Goal: Task Accomplishment & Management: Use online tool/utility

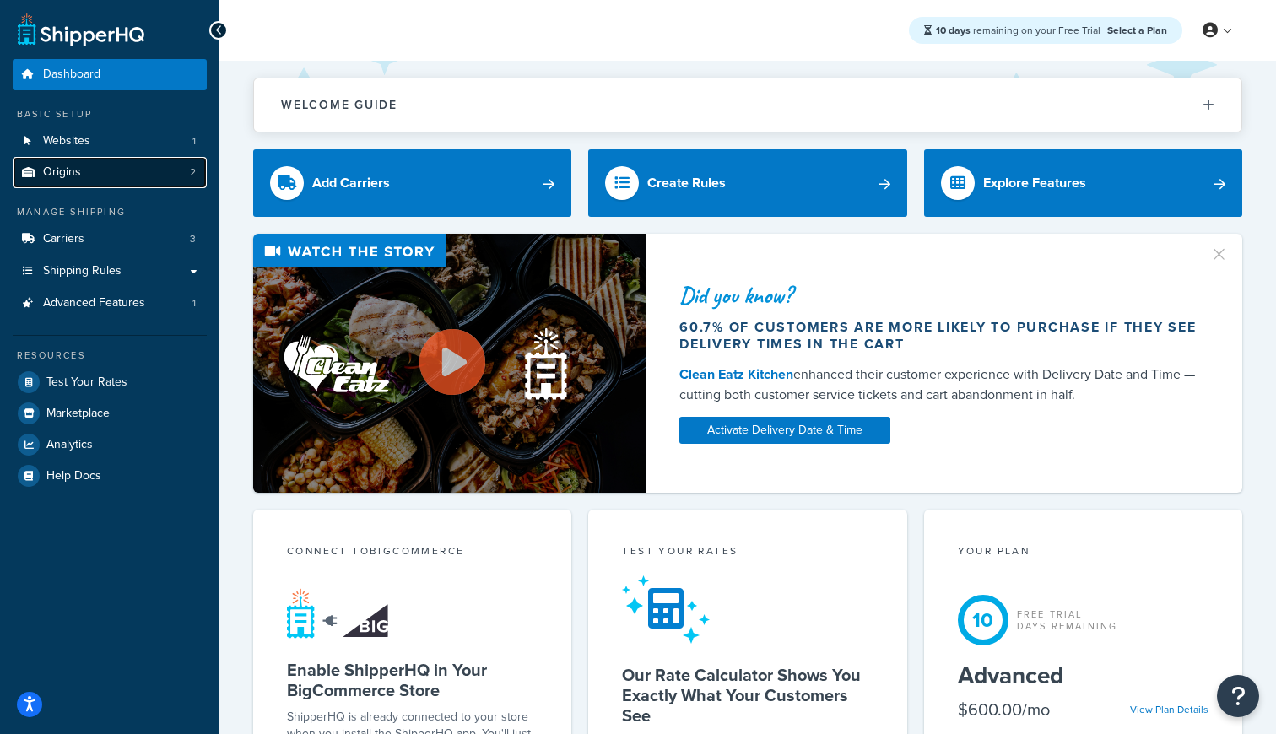
click at [75, 176] on span "Origins" at bounding box center [62, 172] width 38 height 14
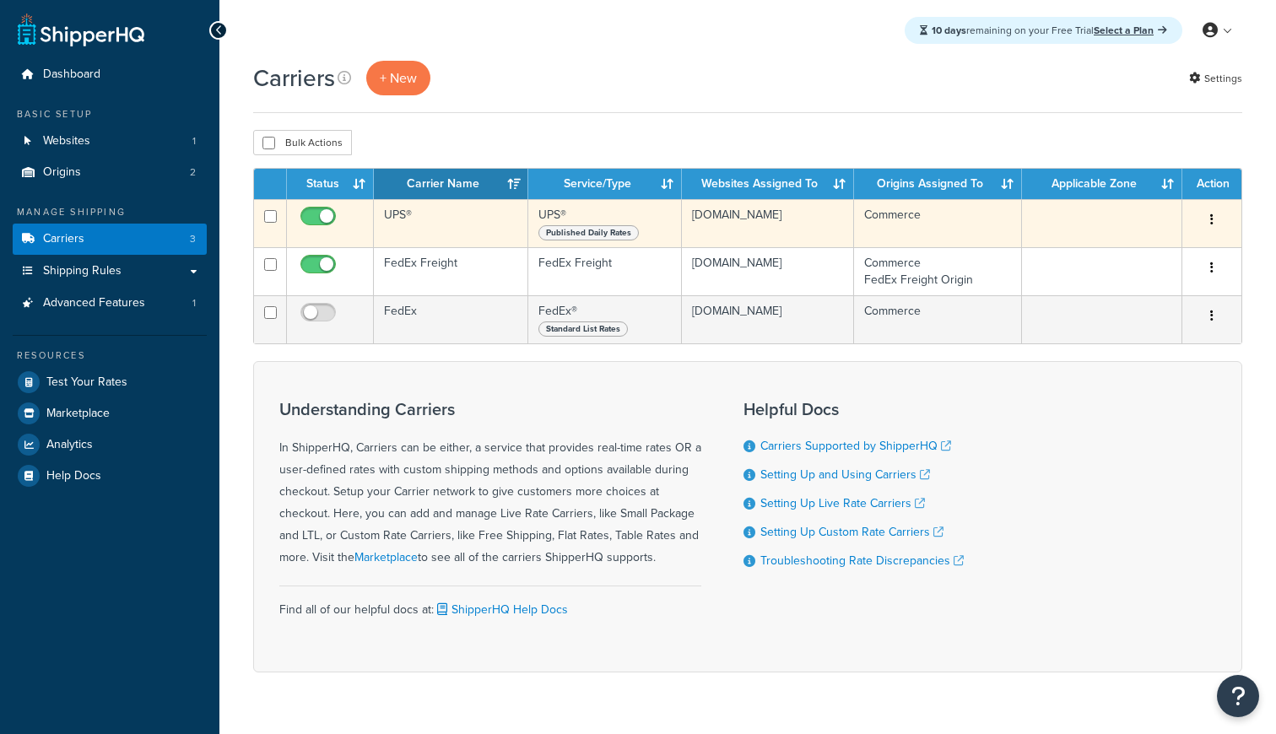
click at [415, 236] on td "UPS®" at bounding box center [451, 223] width 154 height 48
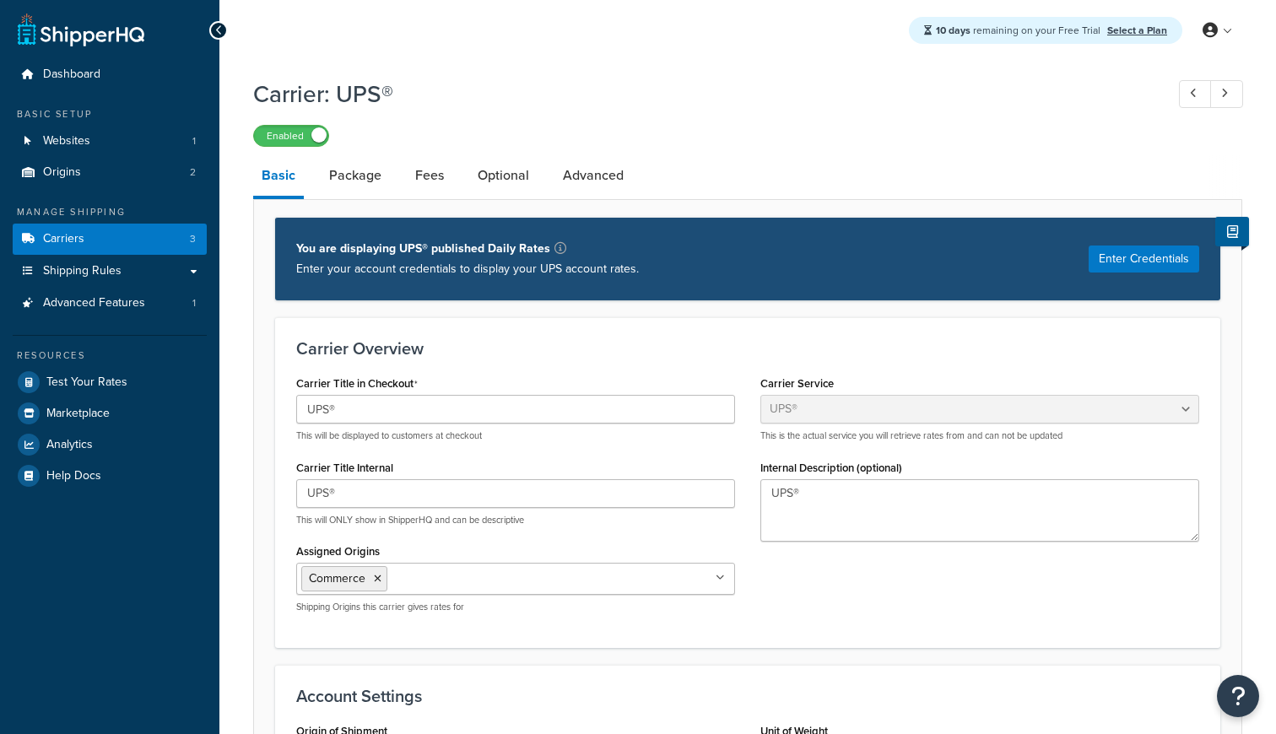
select select "ups"
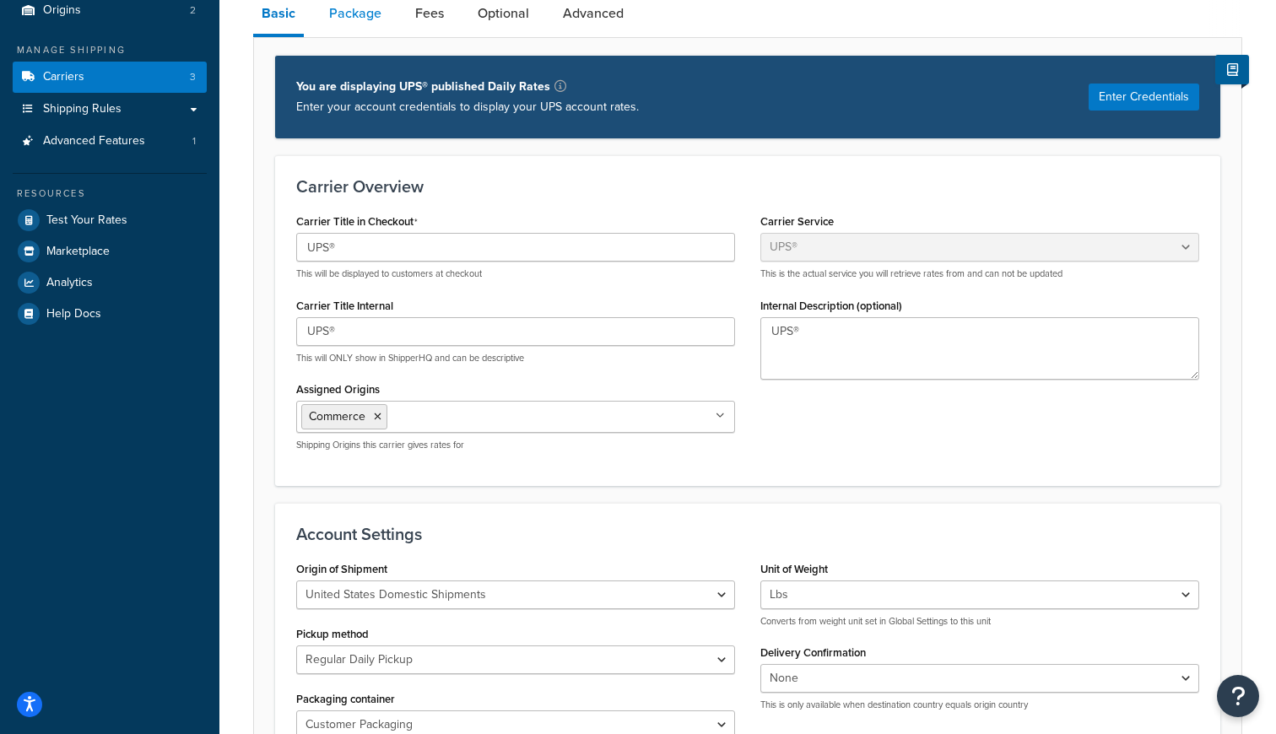
click at [369, 27] on link "Package" at bounding box center [355, 13] width 69 height 41
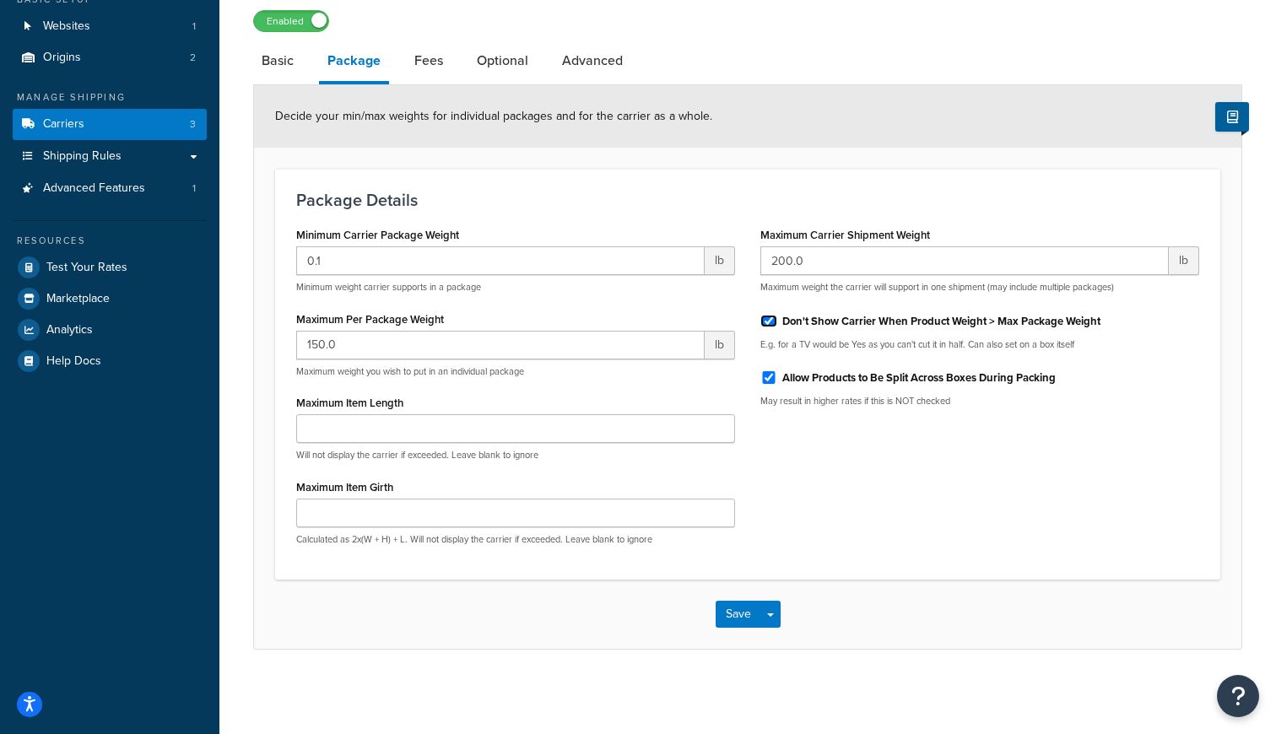
click at [770, 317] on input "Don't Show Carrier When Product Weight > Max Package Weight" at bounding box center [768, 321] width 17 height 13
checkbox input "false"
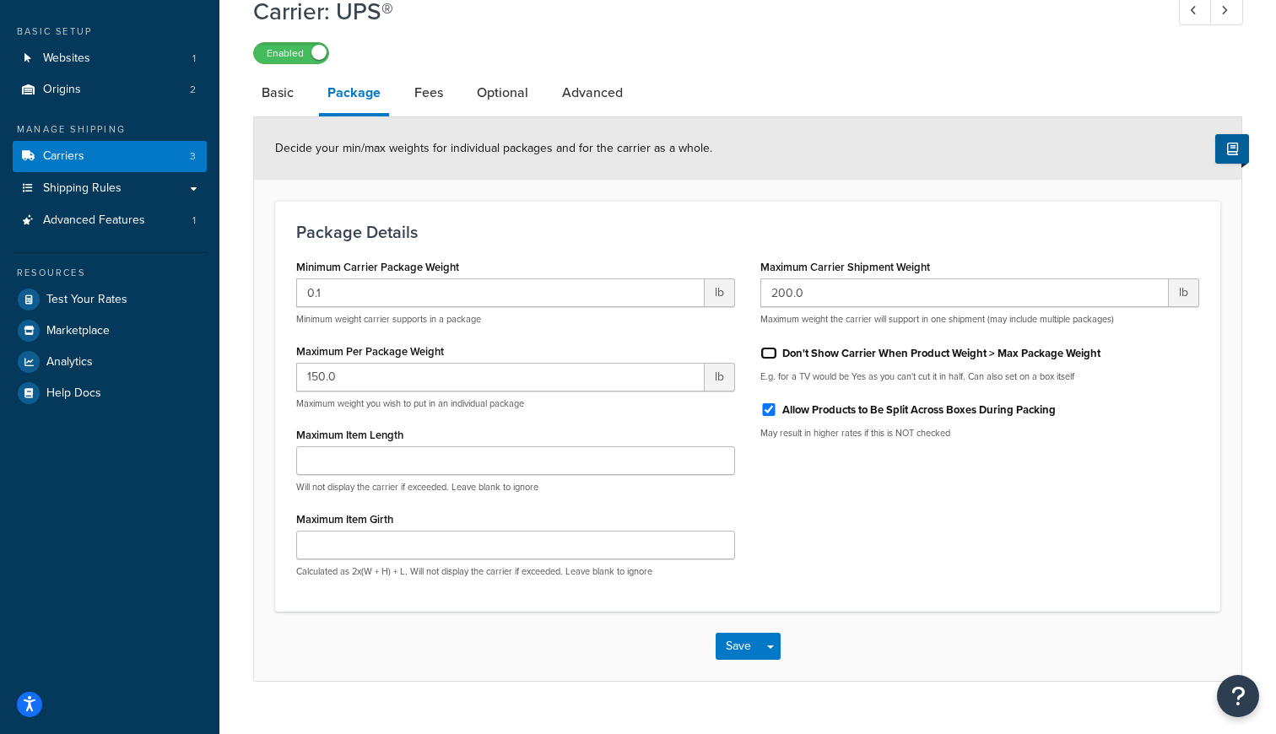
scroll to position [106, 0]
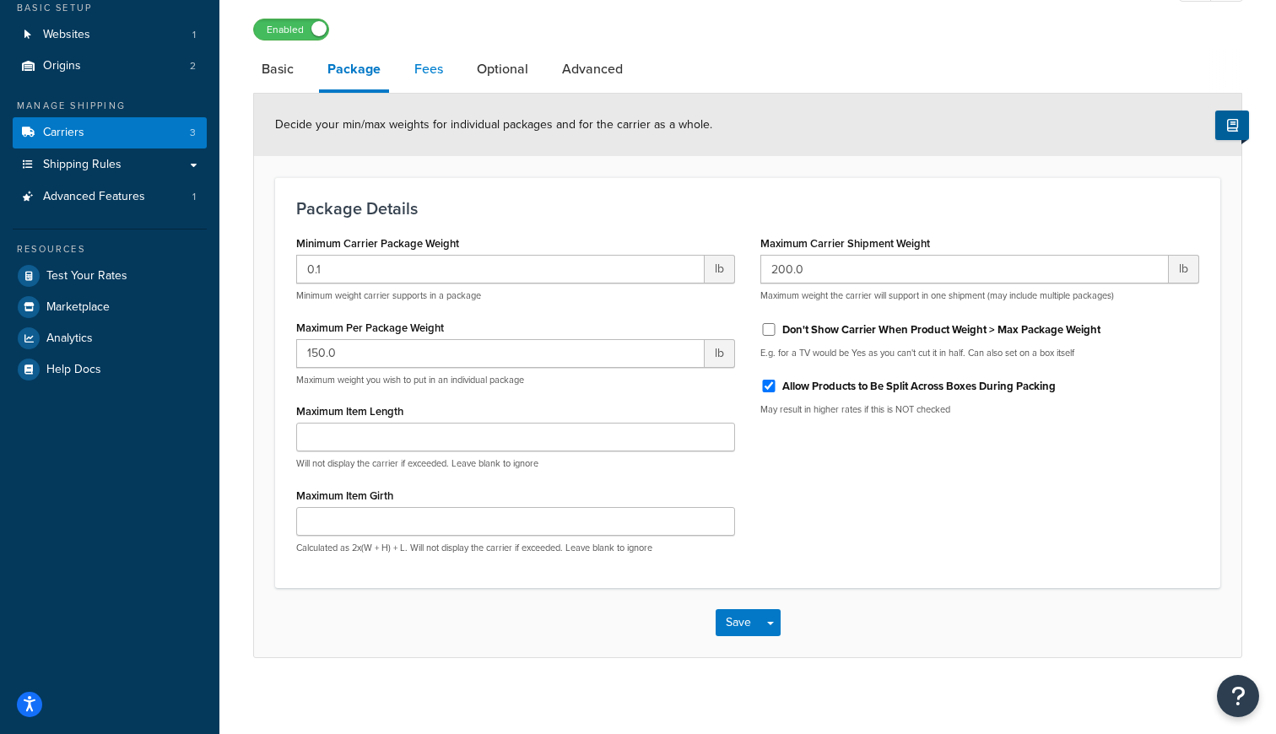
click at [436, 70] on link "Fees" at bounding box center [429, 69] width 46 height 41
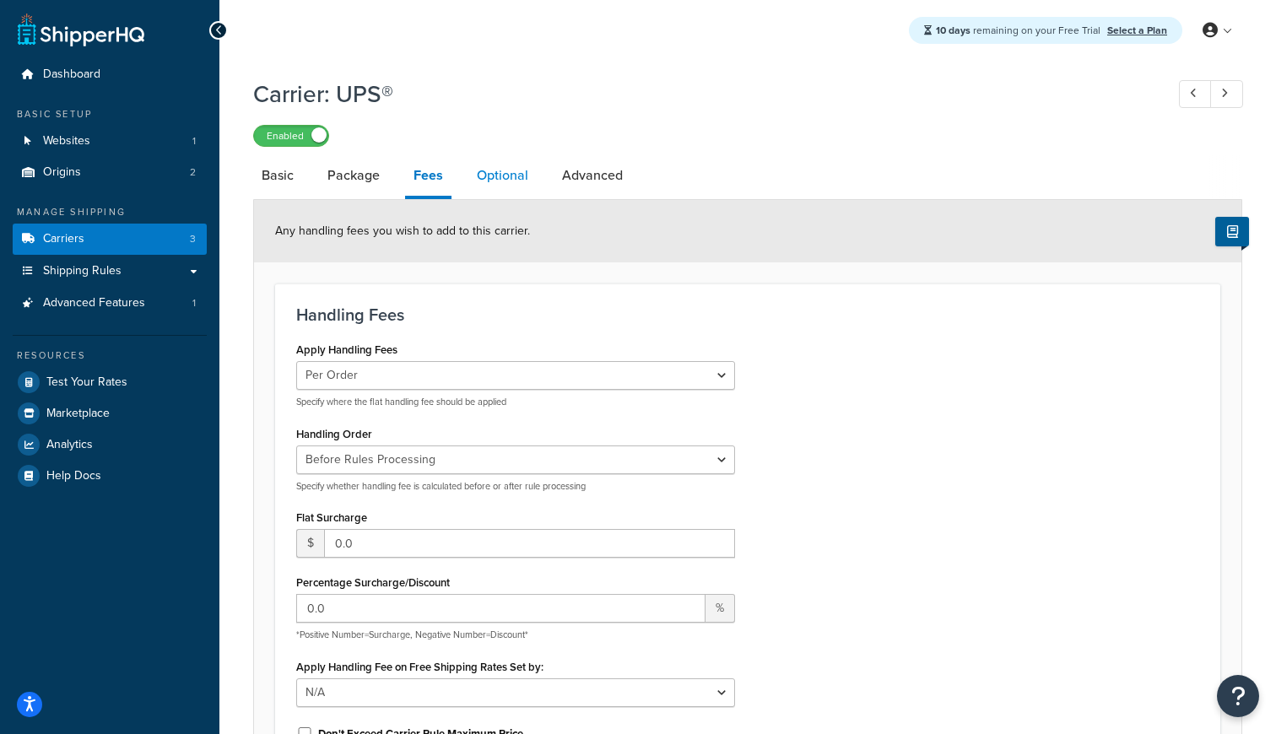
click at [476, 191] on link "Optional" at bounding box center [502, 175] width 68 height 41
select select "business"
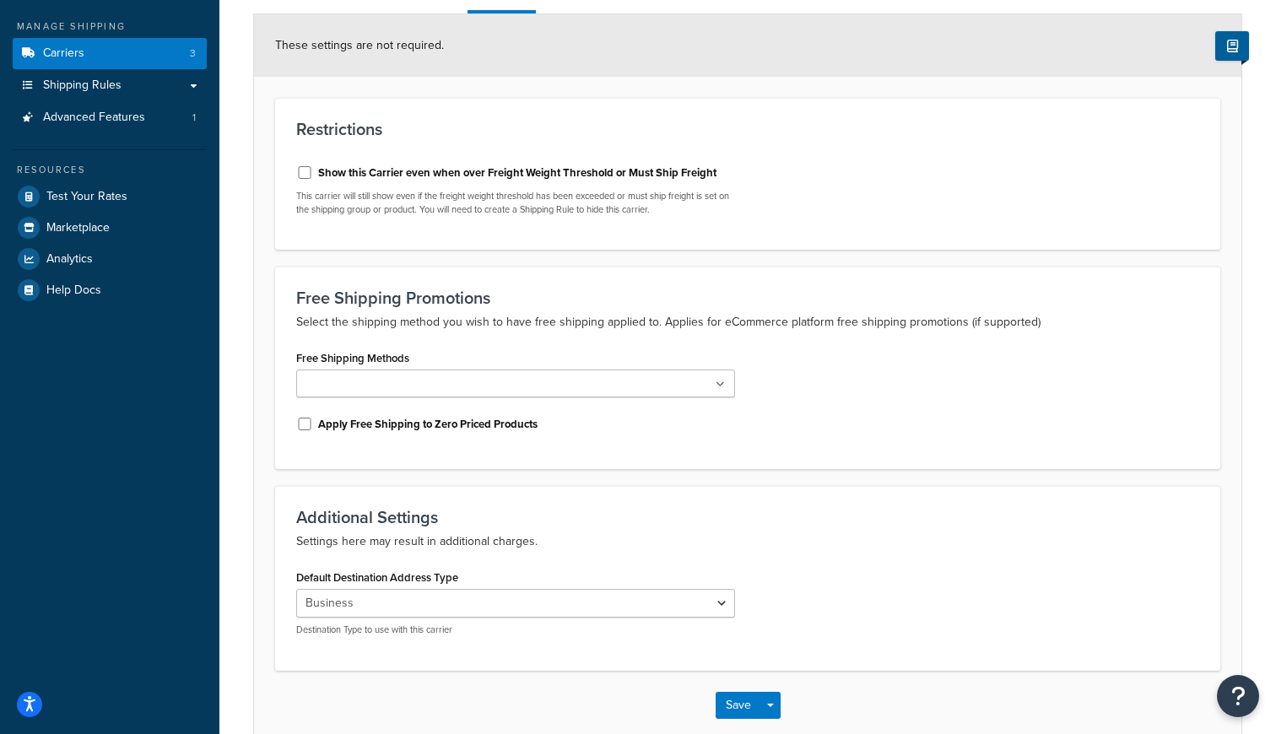
scroll to position [195, 0]
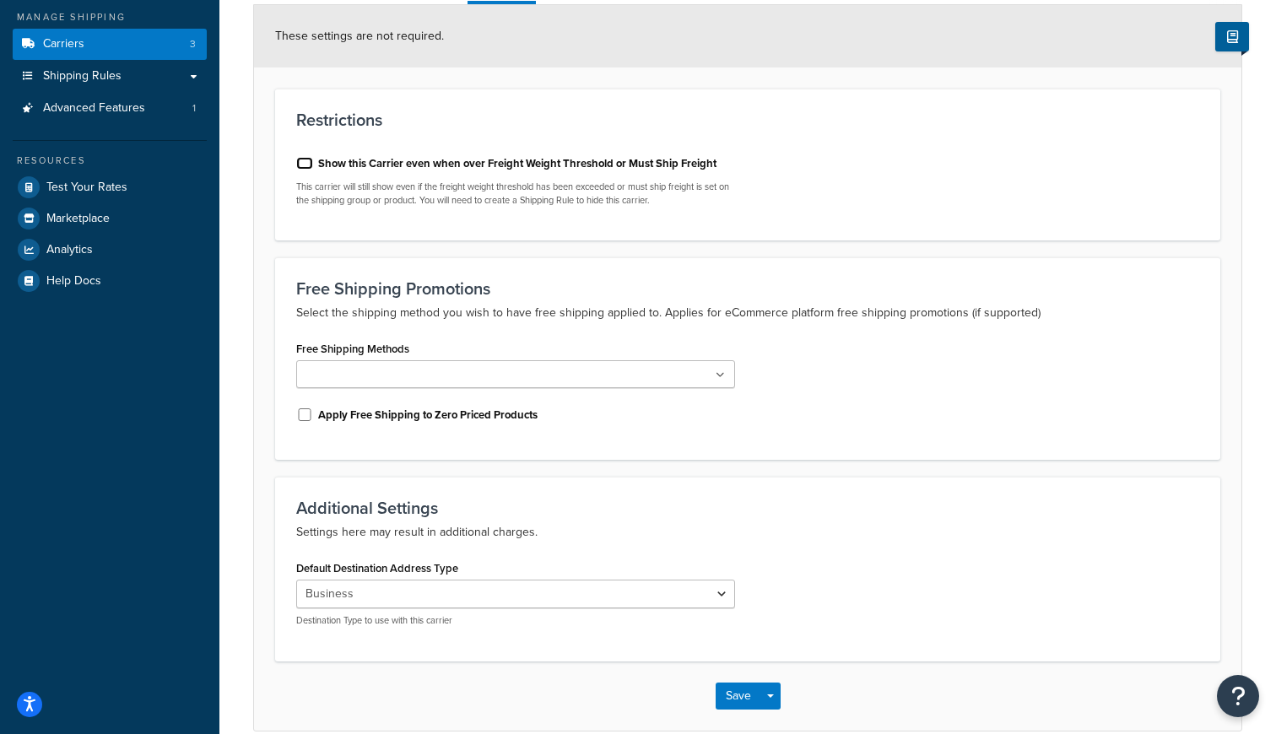
click at [305, 166] on input "Show this Carrier even when over Freight Weight Threshold or Must Ship Freight" at bounding box center [304, 163] width 17 height 13
checkbox input "true"
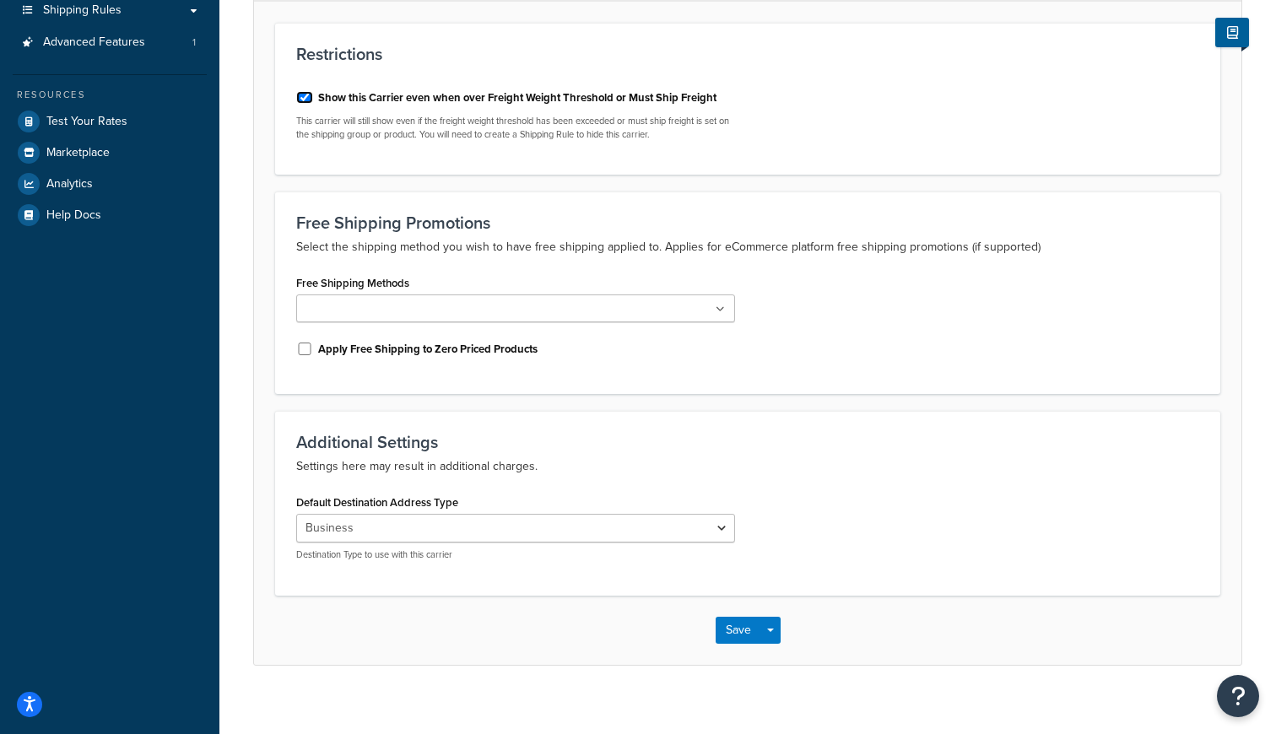
scroll to position [0, 0]
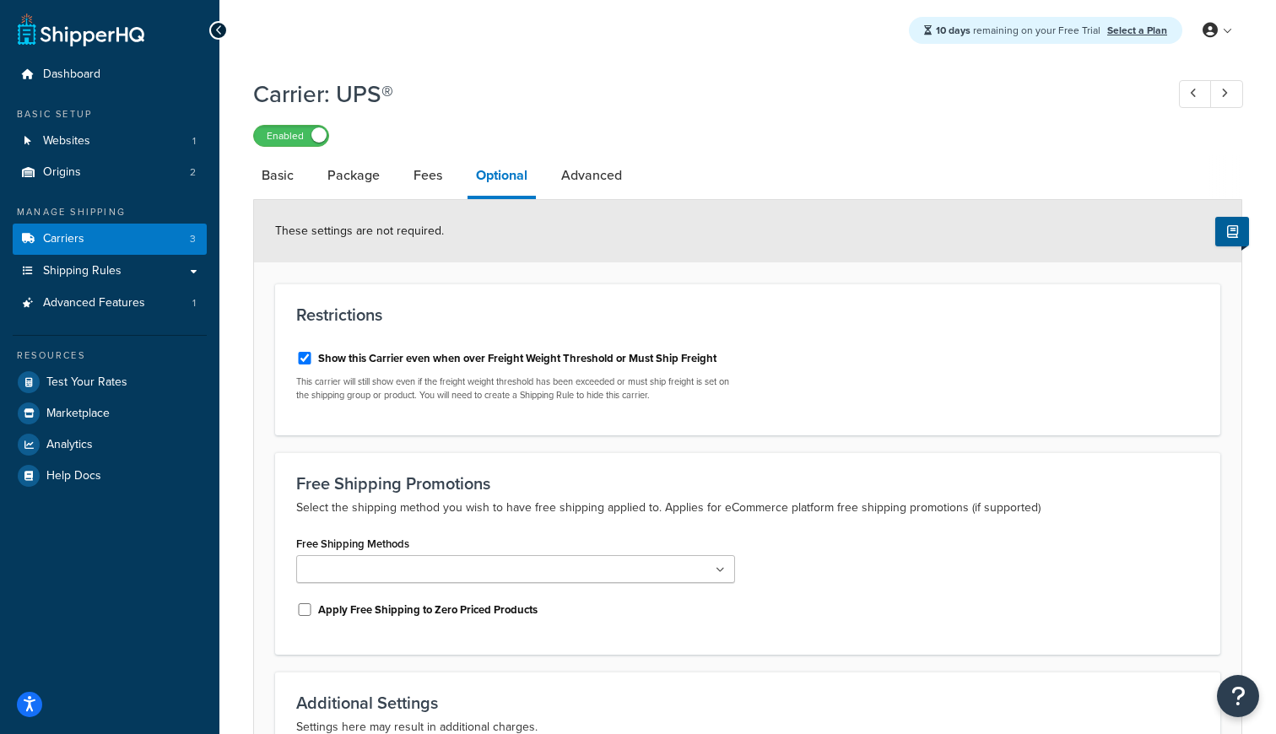
click at [594, 212] on div "These settings are not required." at bounding box center [747, 231] width 987 height 62
click at [595, 179] on link "Advanced" at bounding box center [592, 175] width 78 height 41
select select "false"
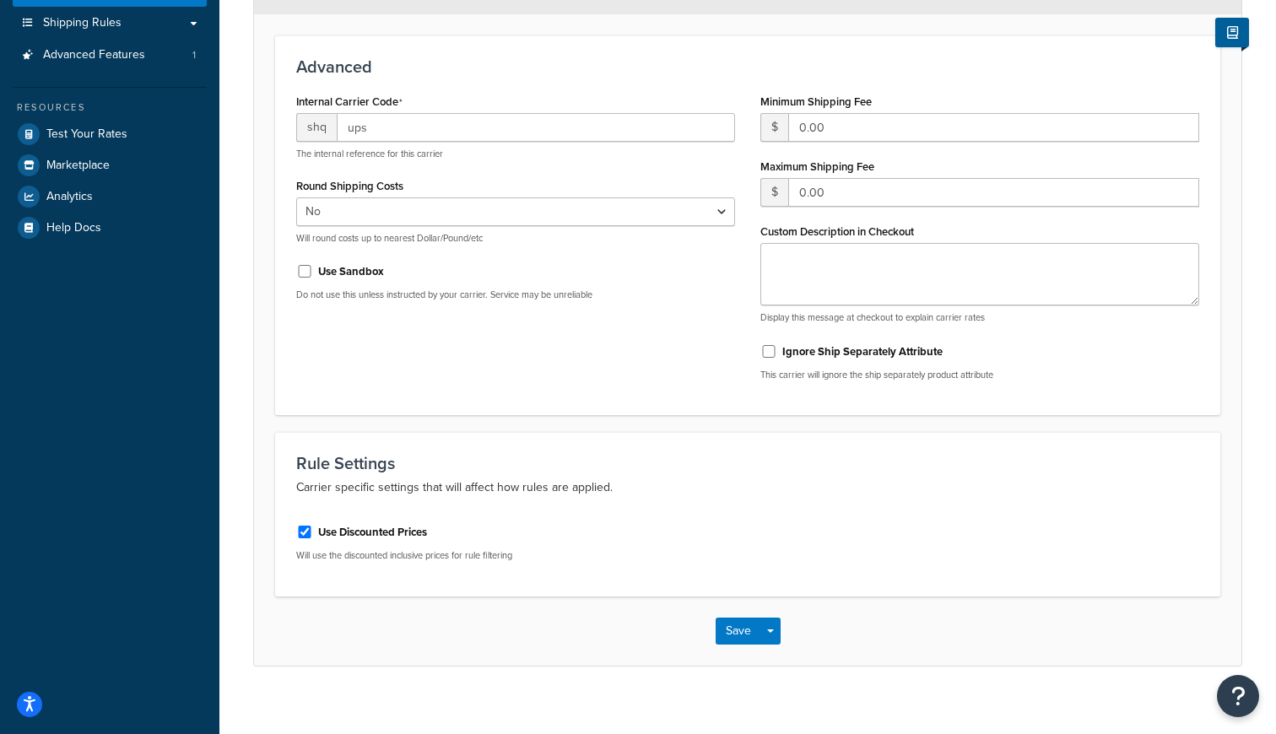
scroll to position [266, 0]
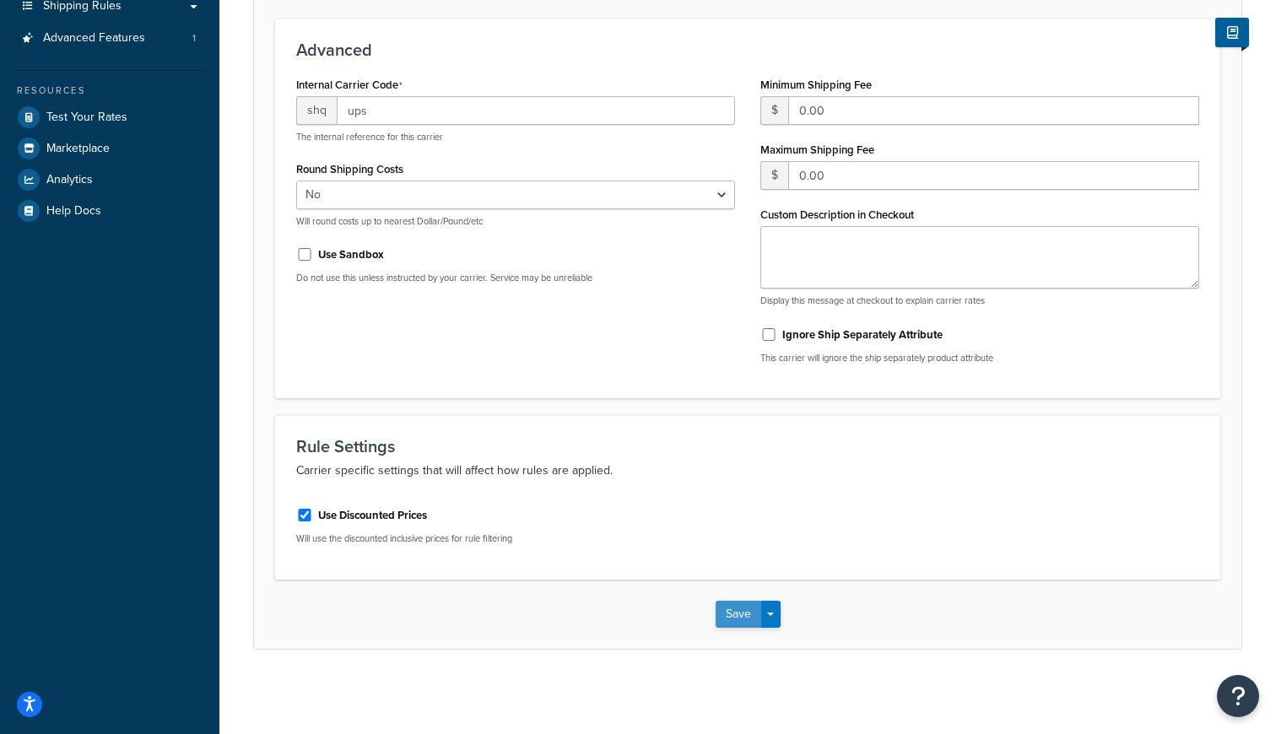
click at [751, 608] on button "Save" at bounding box center [739, 614] width 46 height 27
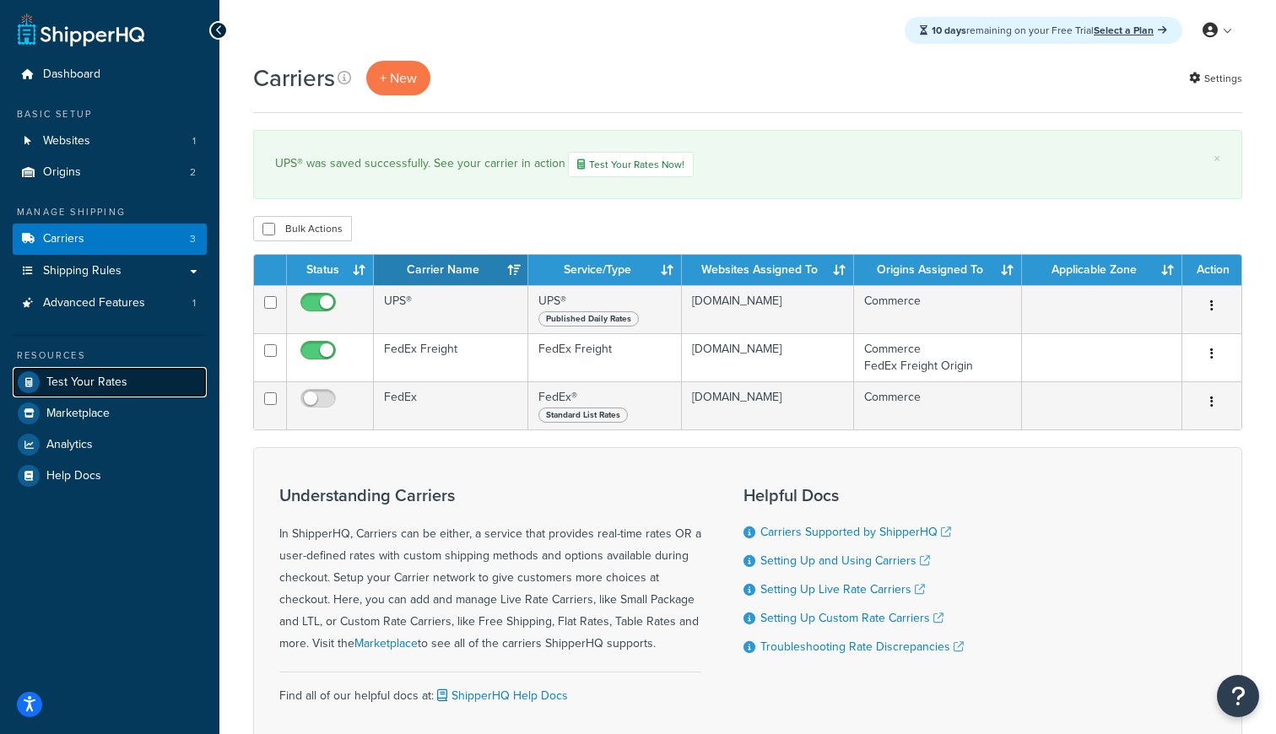
click at [124, 377] on span "Test Your Rates" at bounding box center [86, 383] width 81 height 14
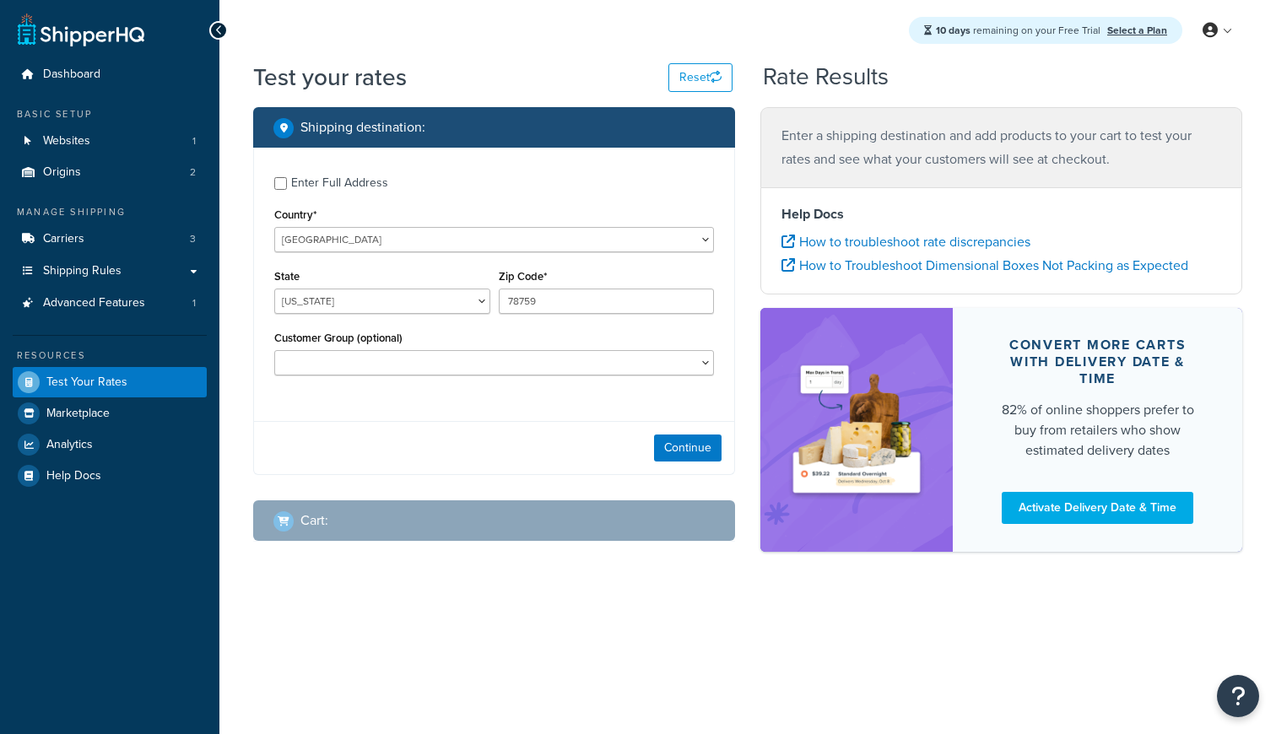
select select "[GEOGRAPHIC_DATA]"
click at [362, 181] on div "Enter Full Address" at bounding box center [339, 183] width 97 height 24
click at [287, 181] on input "Enter Full Address" at bounding box center [280, 183] width 13 height 13
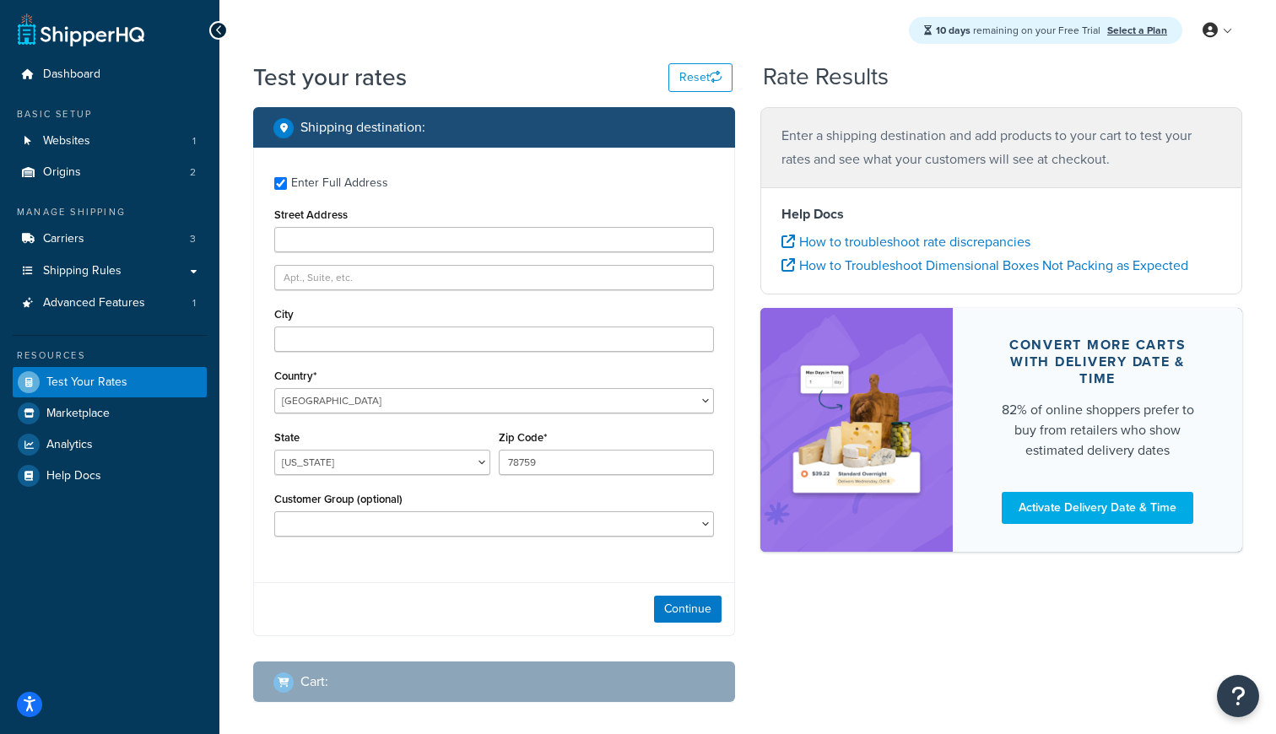
click at [346, 181] on div "Enter Full Address" at bounding box center [339, 183] width 97 height 24
click at [287, 181] on input "Enter Full Address" at bounding box center [280, 183] width 13 height 13
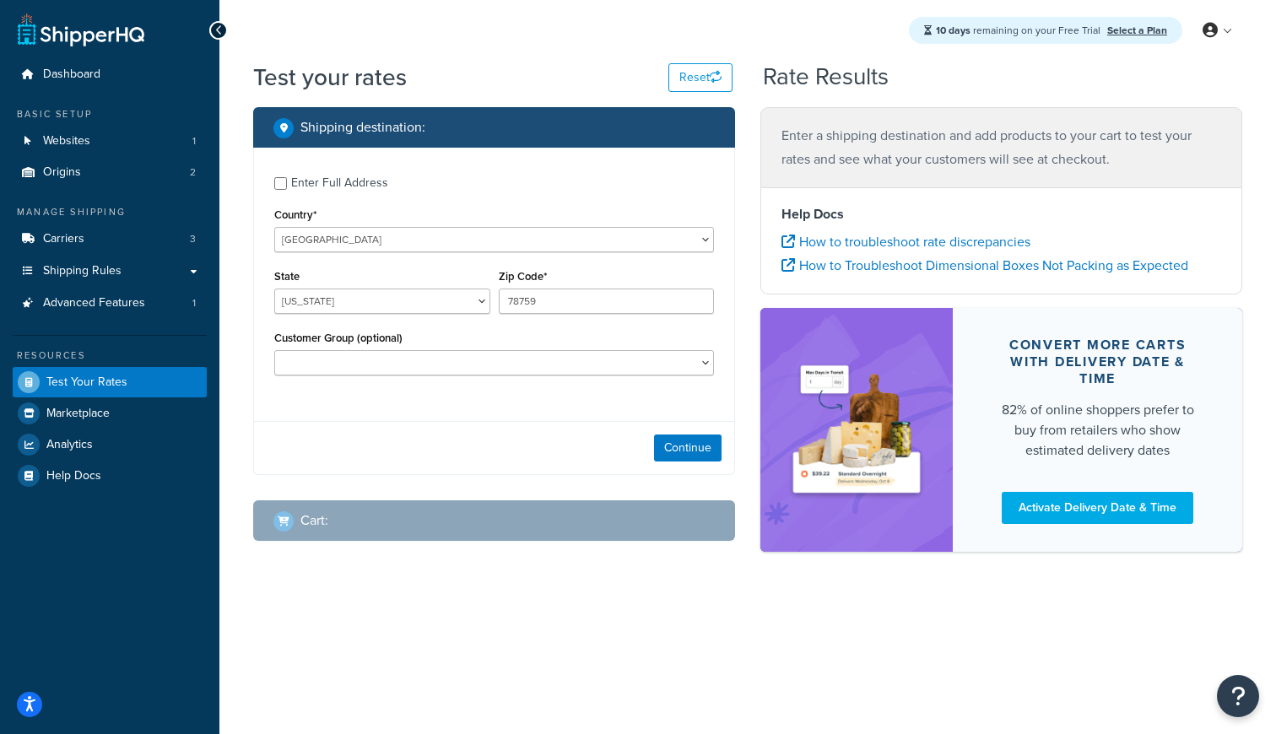
click at [346, 181] on div "Enter Full Address" at bounding box center [339, 183] width 97 height 24
click at [287, 181] on input "Enter Full Address" at bounding box center [280, 183] width 13 height 13
checkbox input "true"
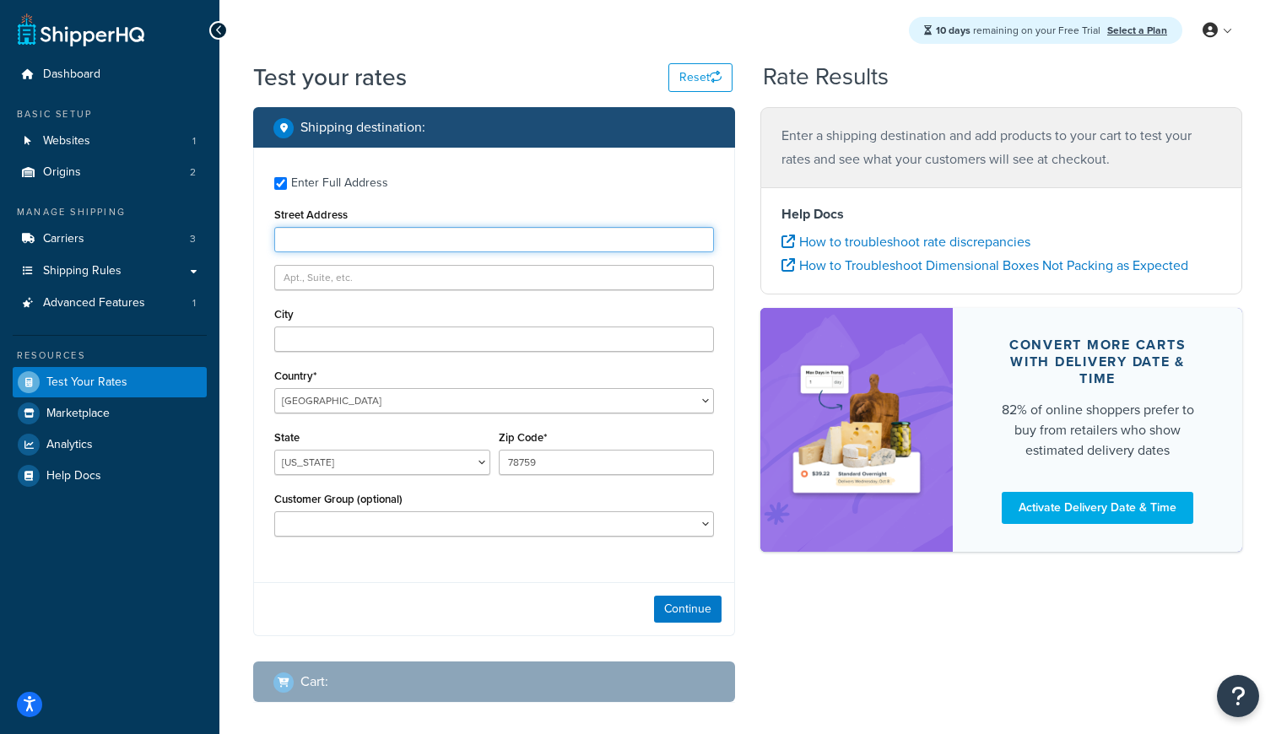
click at [352, 235] on input "Street Address" at bounding box center [494, 239] width 440 height 25
type input "3"
type input "2300 Laramie Trail"
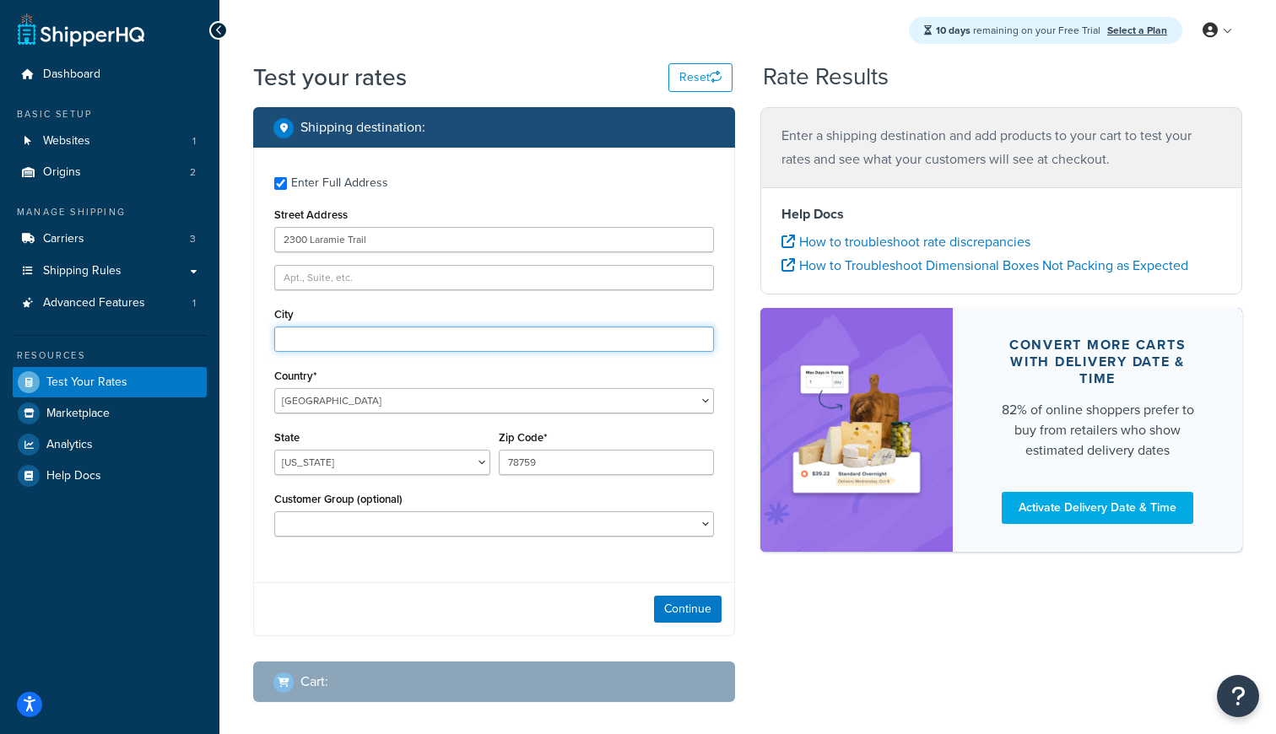
type input "Austin"
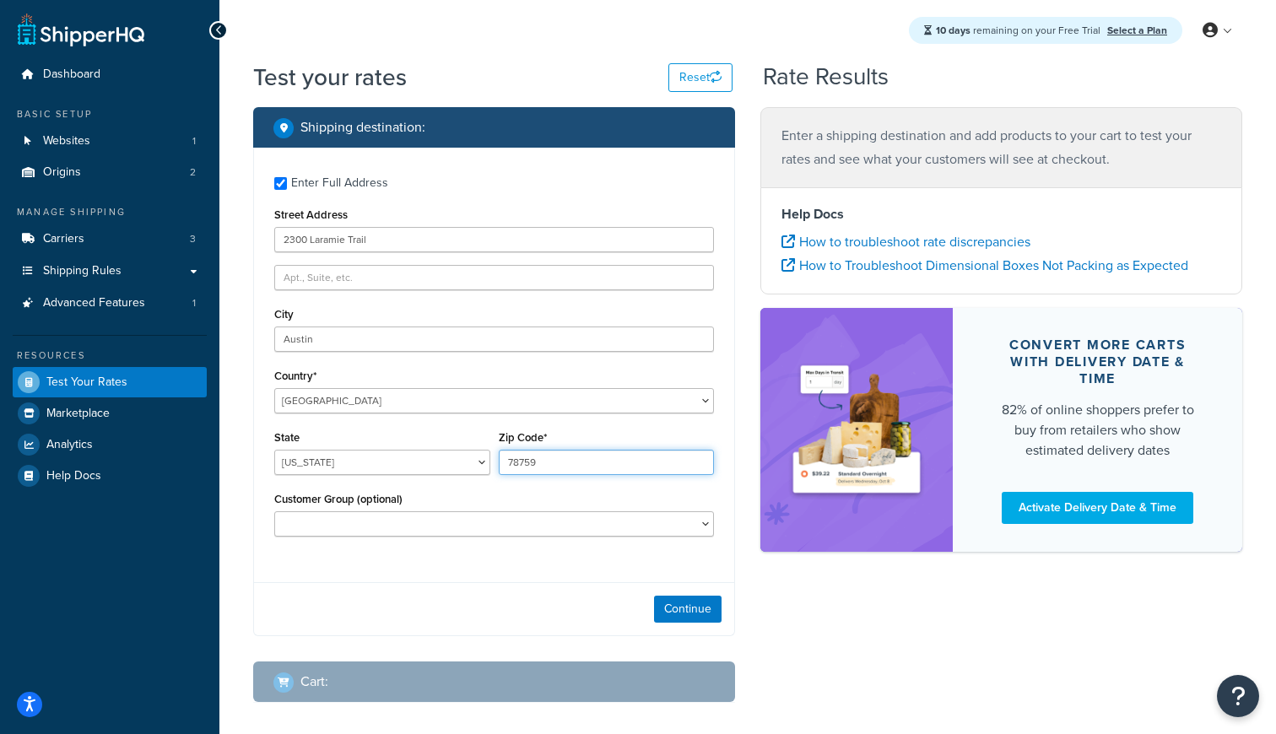
type input "78745"
click at [679, 614] on button "Continue" at bounding box center [688, 609] width 68 height 27
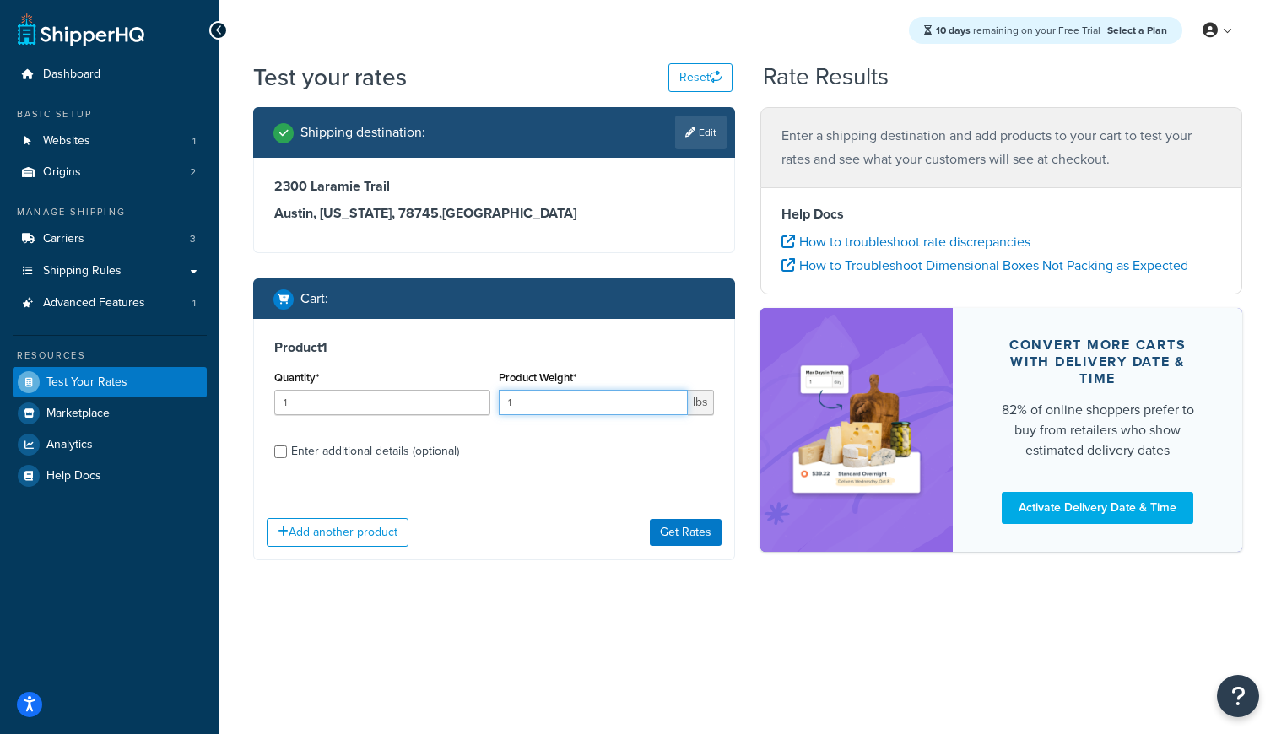
click at [538, 406] on input "1" at bounding box center [594, 402] width 190 height 25
type input "76"
click at [675, 532] on button "Get Rates" at bounding box center [686, 532] width 72 height 27
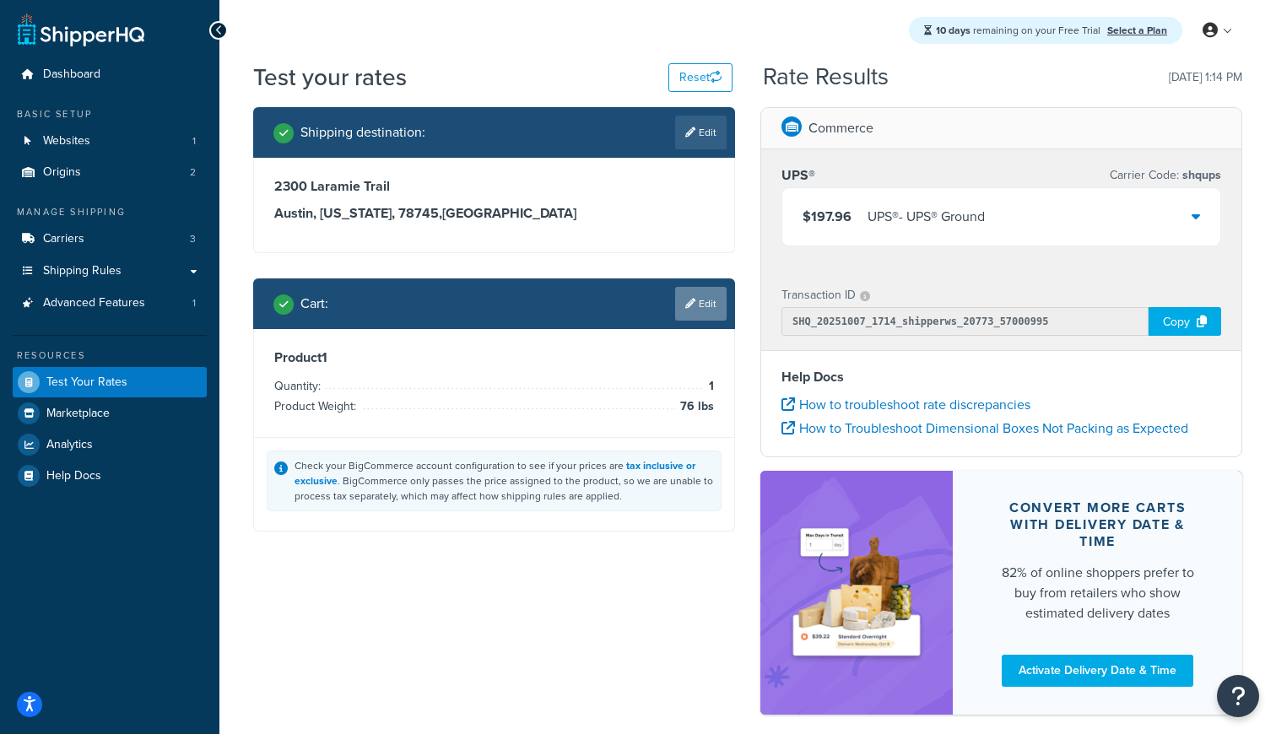
click at [701, 299] on link "Edit" at bounding box center [700, 304] width 51 height 34
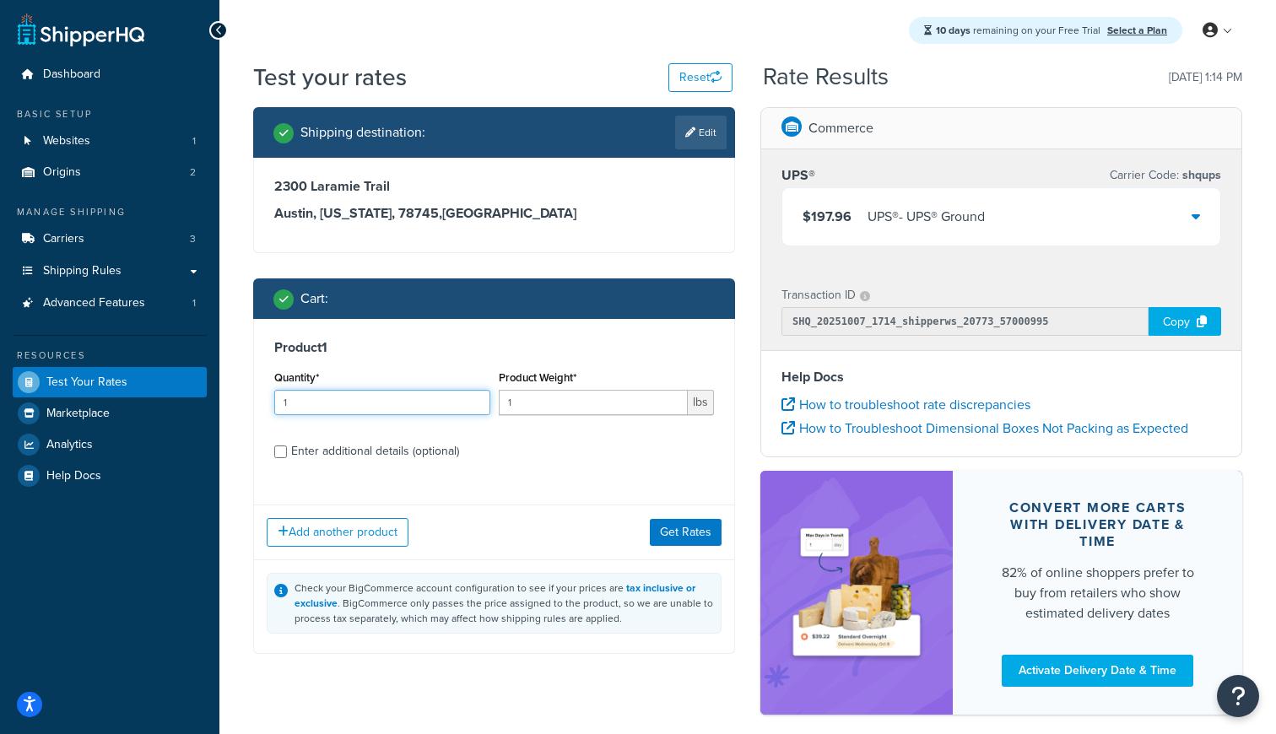
click at [378, 410] on input "1" at bounding box center [382, 402] width 216 height 25
type input "2"
click at [519, 408] on input "1" at bounding box center [594, 402] width 190 height 25
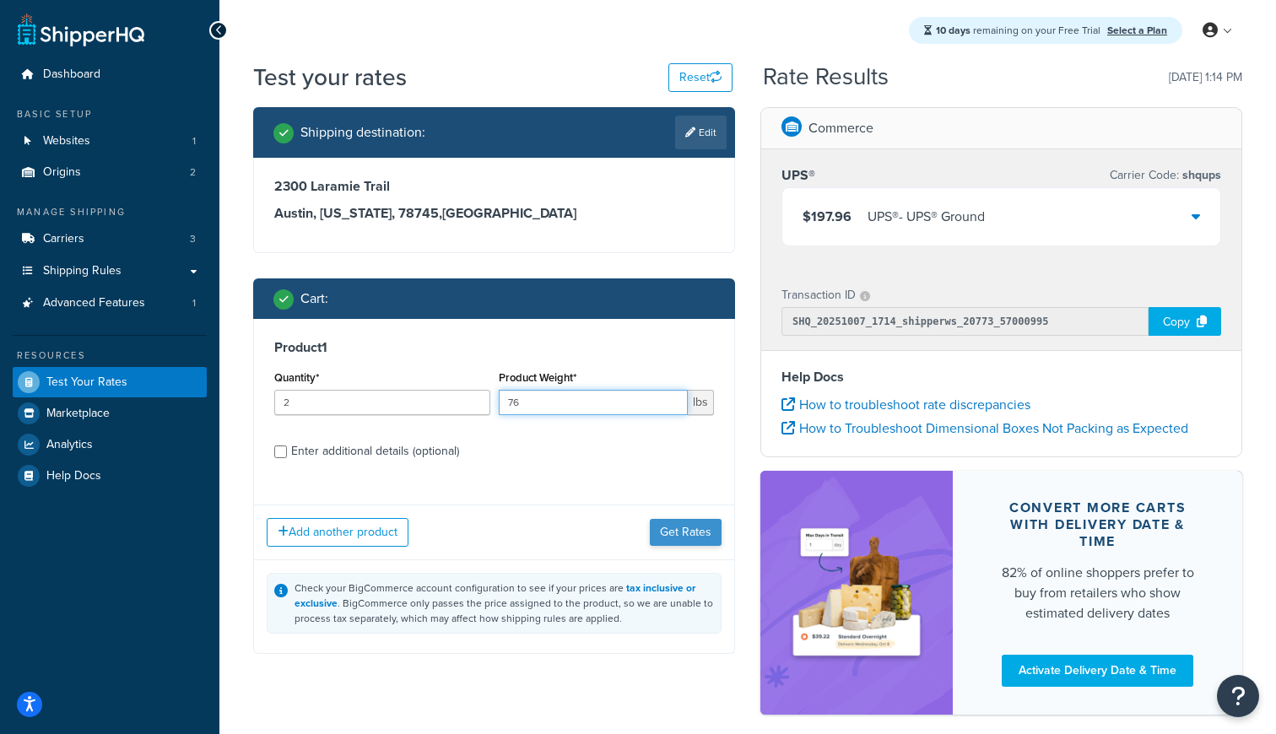
type input "76"
click at [687, 544] on button "Get Rates" at bounding box center [686, 532] width 72 height 27
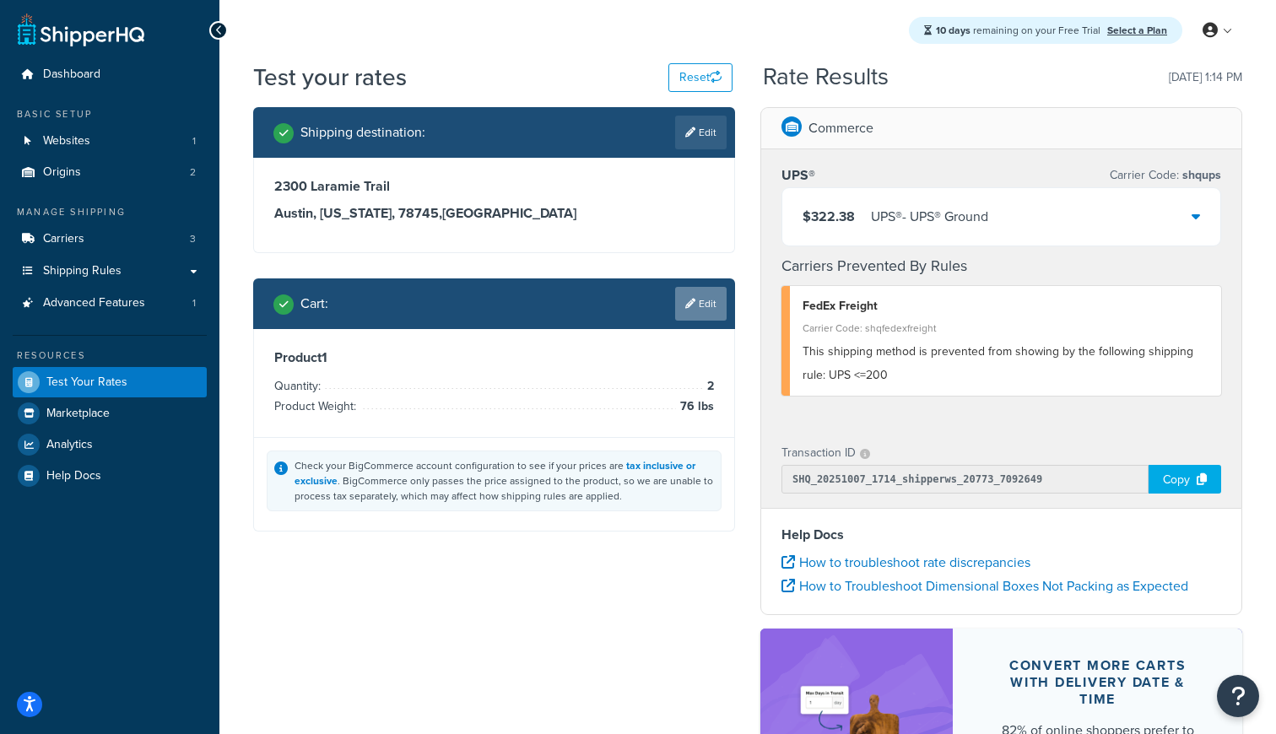
click at [691, 316] on link "Edit" at bounding box center [700, 304] width 51 height 34
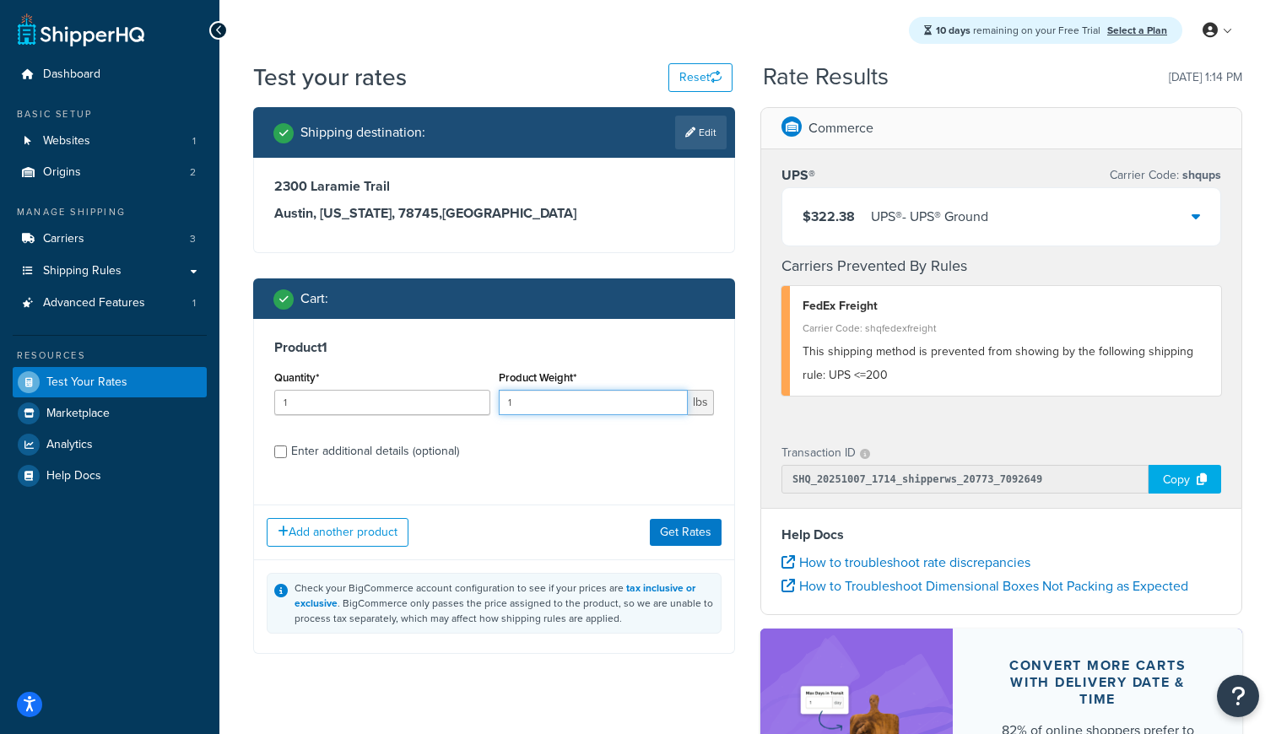
click at [543, 401] on input "1" at bounding box center [594, 402] width 190 height 25
click at [340, 400] on input "1" at bounding box center [382, 402] width 216 height 25
type input "4"
click at [521, 408] on input "1" at bounding box center [594, 402] width 190 height 25
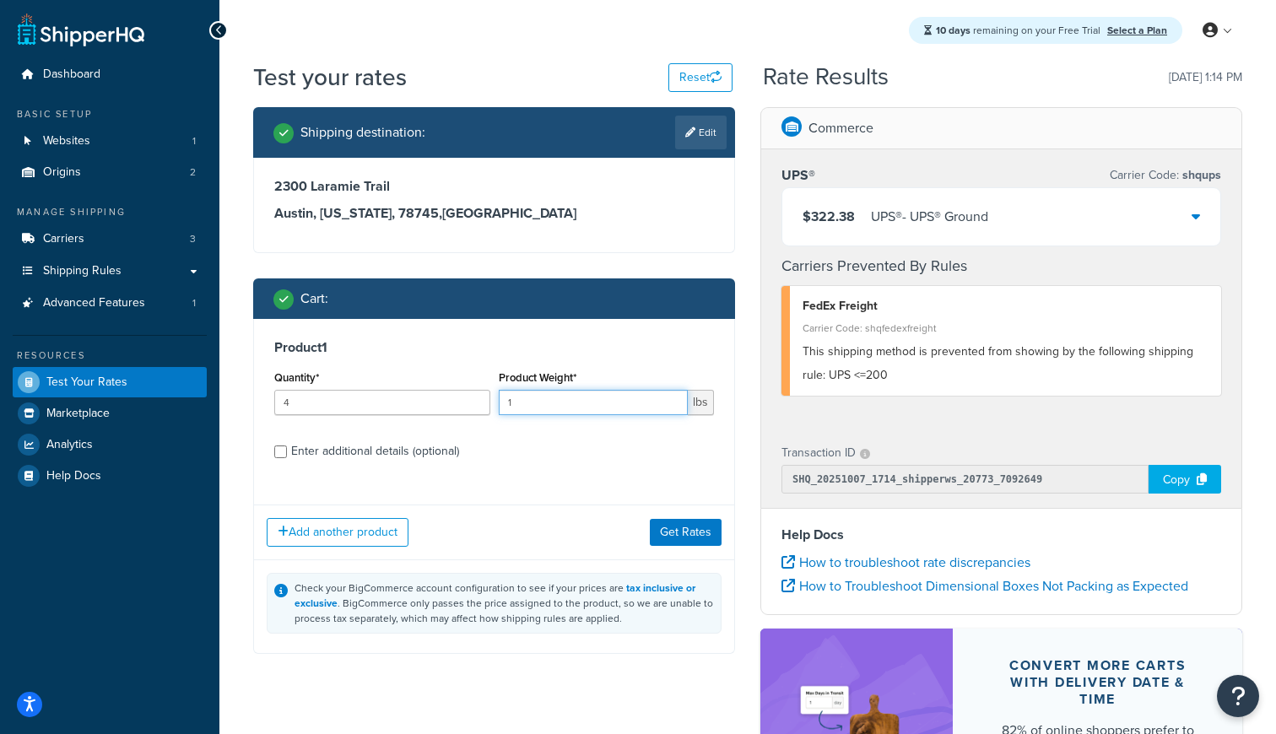
click at [521, 408] on input "1" at bounding box center [594, 402] width 190 height 25
type input "78"
click at [652, 522] on button "Get Rates" at bounding box center [686, 532] width 72 height 27
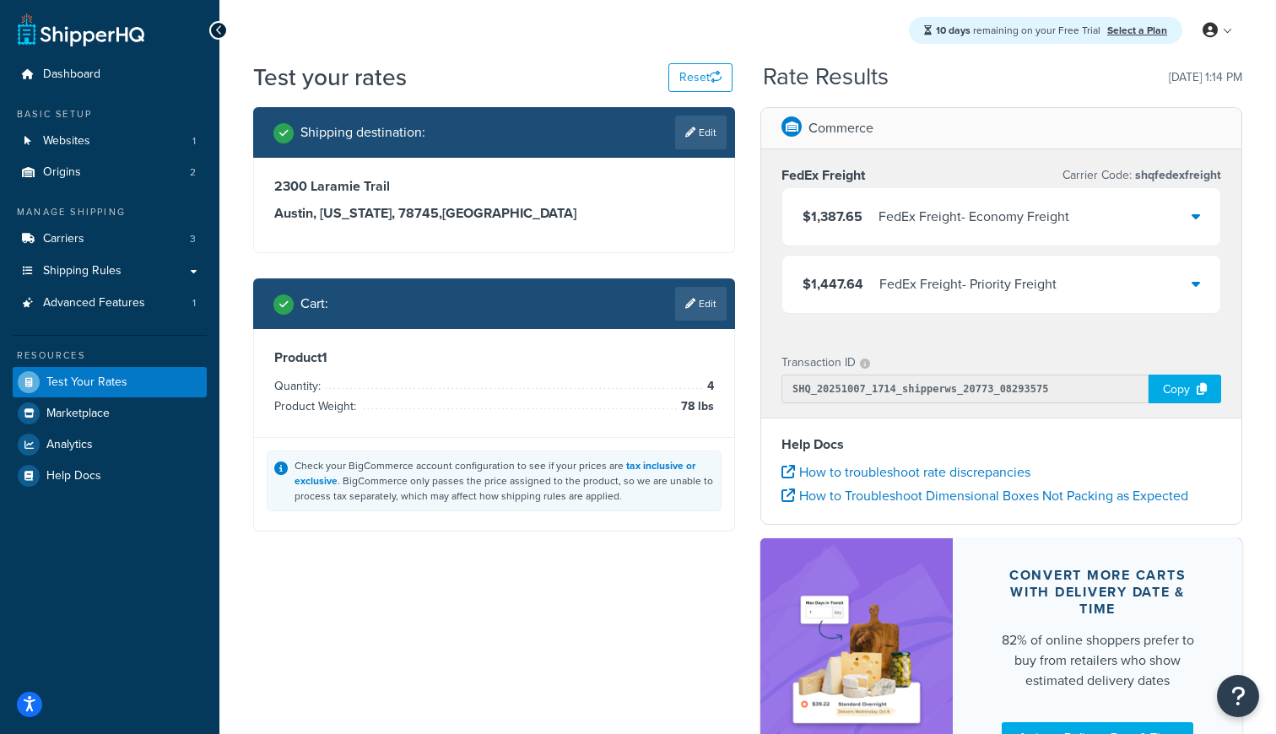
click at [887, 194] on div "$1,387.65 FedEx Freight - Economy Freight" at bounding box center [1001, 216] width 438 height 57
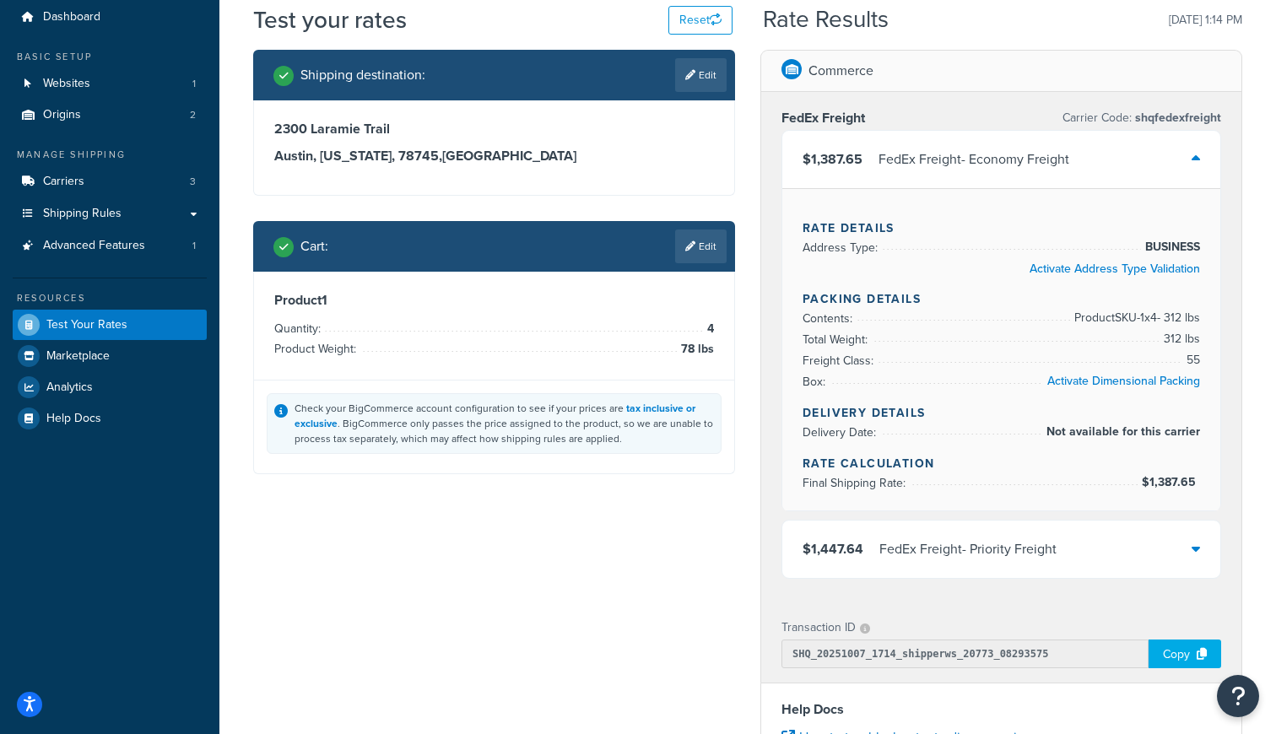
scroll to position [78, 0]
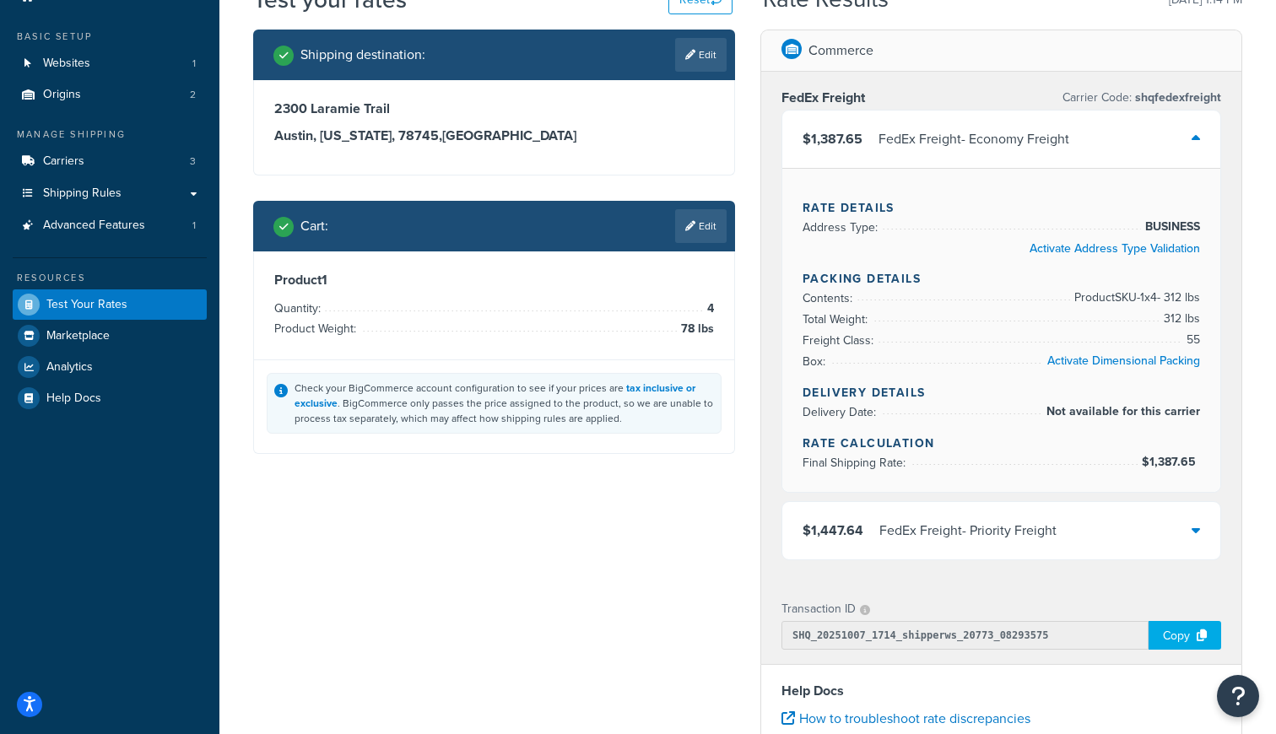
click at [930, 516] on div "$1,447.64 FedEx Freight - Priority Freight" at bounding box center [1001, 530] width 438 height 57
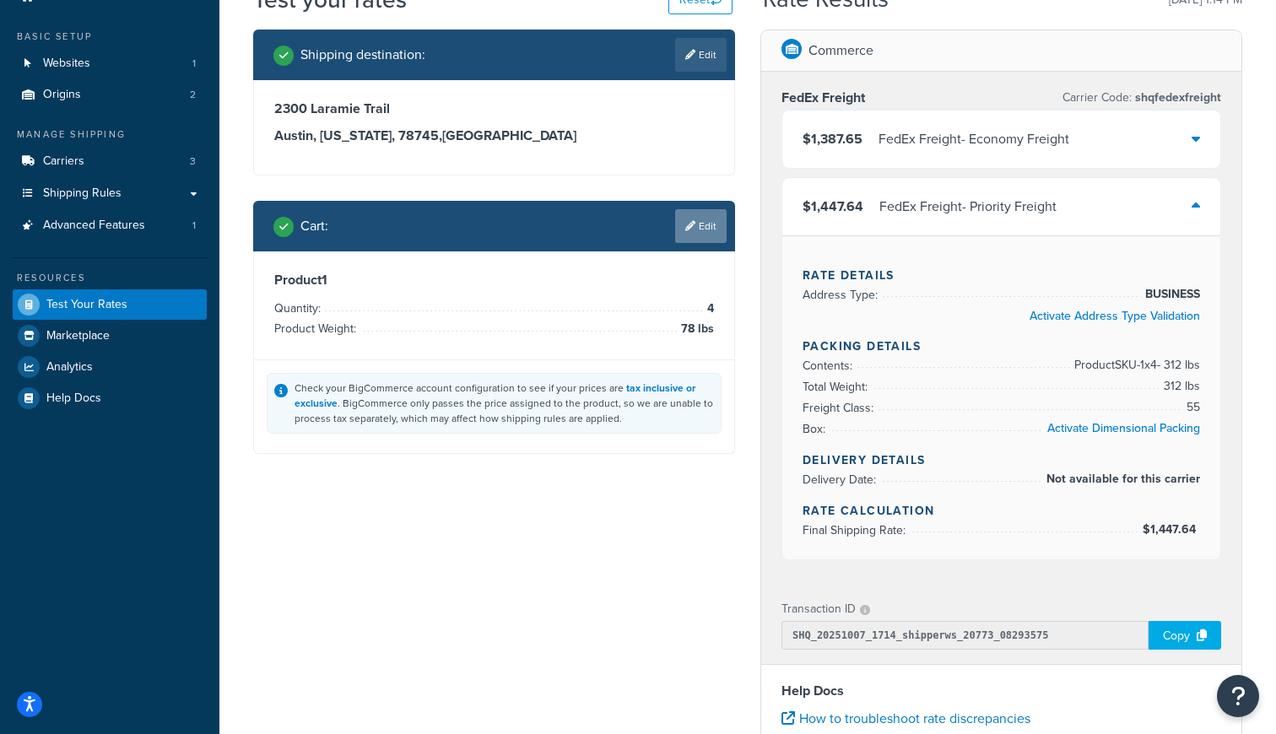
click at [722, 235] on link "Edit" at bounding box center [700, 226] width 51 height 34
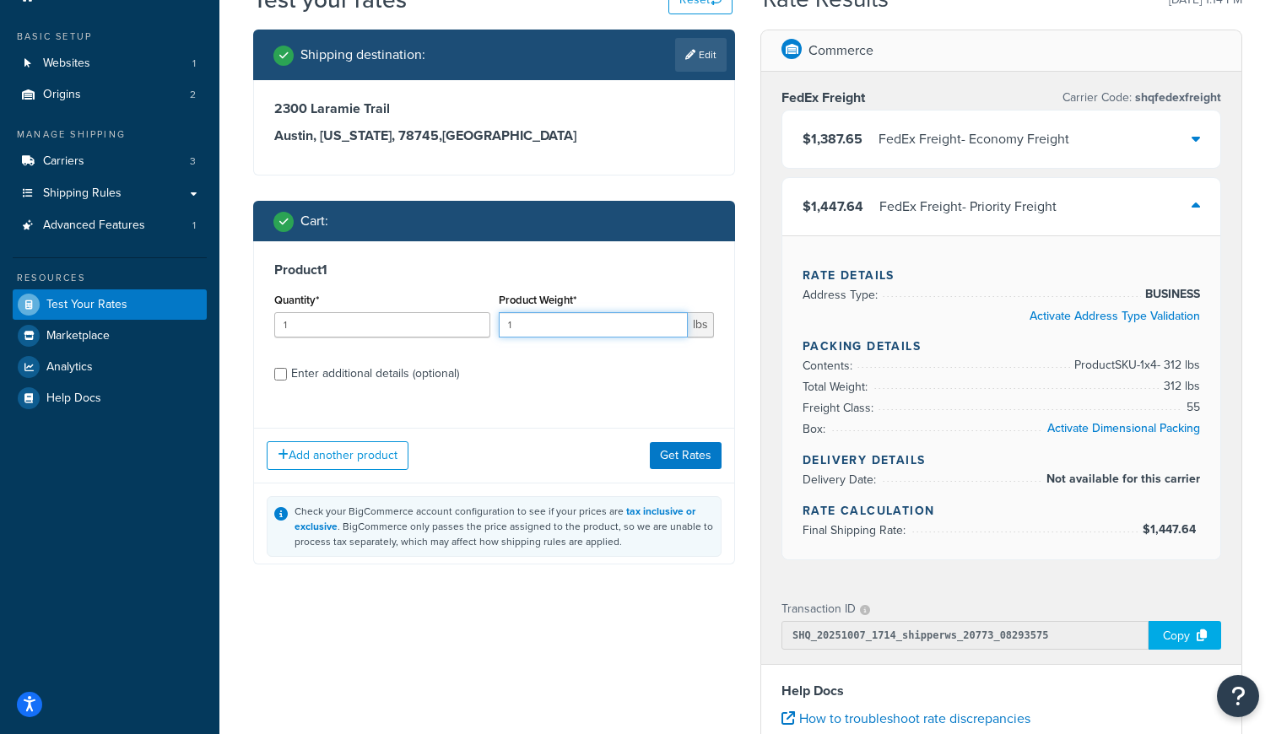
click at [599, 318] on input "1" at bounding box center [594, 324] width 190 height 25
type input "200"
click at [410, 316] on input "1" at bounding box center [382, 324] width 216 height 25
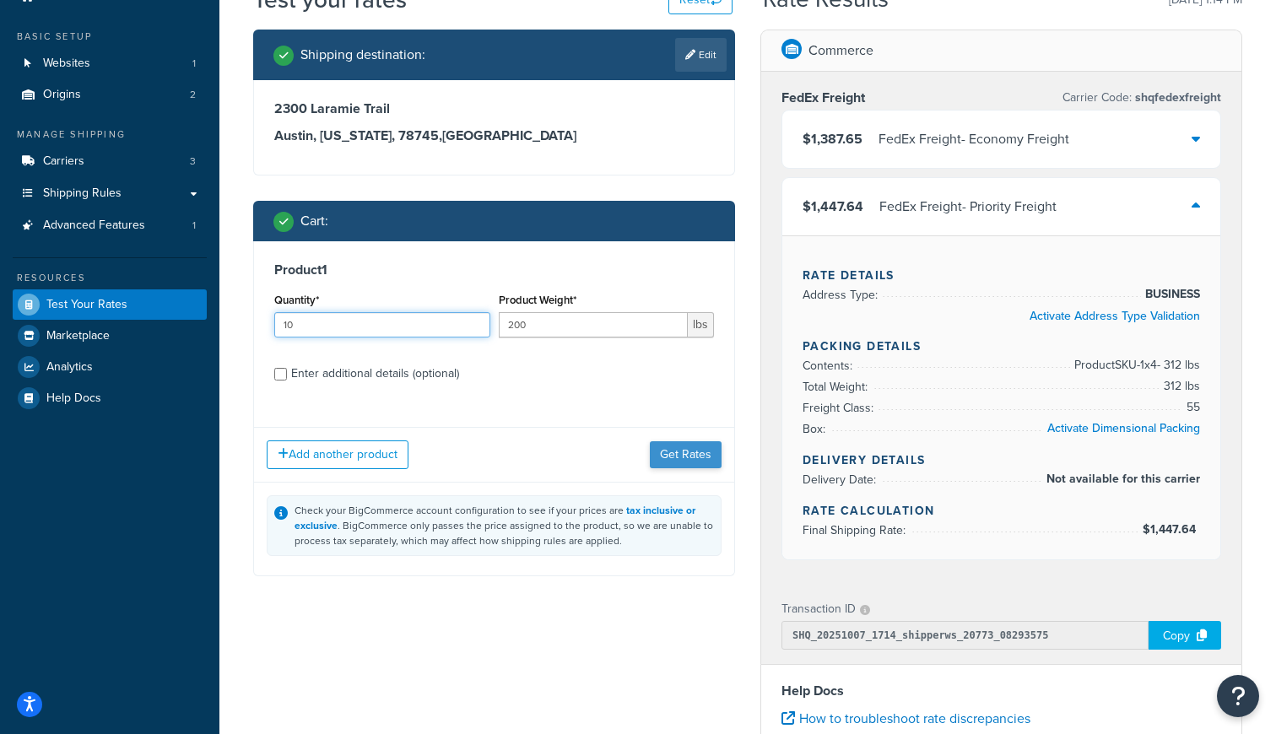
type input "10"
click at [687, 456] on button "Get Rates" at bounding box center [686, 454] width 72 height 27
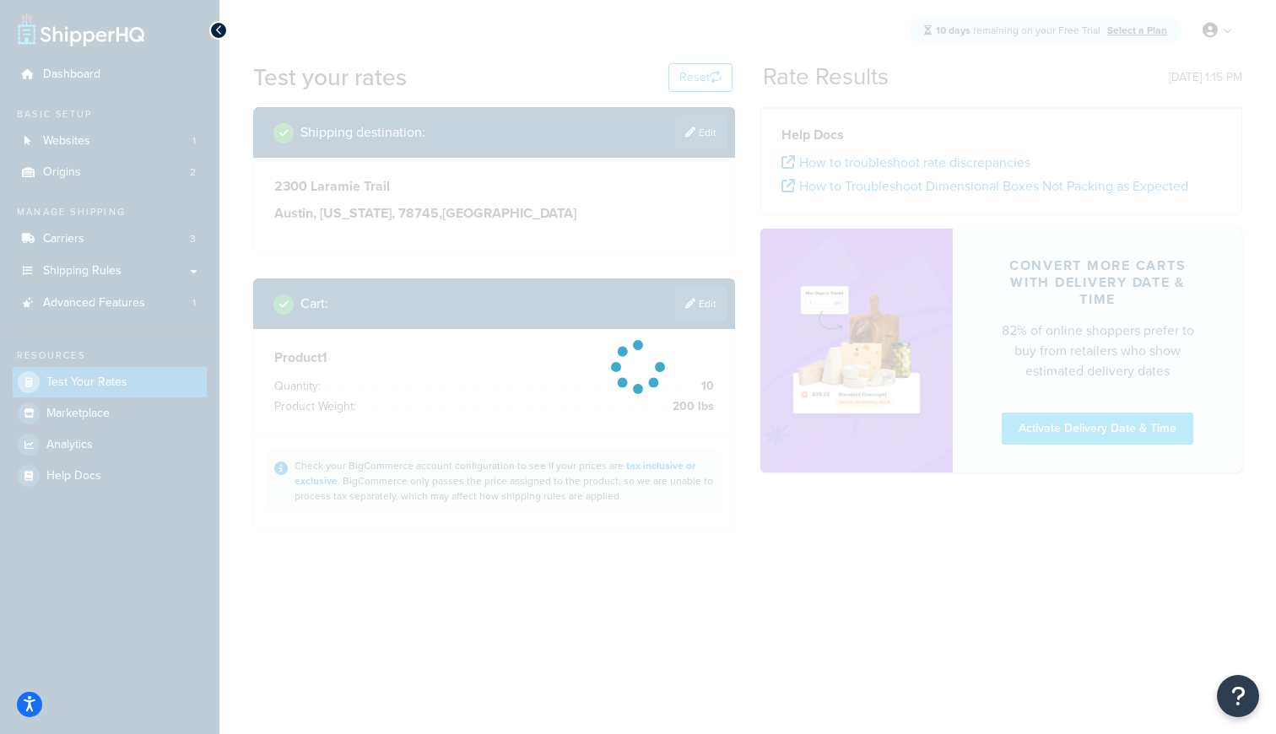
scroll to position [0, 0]
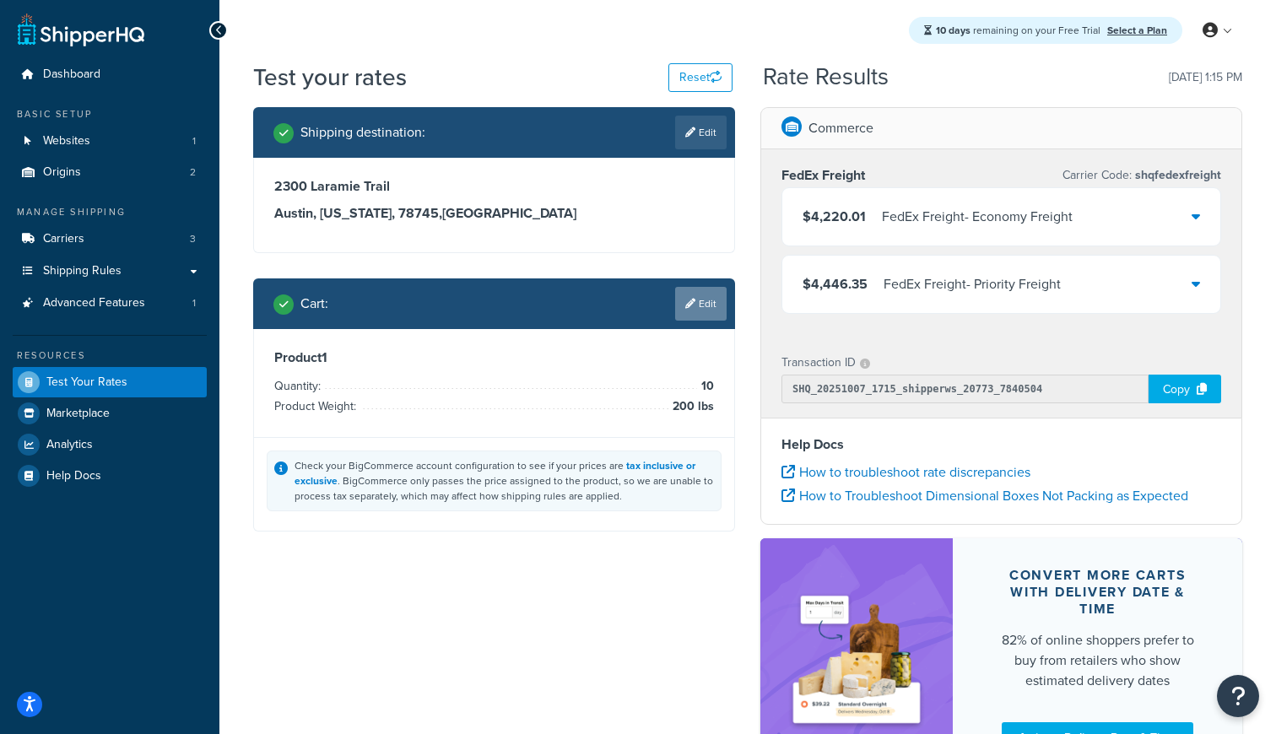
click at [699, 304] on link "Edit" at bounding box center [700, 304] width 51 height 34
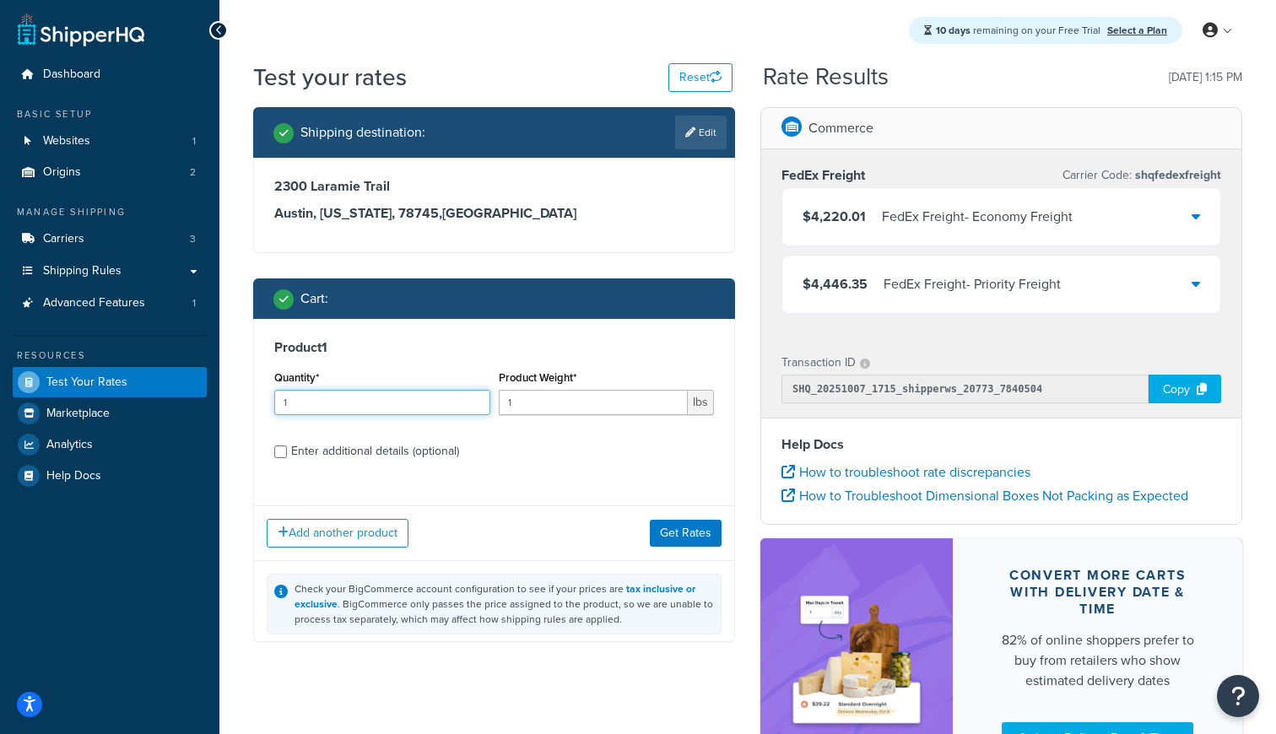
click at [369, 397] on input "1" at bounding box center [382, 402] width 216 height 25
type input "20"
click at [509, 406] on input "1" at bounding box center [594, 402] width 190 height 25
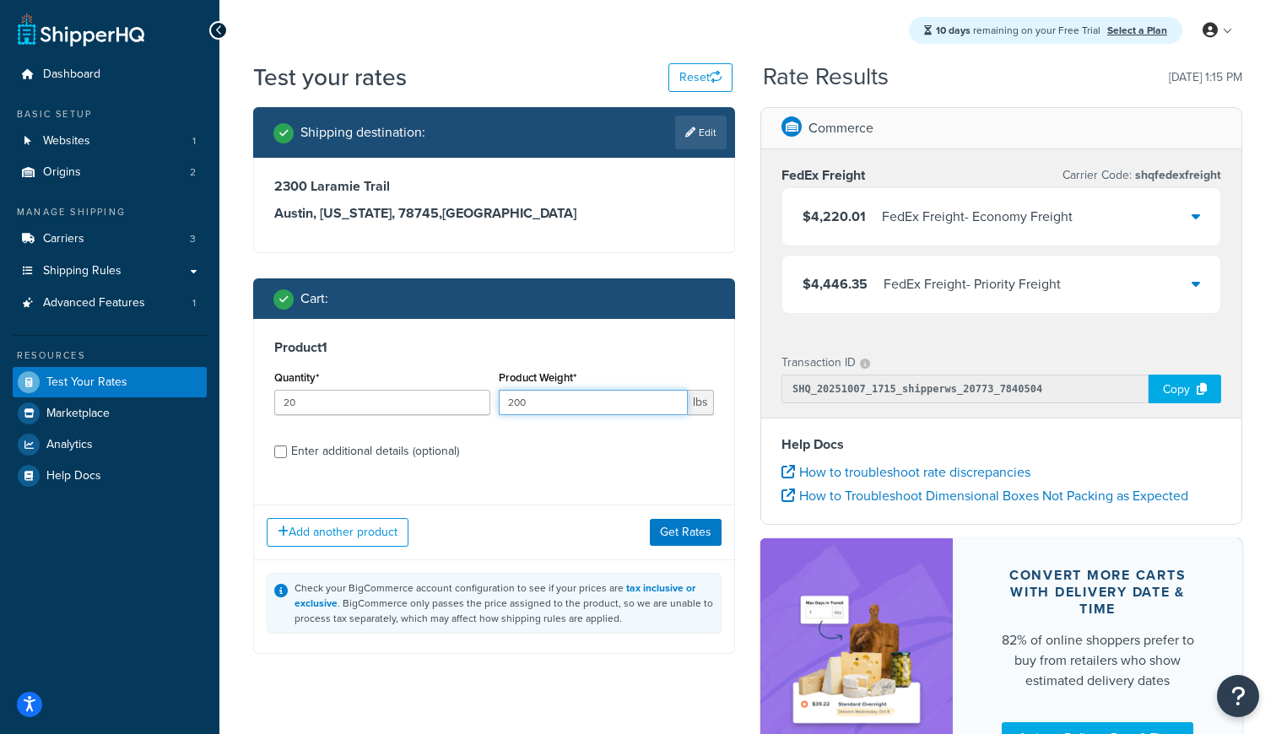
type input "200"
click at [676, 553] on div "Add another product Get Rates" at bounding box center [494, 532] width 480 height 55
click at [678, 543] on button "Get Rates" at bounding box center [686, 532] width 72 height 27
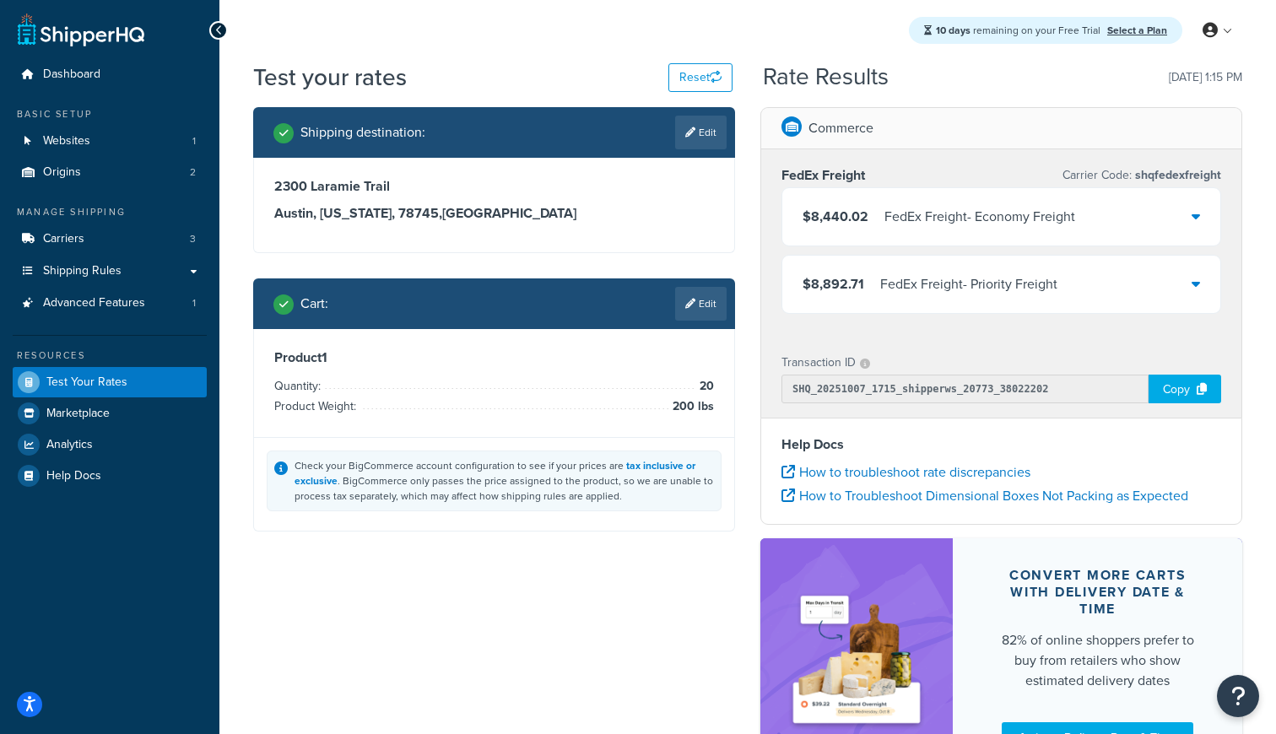
click at [855, 234] on div "$8,440.02 FedEx Freight - Economy Freight" at bounding box center [1001, 216] width 438 height 57
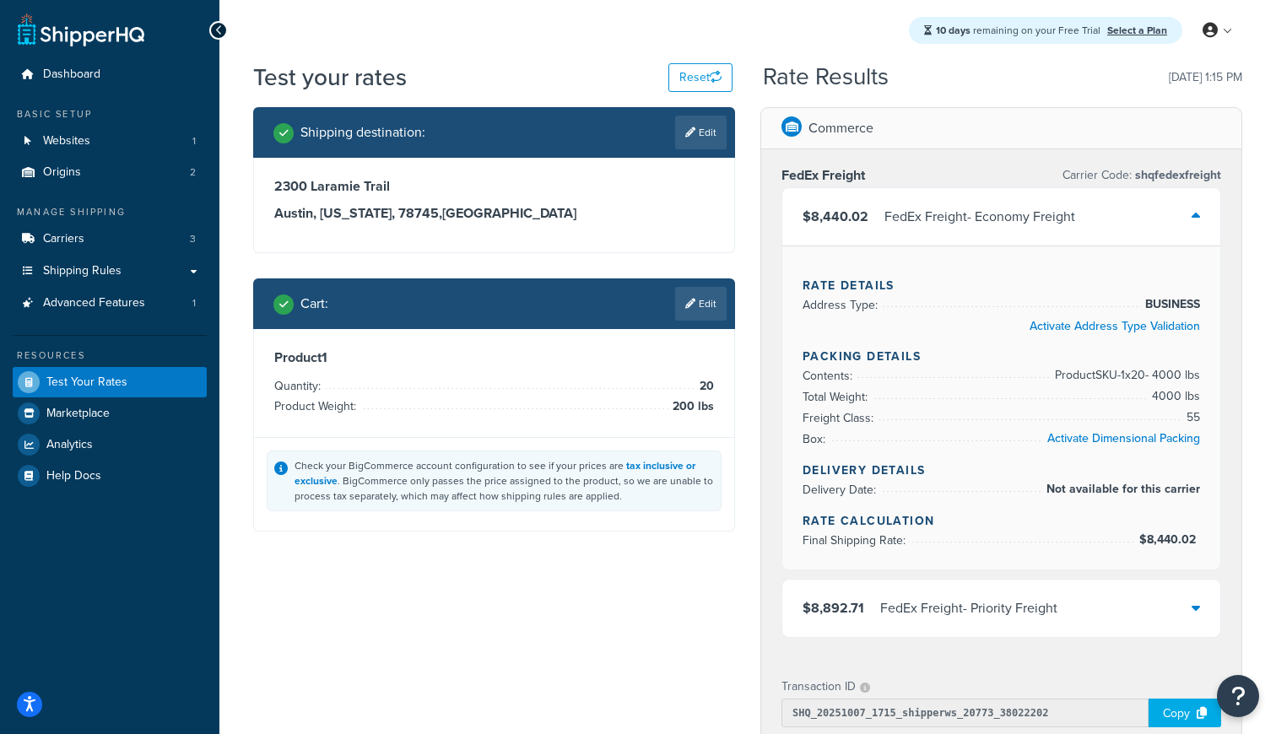
click at [926, 212] on div "FedEx Freight - Economy Freight" at bounding box center [979, 217] width 191 height 24
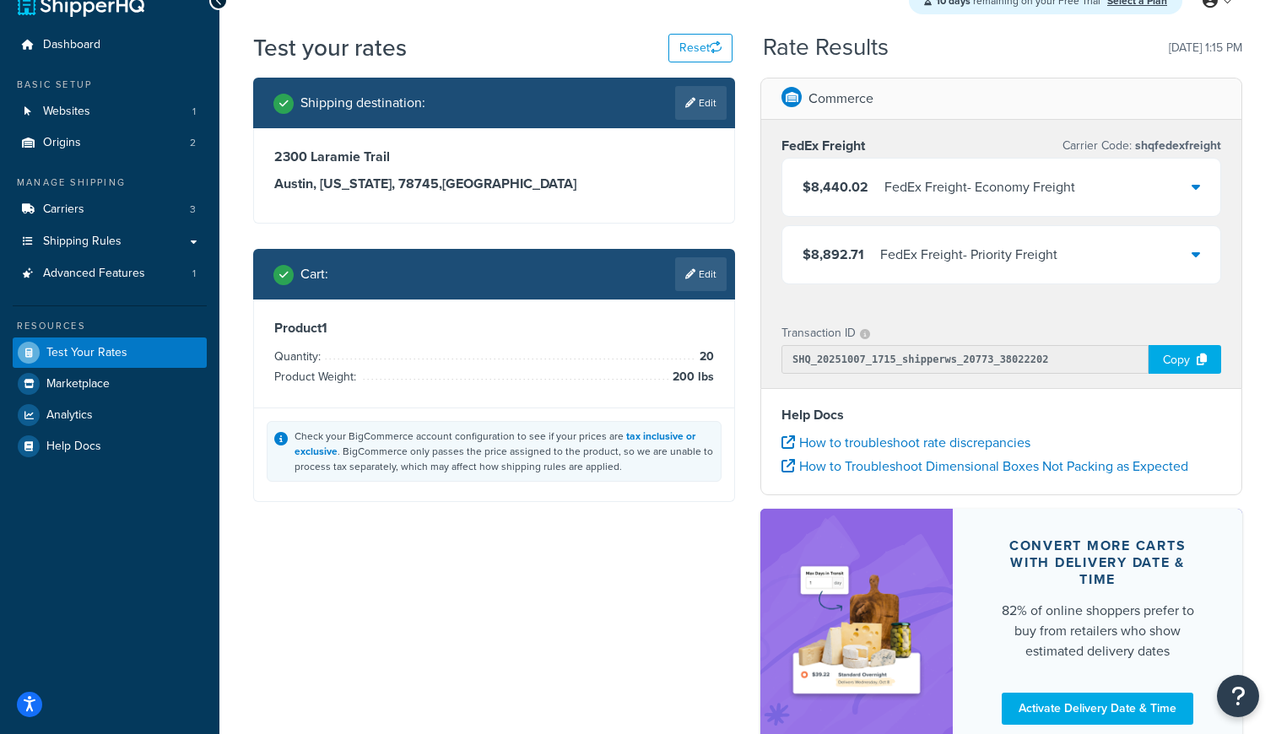
scroll to position [42, 0]
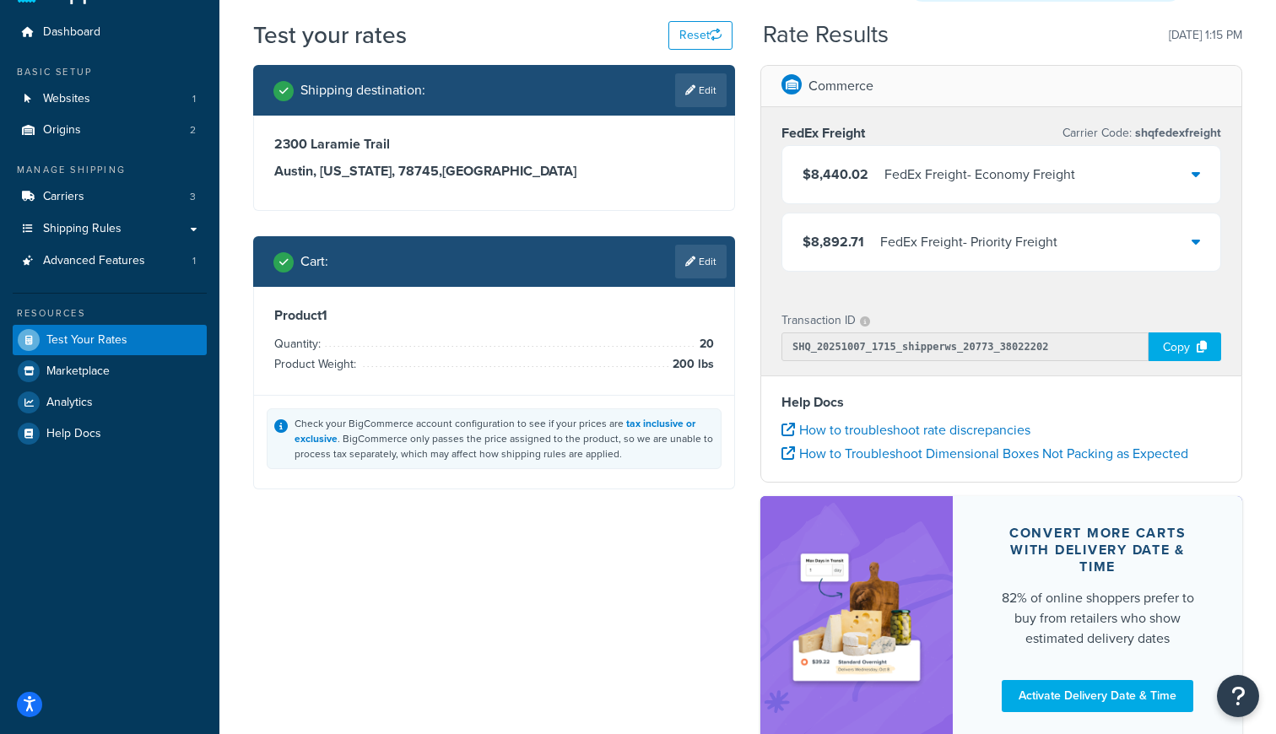
click at [521, 219] on div "Shipping destination : Edit 2300 Laramie Trail Austin, Texas, 78745 , United St…" at bounding box center [494, 290] width 507 height 450
click at [117, 199] on link "Carriers 3" at bounding box center [110, 196] width 194 height 31
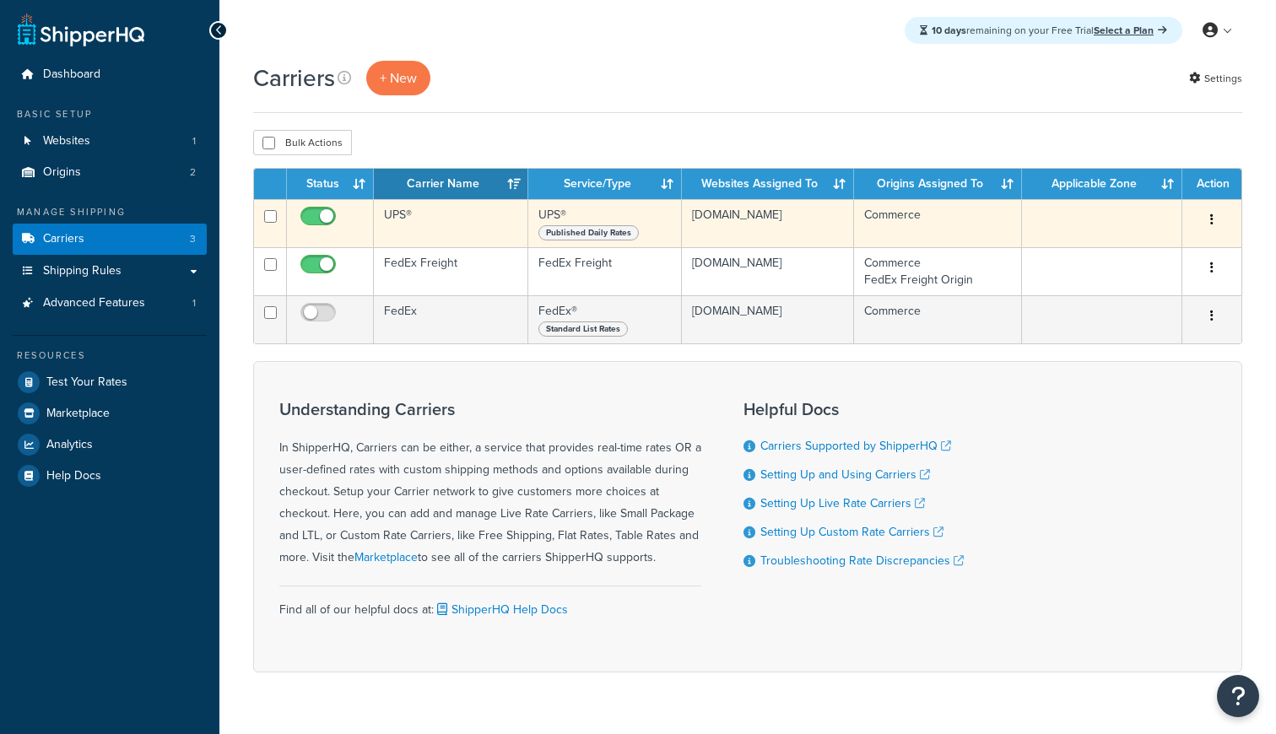
click at [466, 229] on td "UPS®" at bounding box center [451, 223] width 154 height 48
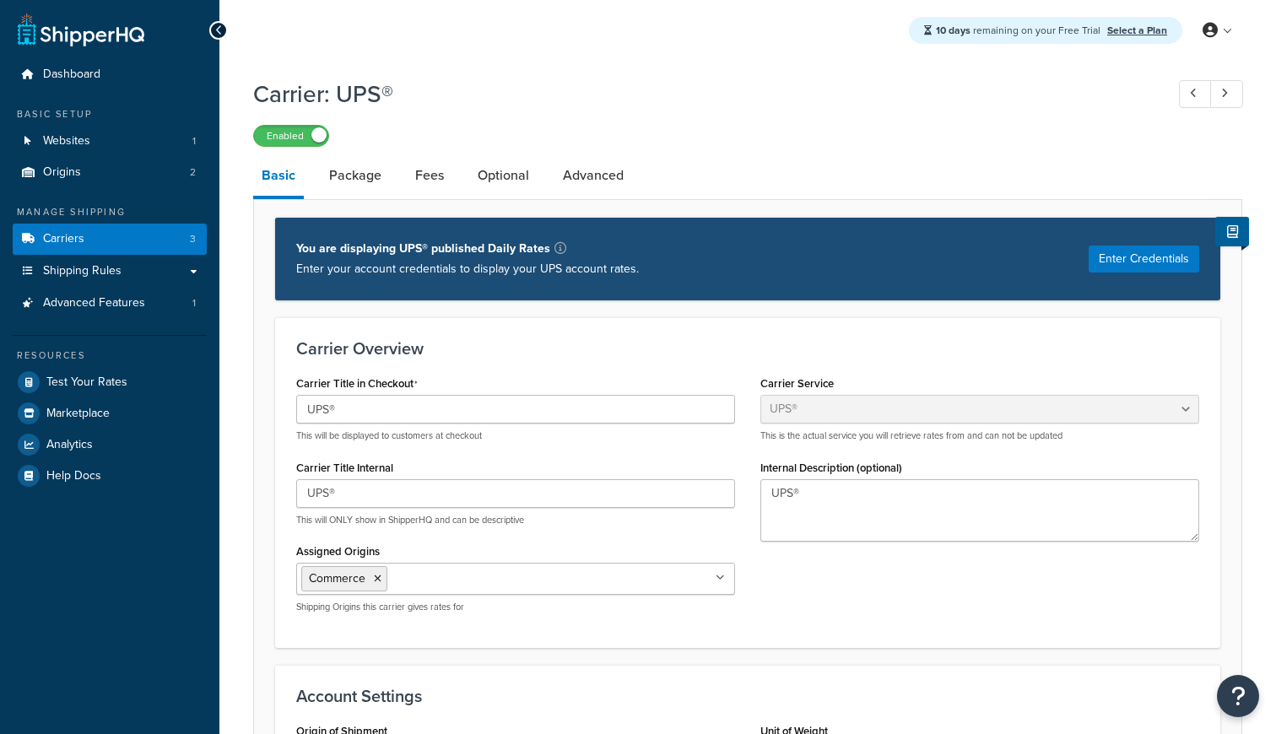
select select "ups"
click at [123, 269] on link "Shipping Rules" at bounding box center [110, 271] width 194 height 31
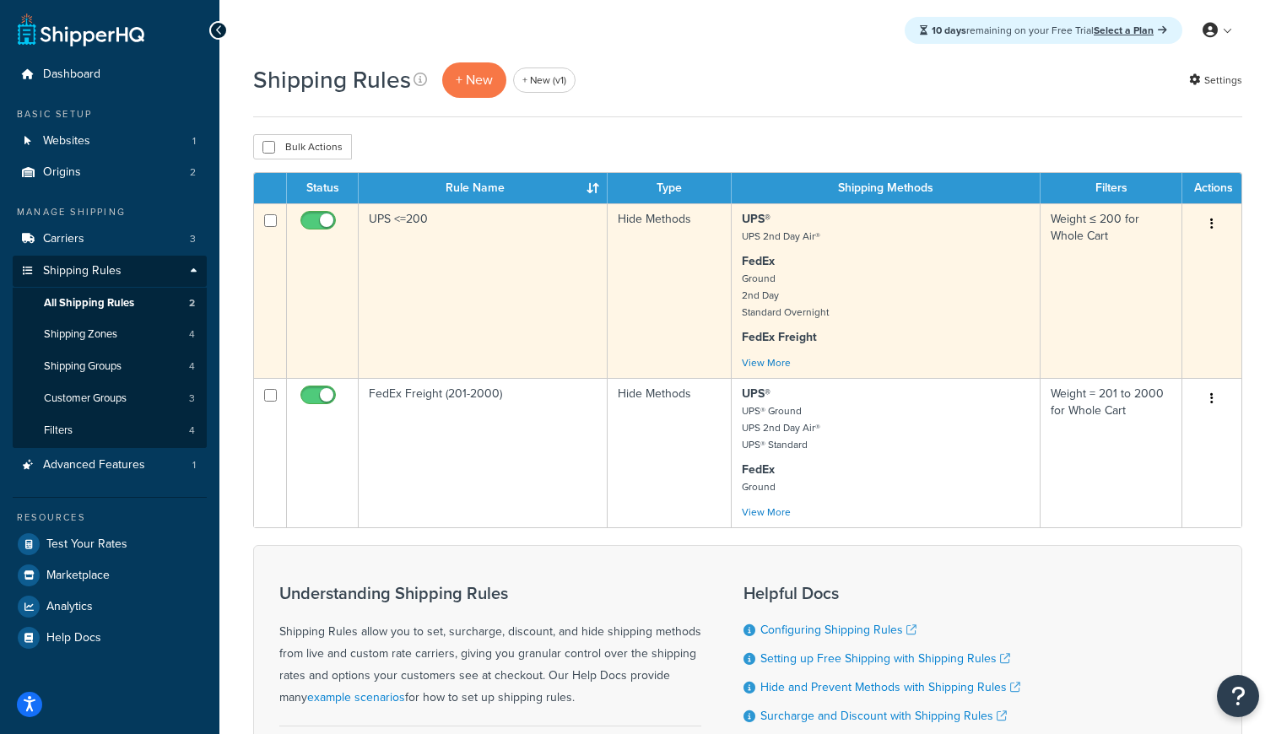
click at [474, 266] on td "UPS <=200" at bounding box center [483, 290] width 249 height 175
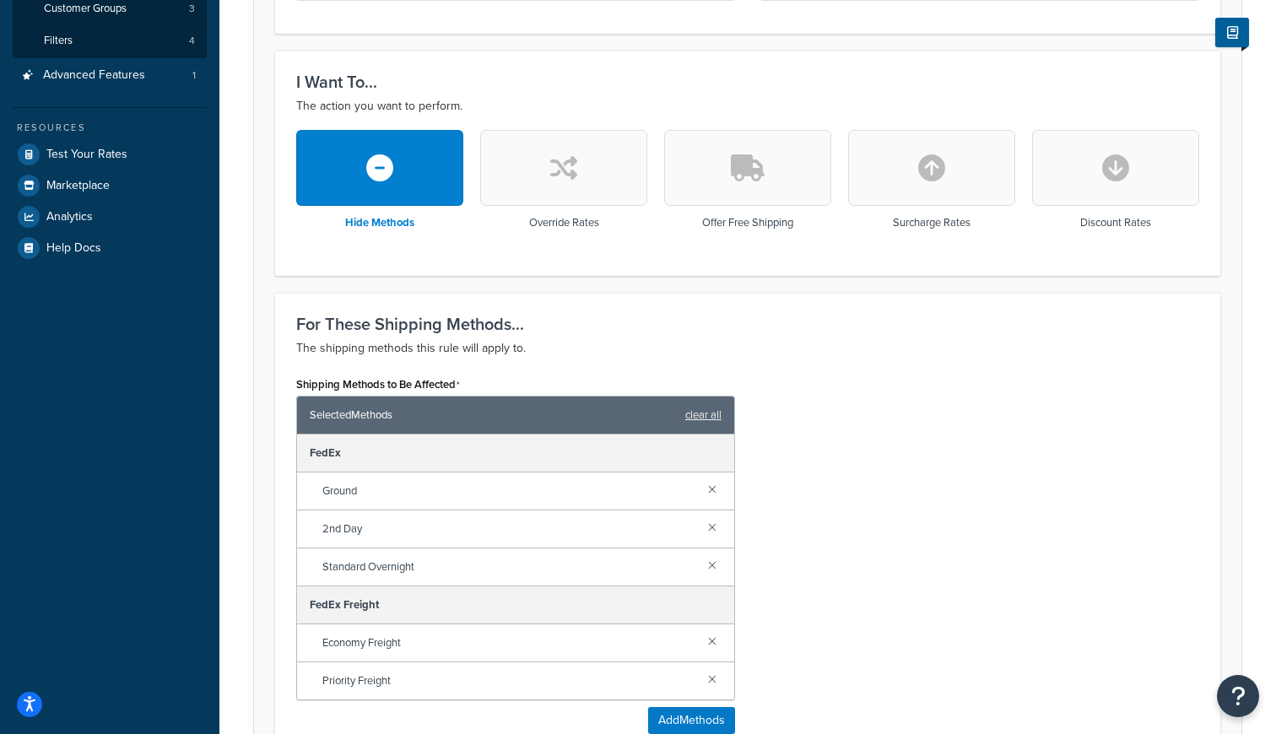
scroll to position [477, 0]
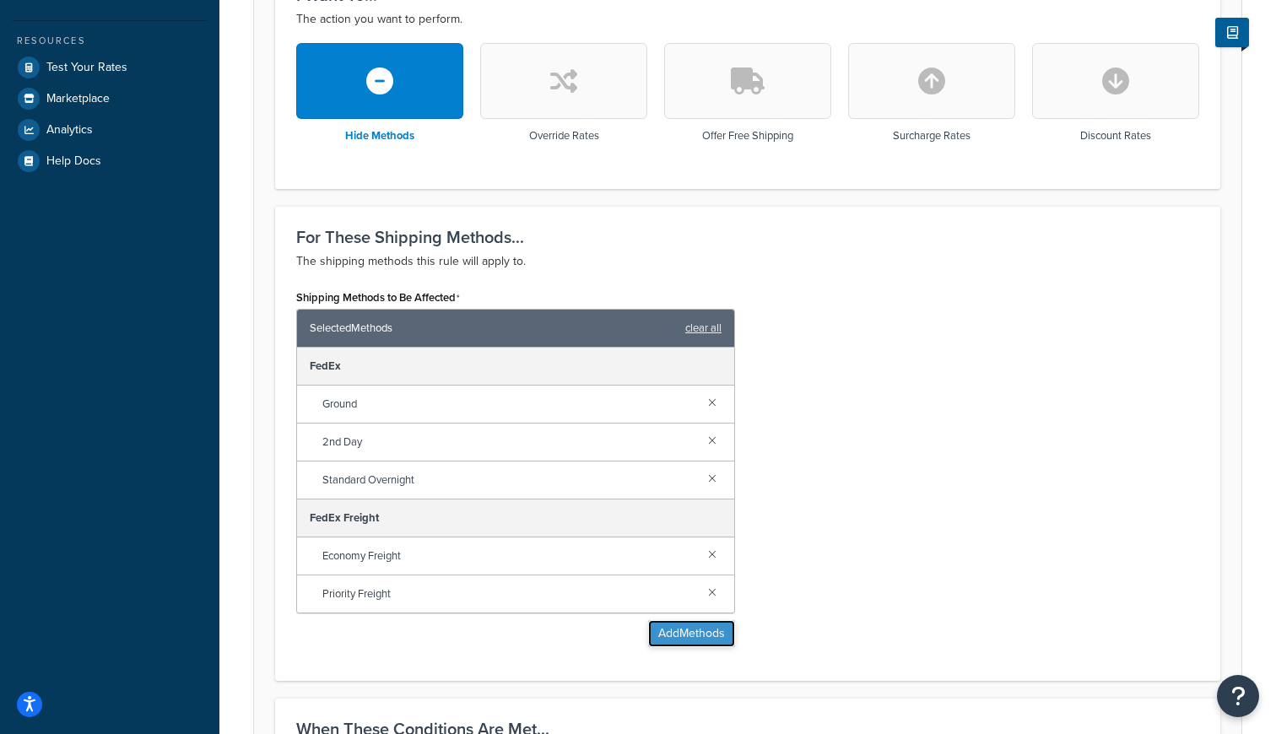
click at [697, 637] on button "Add Methods" at bounding box center [691, 633] width 87 height 27
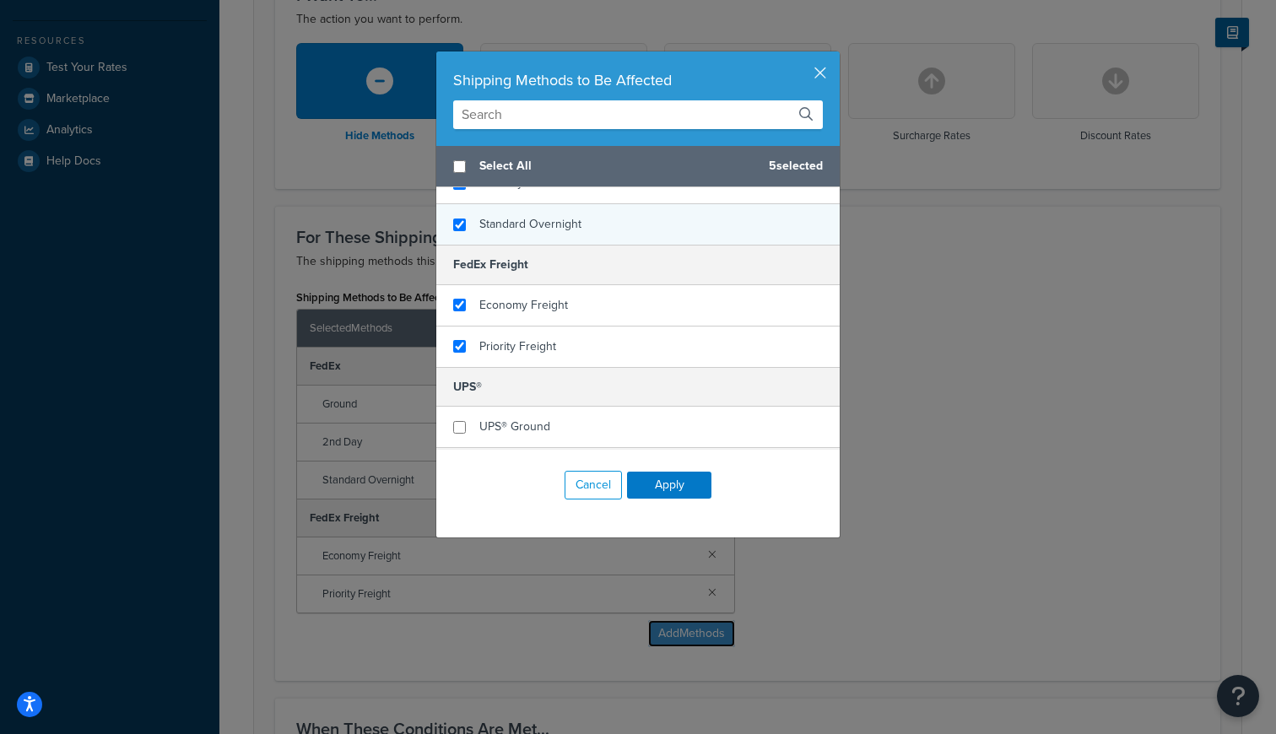
scroll to position [143, 0]
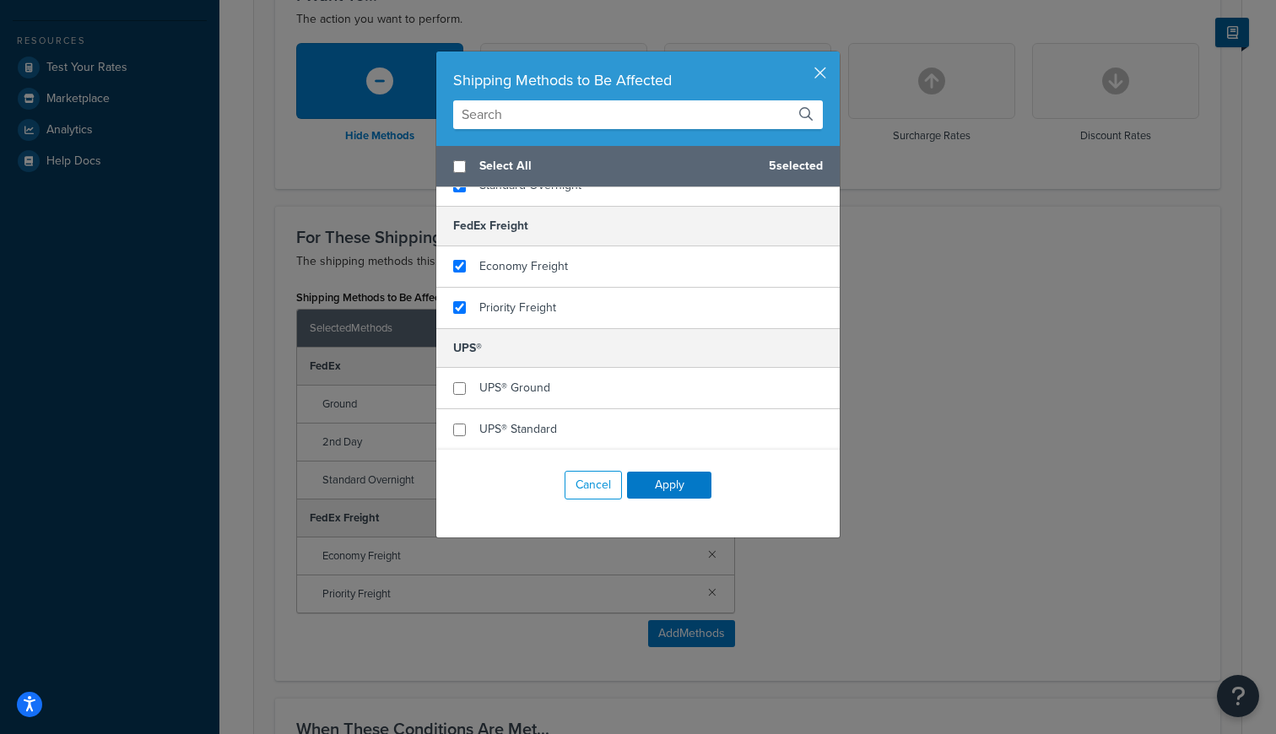
click at [814, 84] on div "Shipping Methods to Be Affected" at bounding box center [638, 80] width 370 height 24
click at [835, 56] on button "button" at bounding box center [837, 53] width 4 height 4
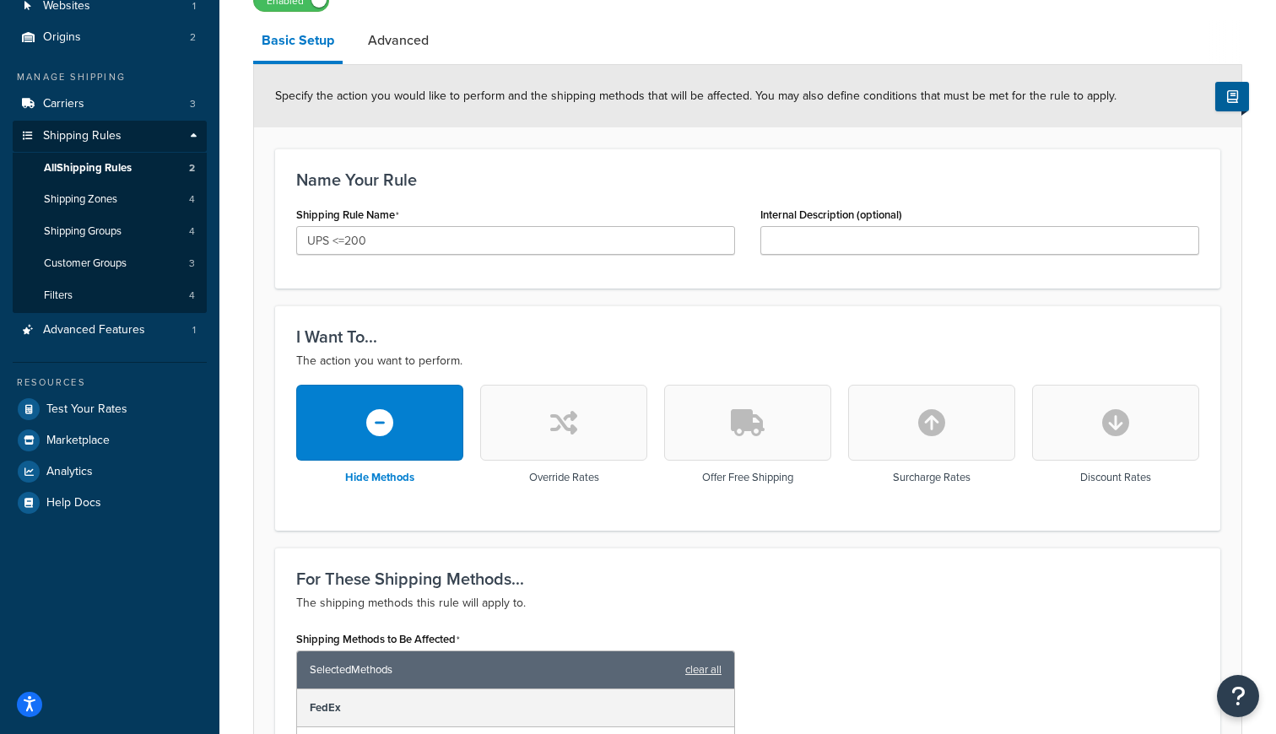
scroll to position [0, 0]
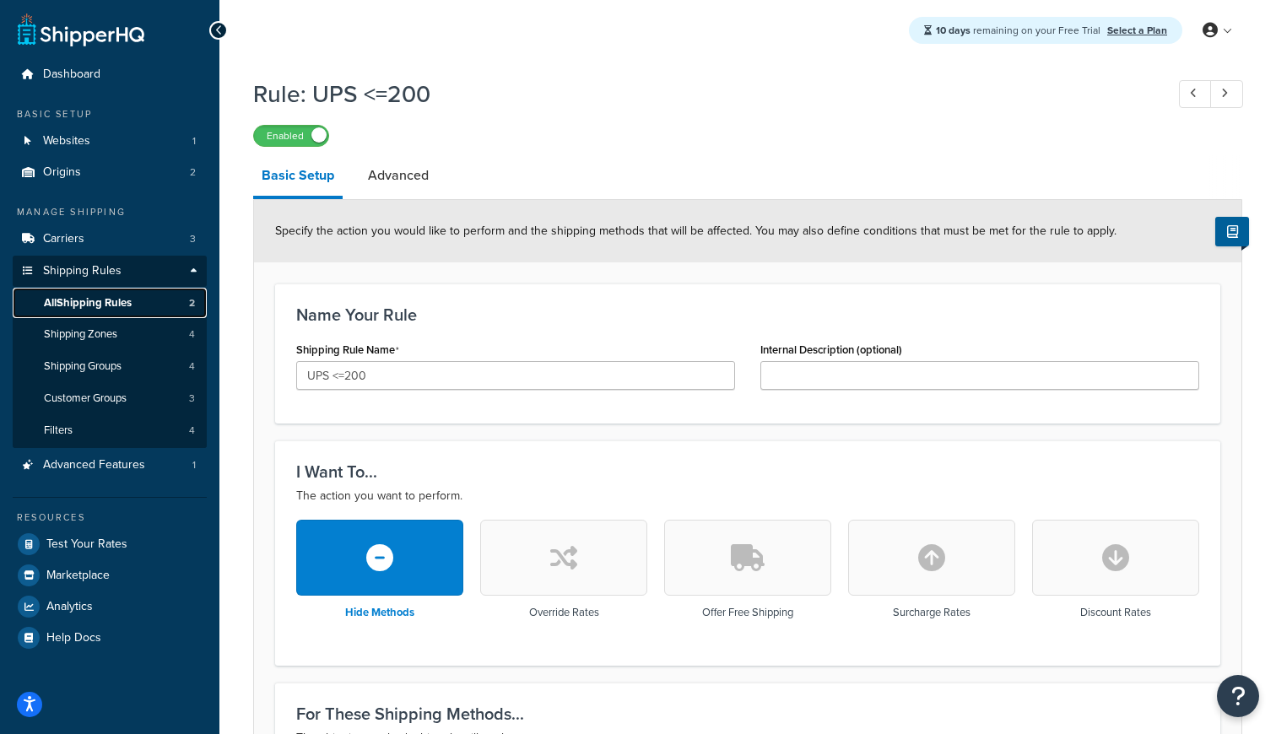
click at [161, 295] on link "All Shipping Rules 2" at bounding box center [110, 303] width 194 height 31
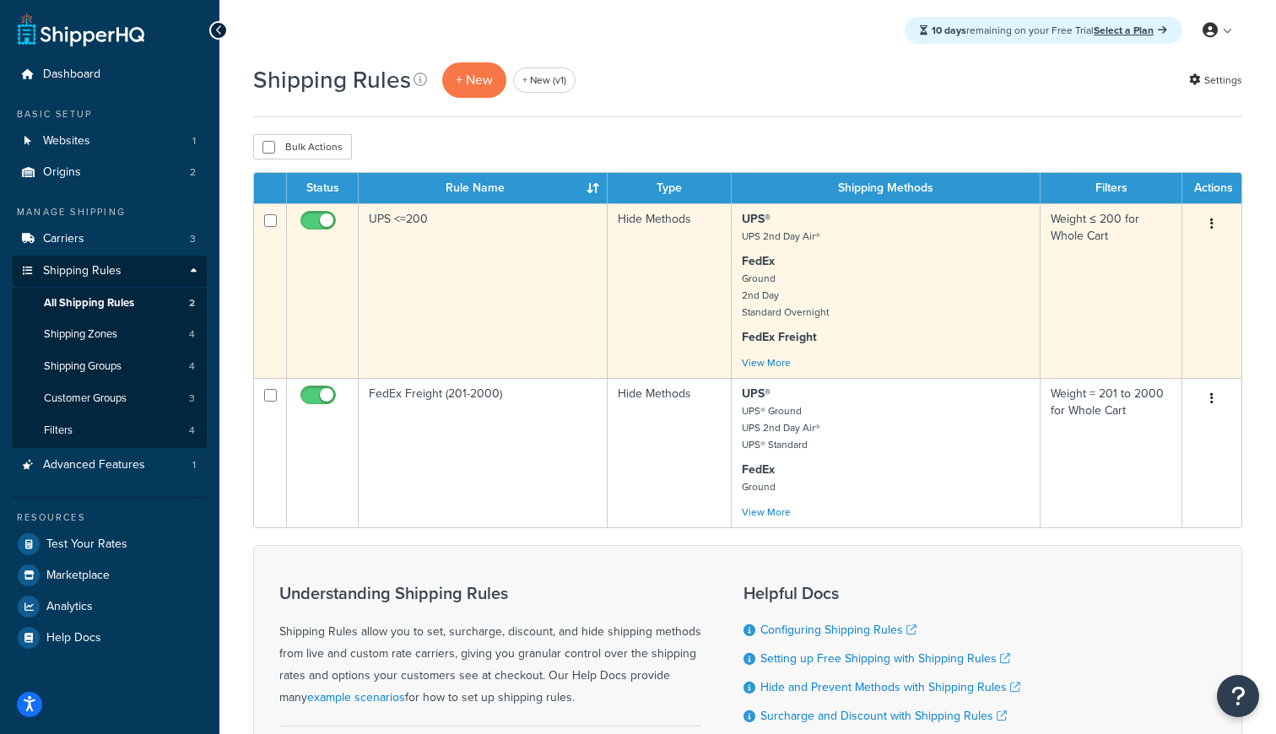
click at [538, 252] on td "UPS <=200" at bounding box center [483, 290] width 249 height 175
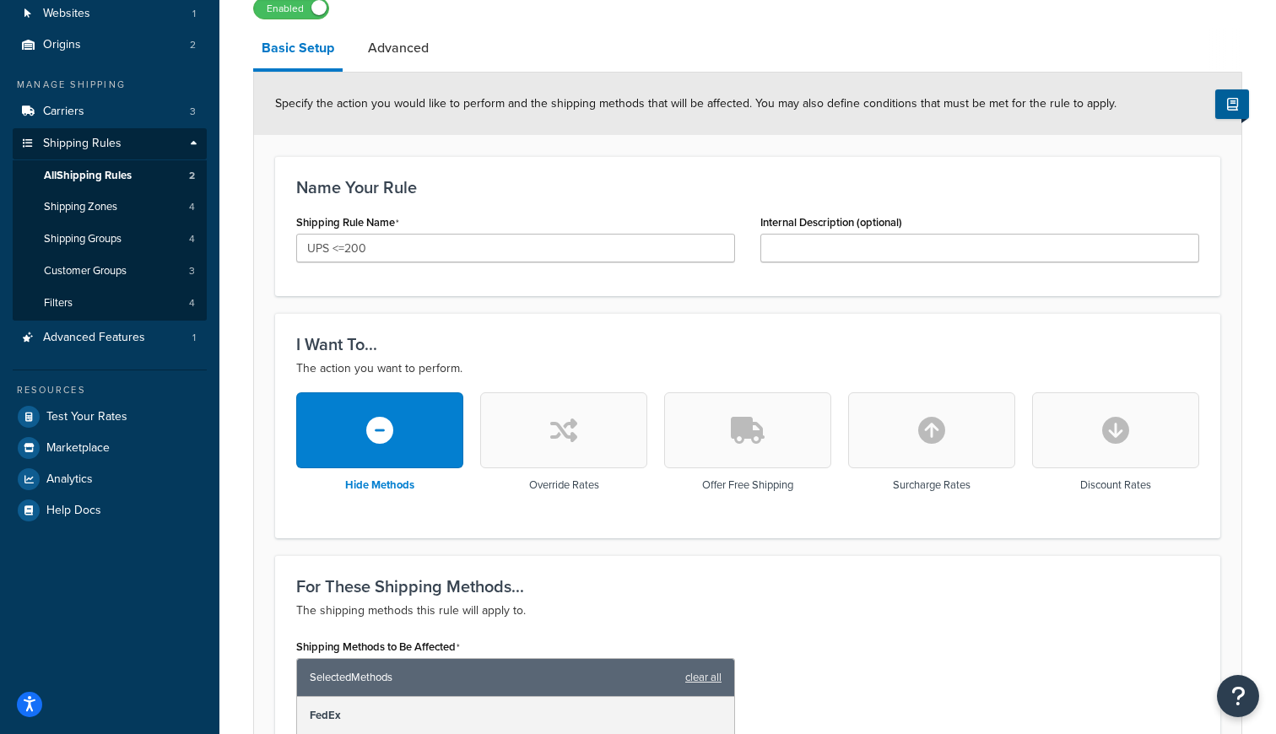
scroll to position [91, 0]
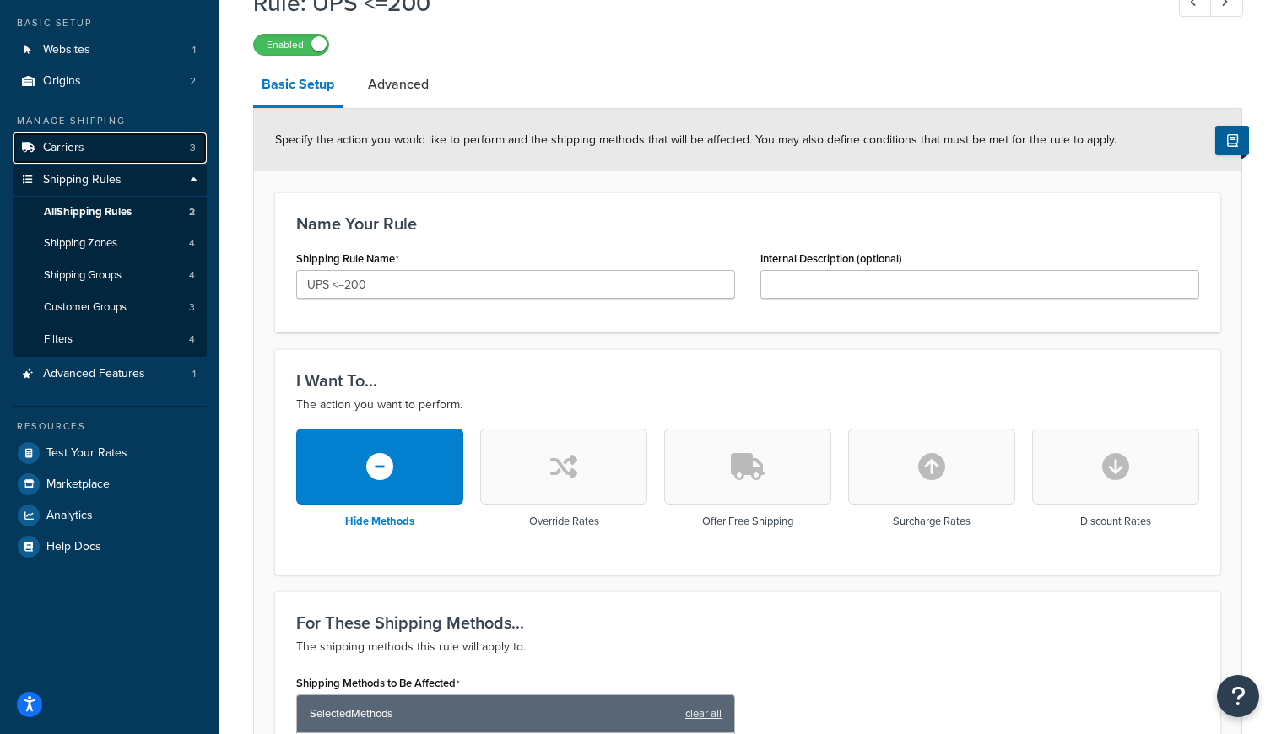
click at [115, 138] on link "Carriers 3" at bounding box center [110, 147] width 194 height 31
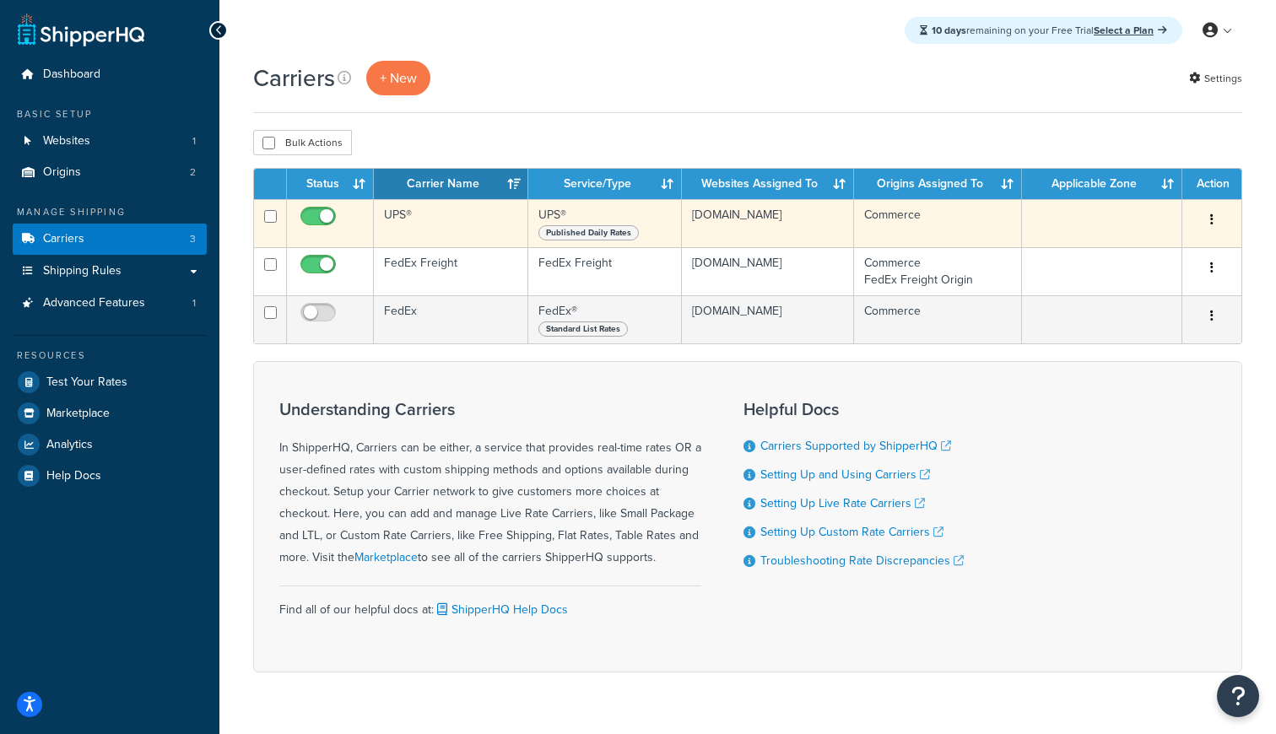
click at [408, 204] on td "UPS®" at bounding box center [451, 223] width 154 height 48
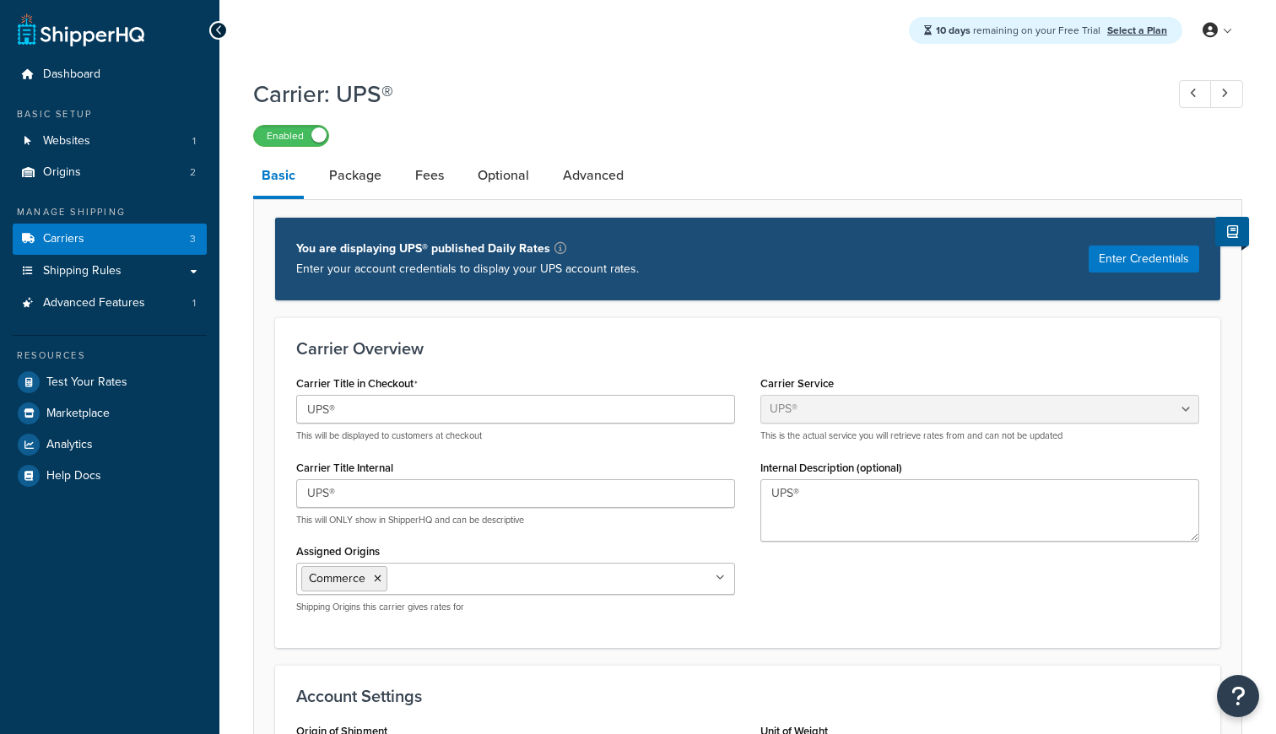
select select "ups"
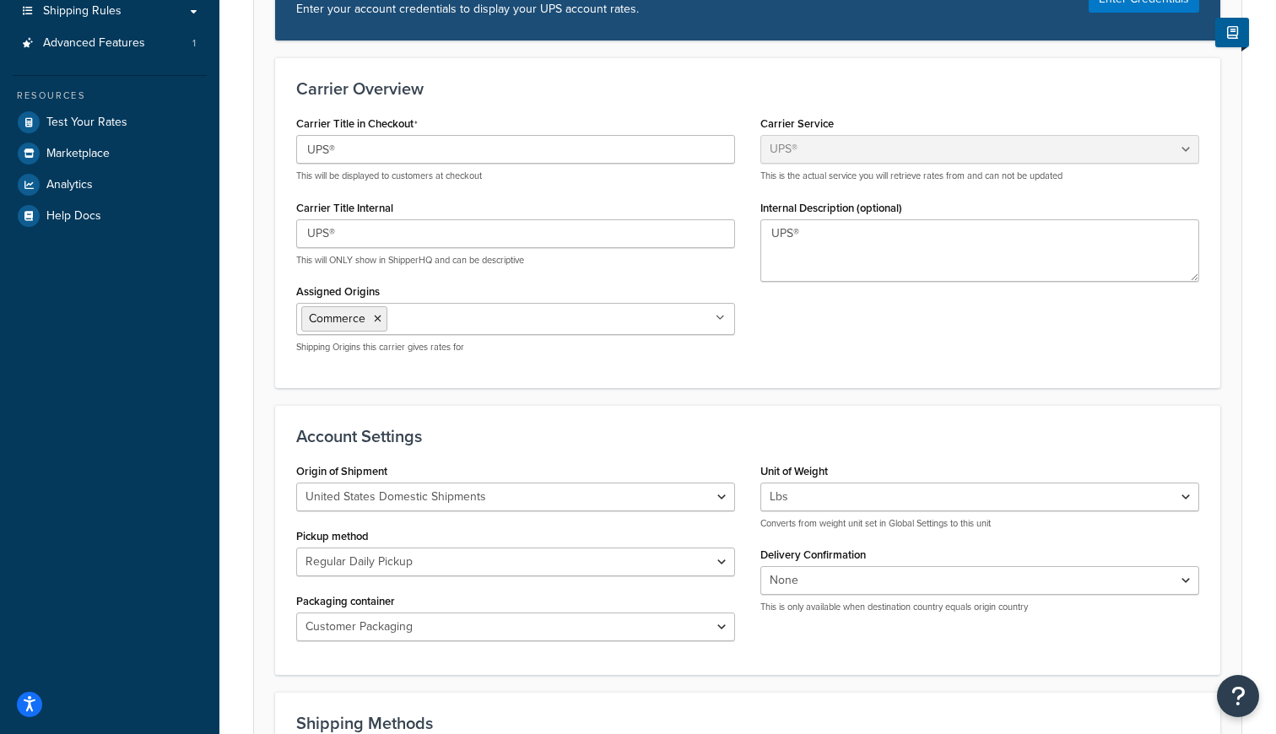
scroll to position [97, 0]
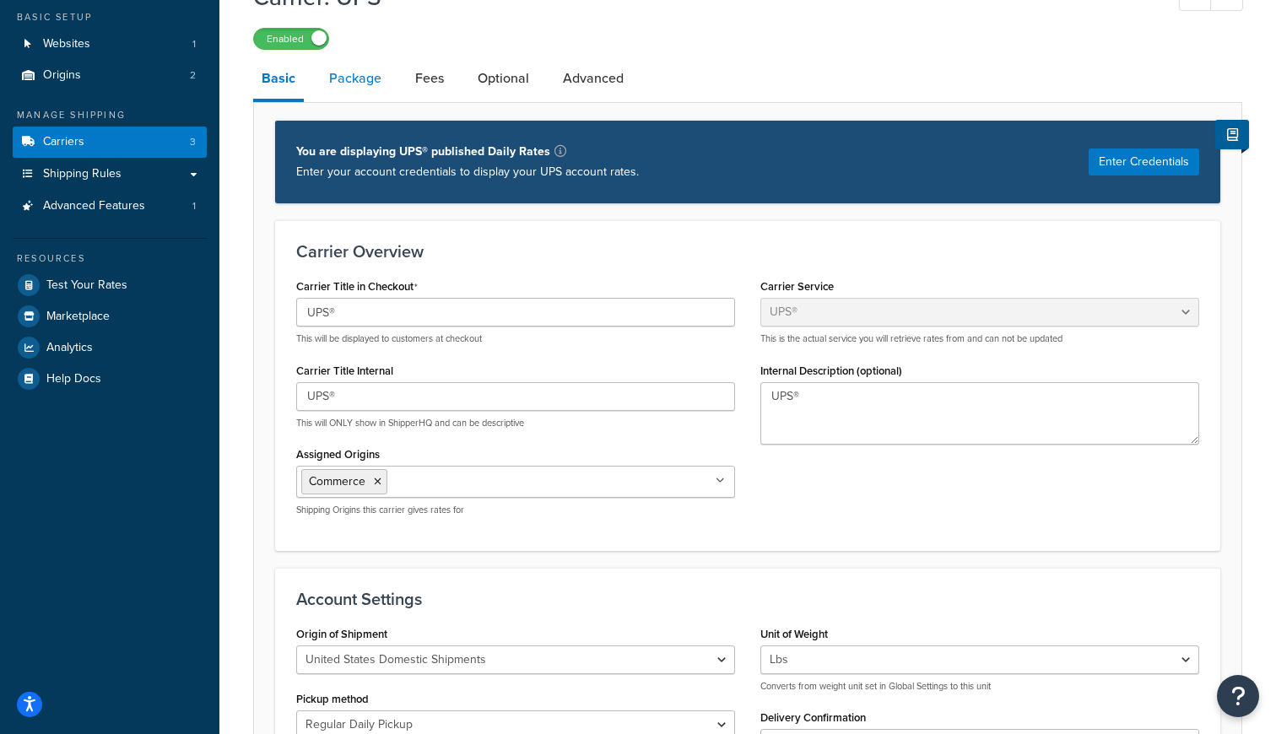
click at [356, 78] on link "Package" at bounding box center [355, 78] width 69 height 41
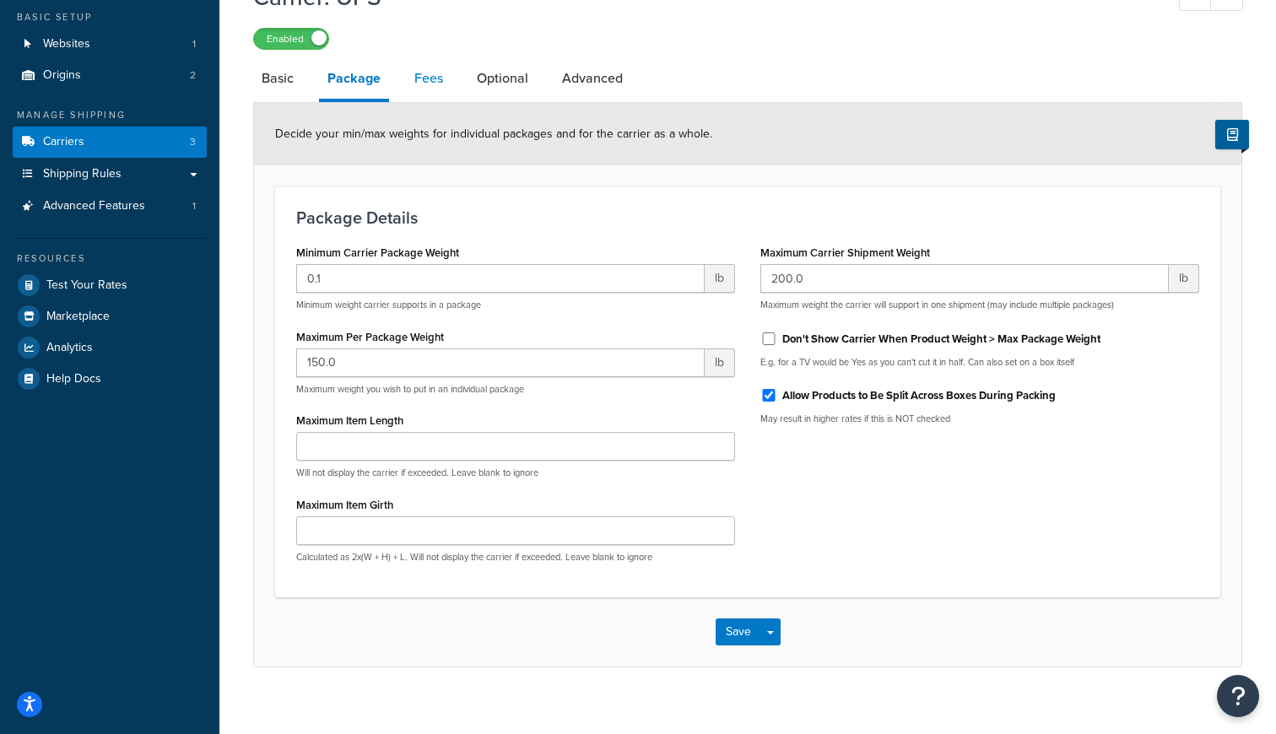
click at [438, 84] on link "Fees" at bounding box center [429, 78] width 46 height 41
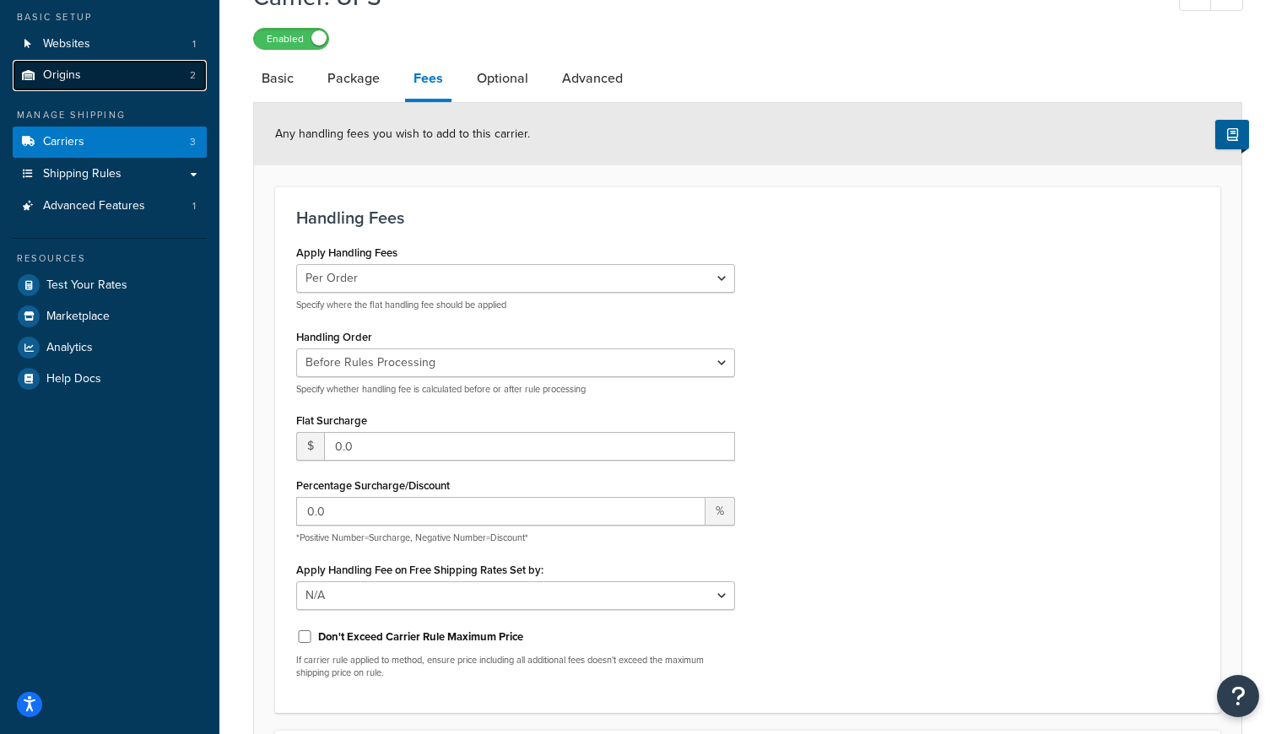
click at [122, 64] on link "Origins 2" at bounding box center [110, 75] width 194 height 31
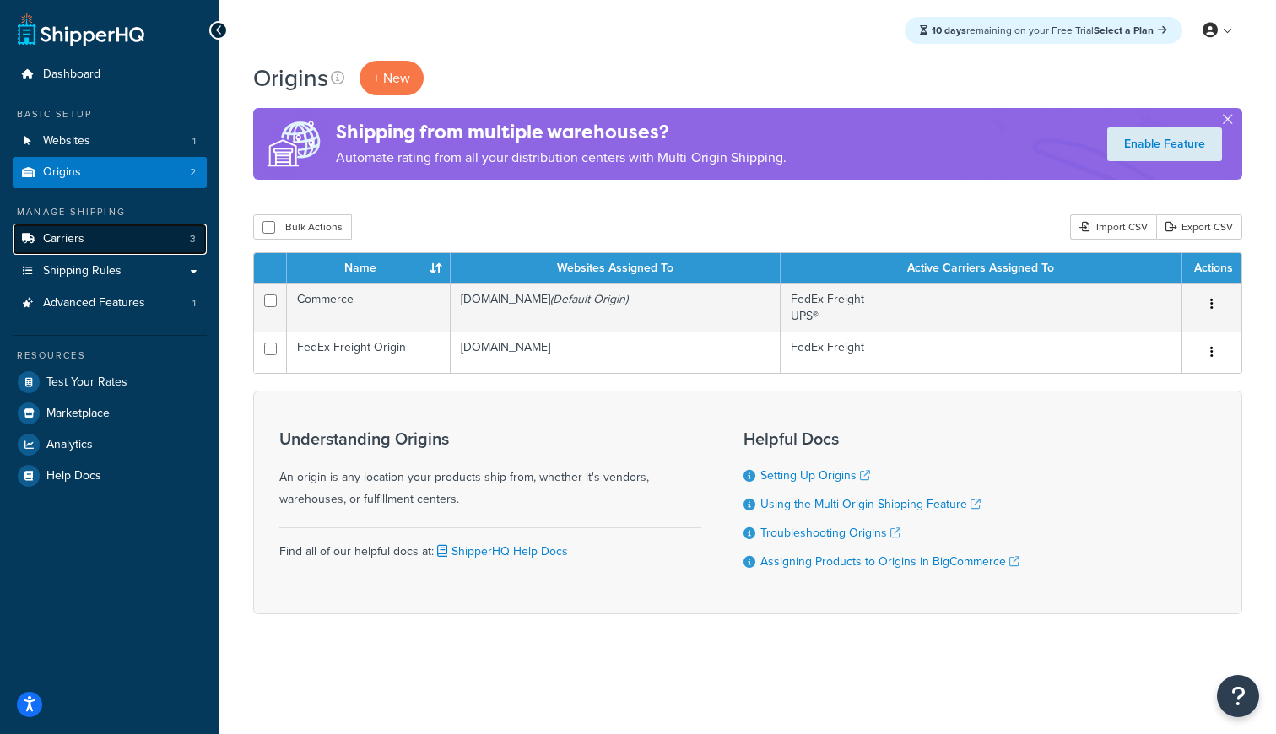
click at [111, 235] on link "Carriers 3" at bounding box center [110, 239] width 194 height 31
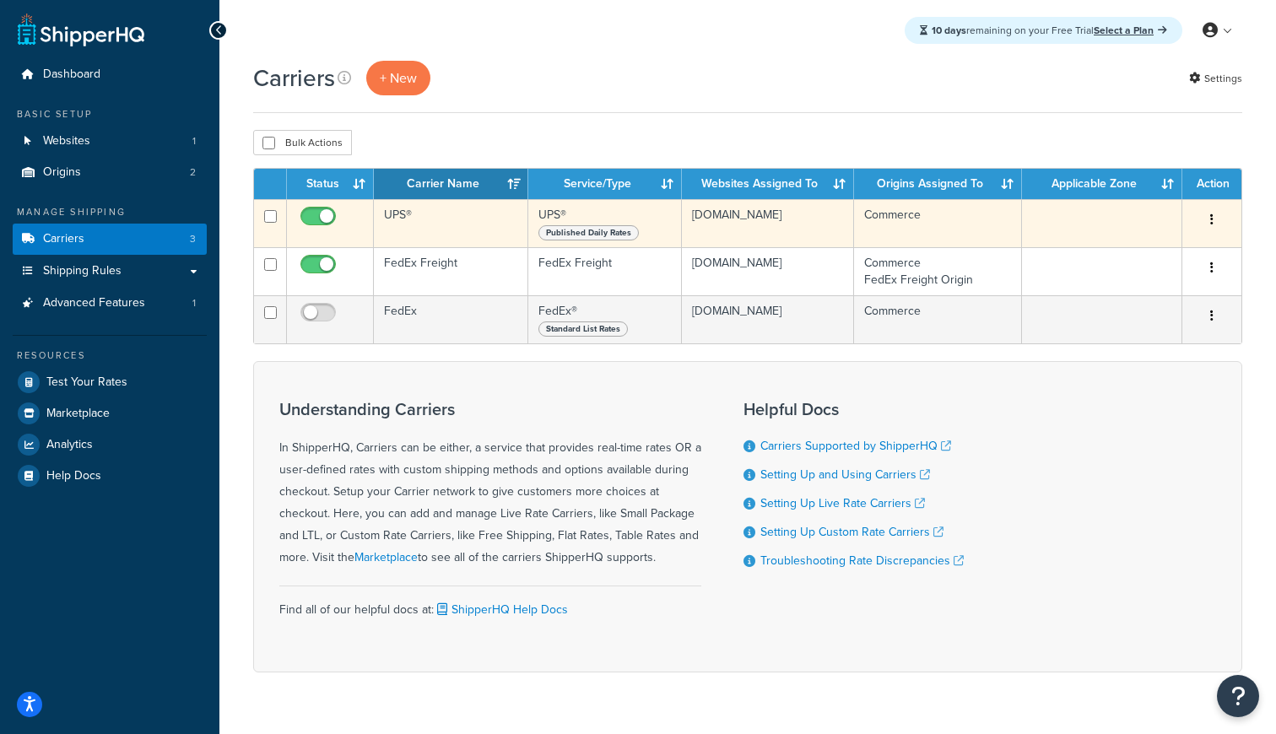
click at [434, 214] on td "UPS®" at bounding box center [451, 223] width 154 height 48
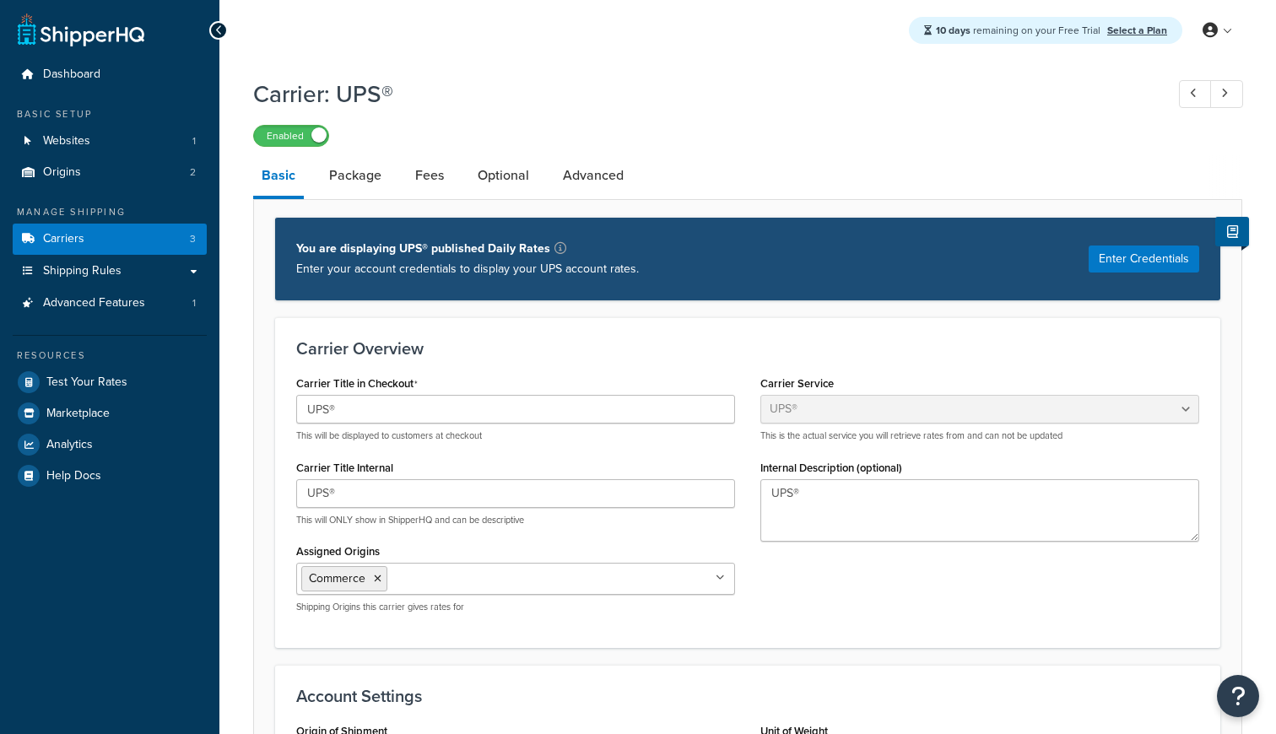
select select "ups"
click at [368, 176] on link "Package" at bounding box center [355, 175] width 69 height 41
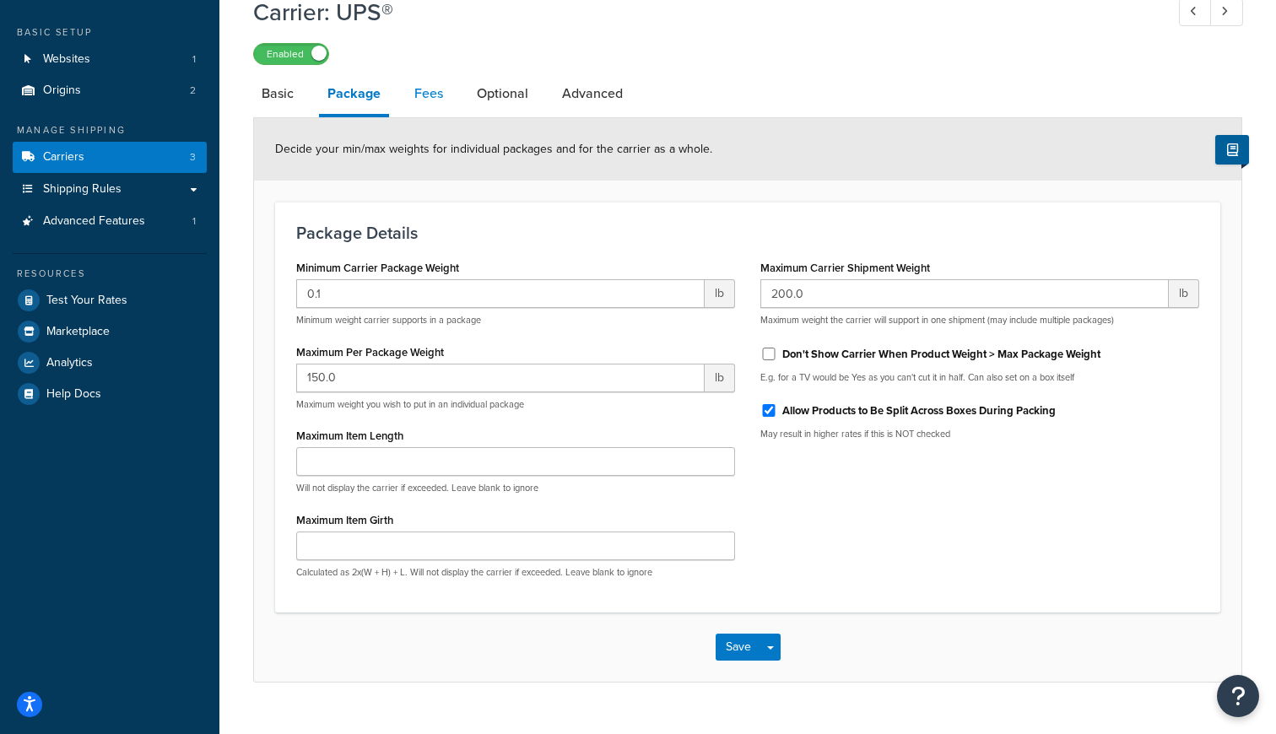
scroll to position [100, 0]
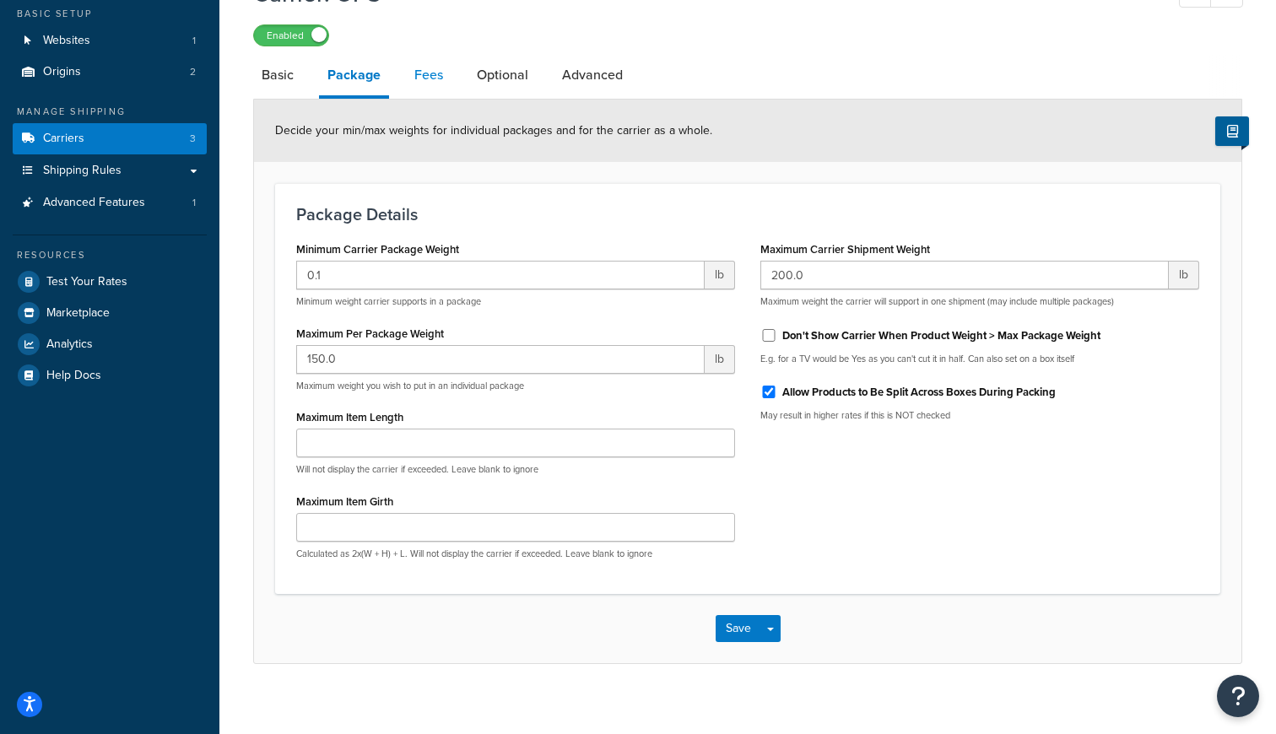
click at [420, 72] on link "Fees" at bounding box center [429, 75] width 46 height 41
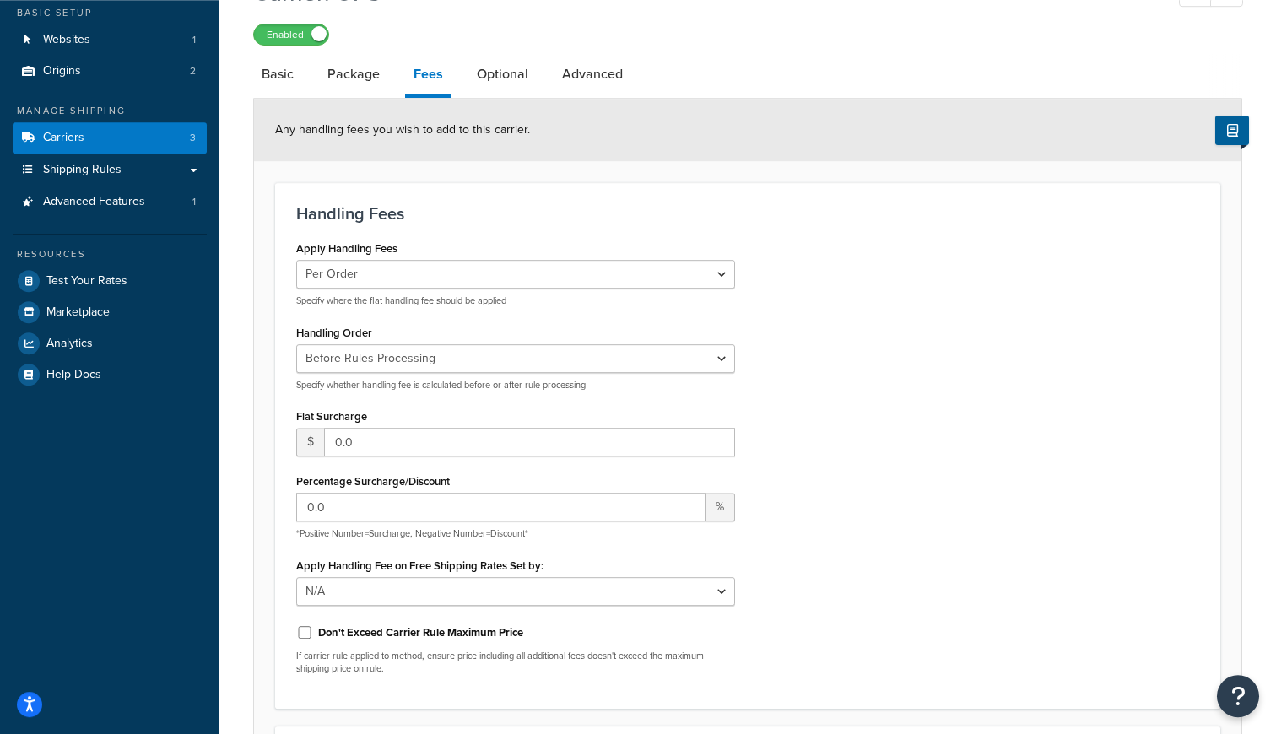
scroll to position [118, 0]
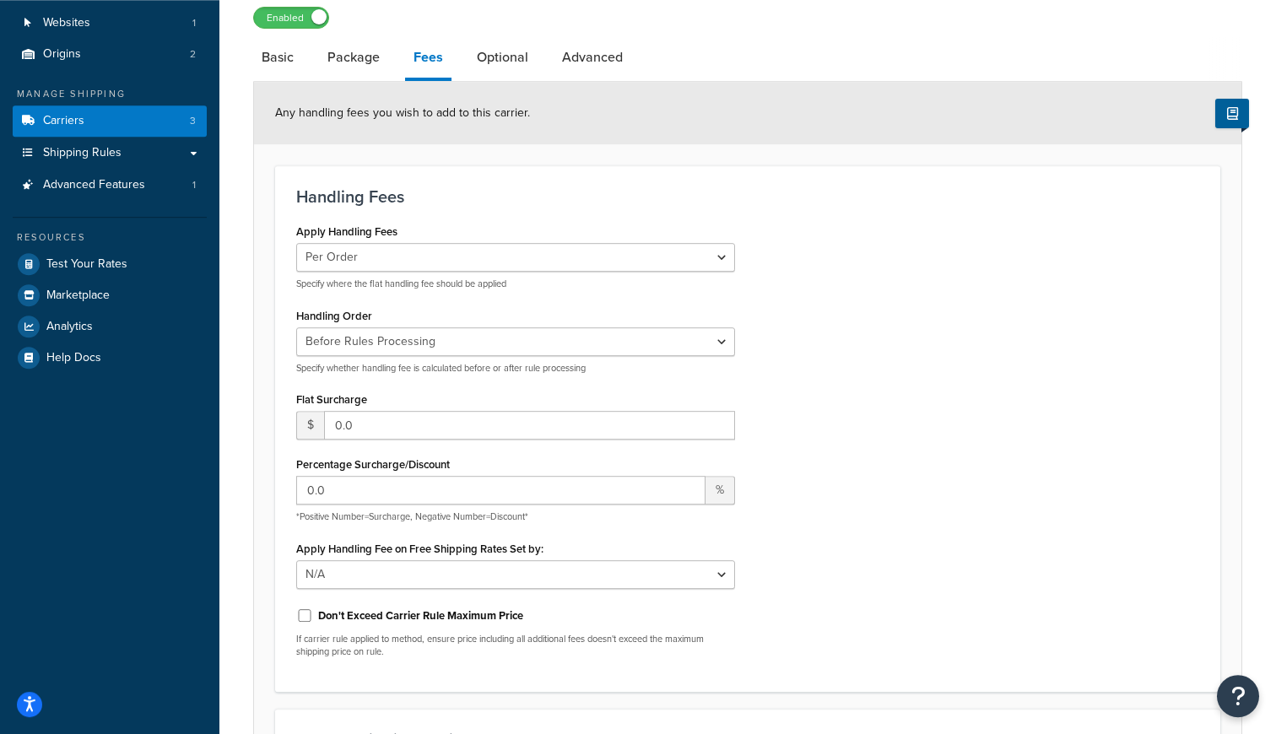
click at [486, 86] on div "Any handling fees you wish to add to this carrier." at bounding box center [747, 113] width 987 height 62
click at [489, 60] on link "Optional" at bounding box center [502, 57] width 68 height 41
select select "business"
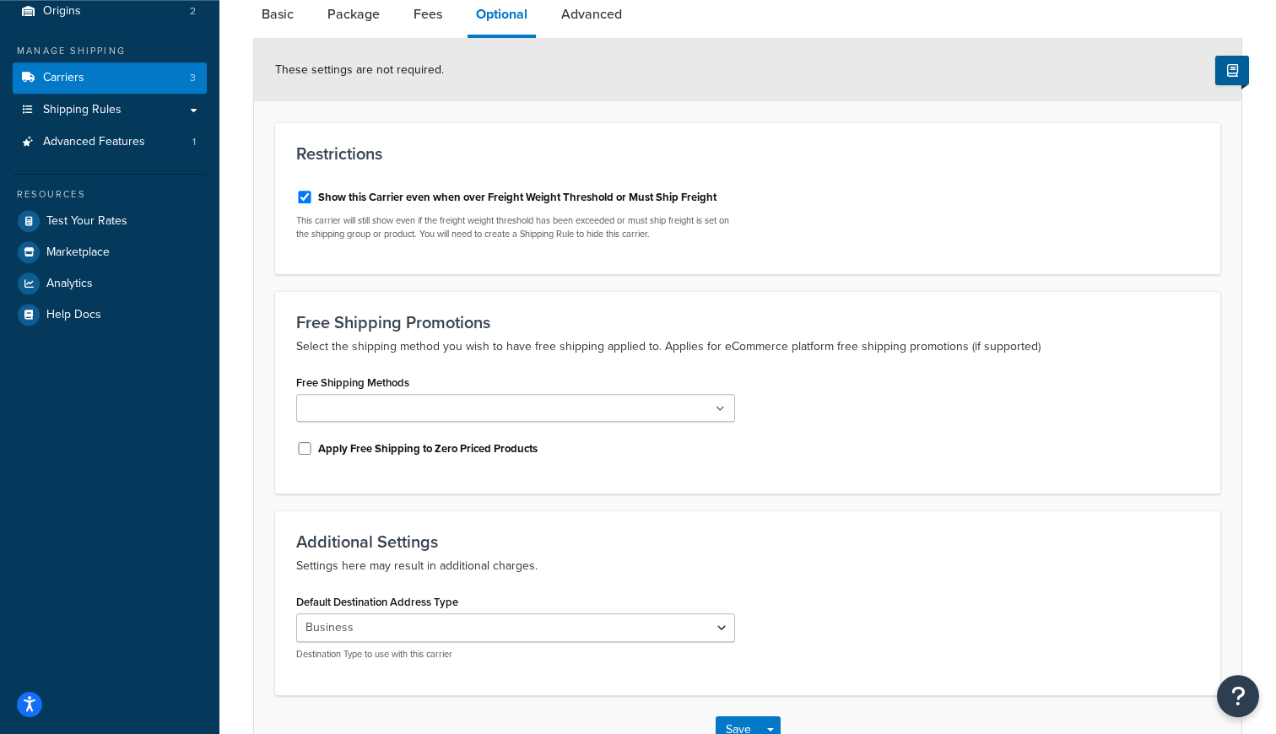
scroll to position [154, 0]
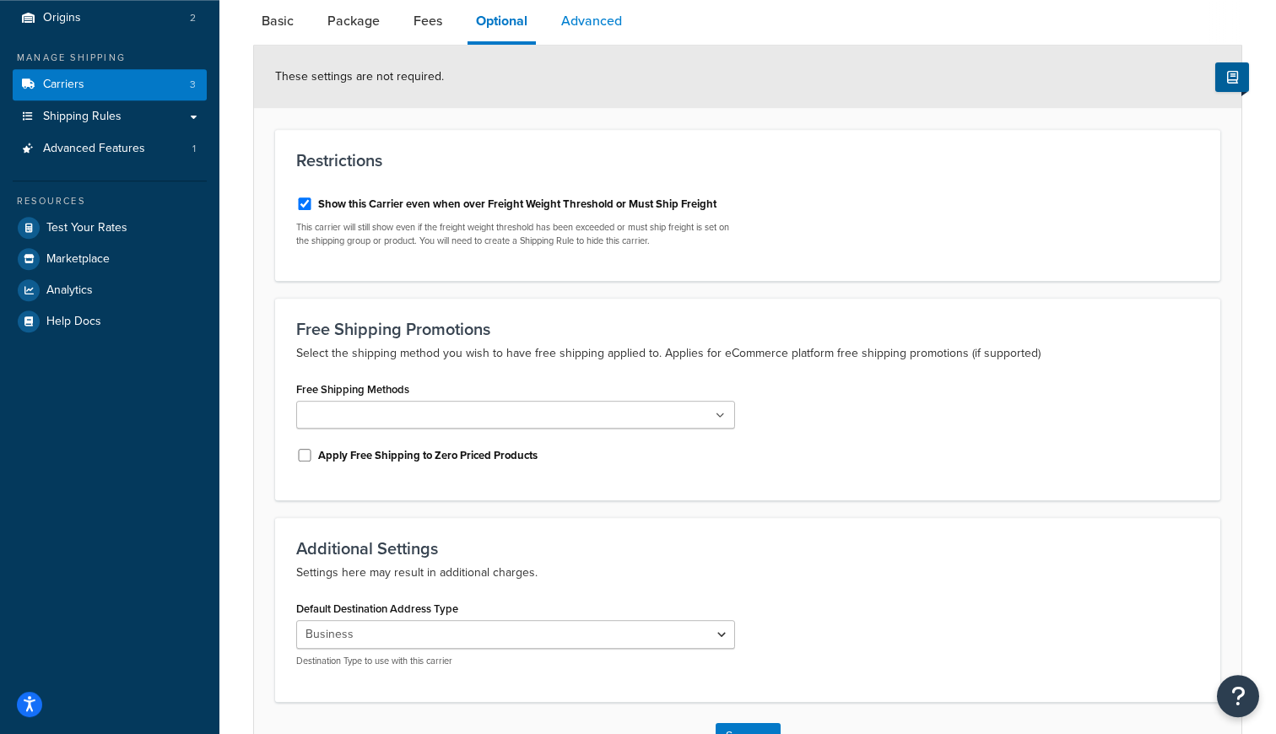
click at [587, 22] on link "Advanced" at bounding box center [592, 21] width 78 height 41
select select "false"
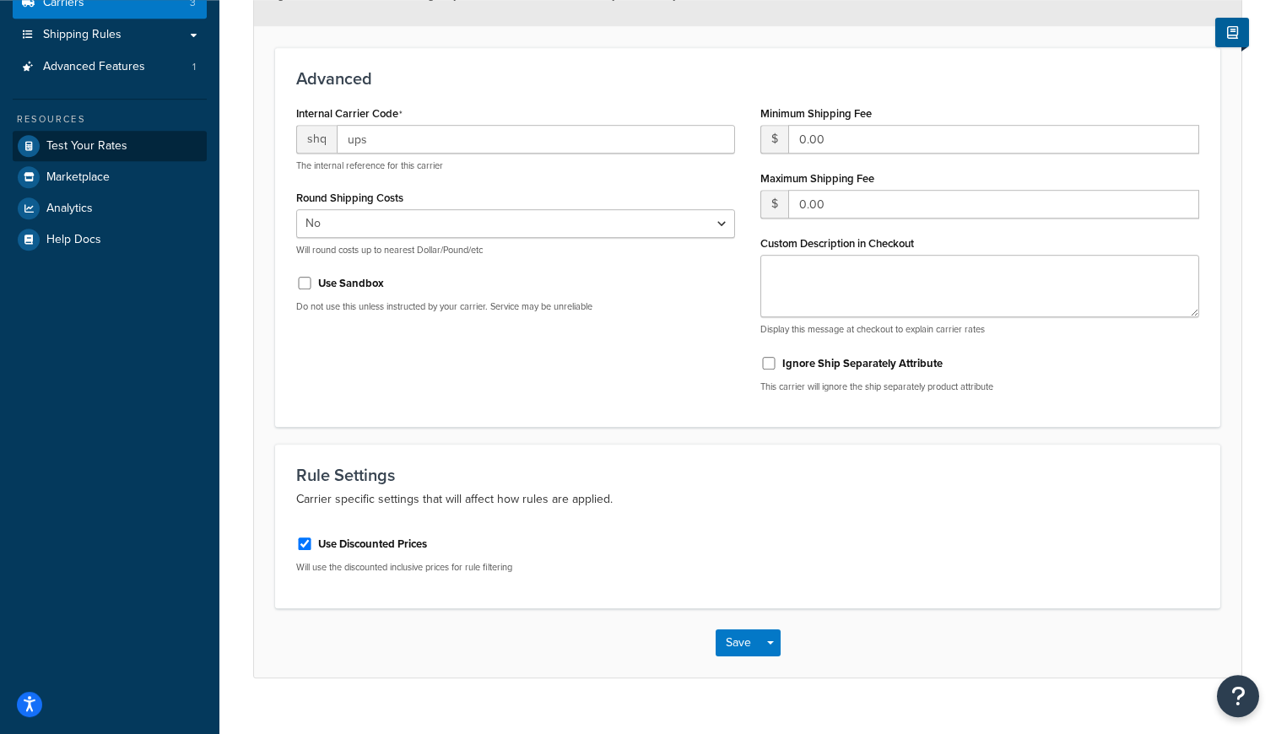
scroll to position [175, 0]
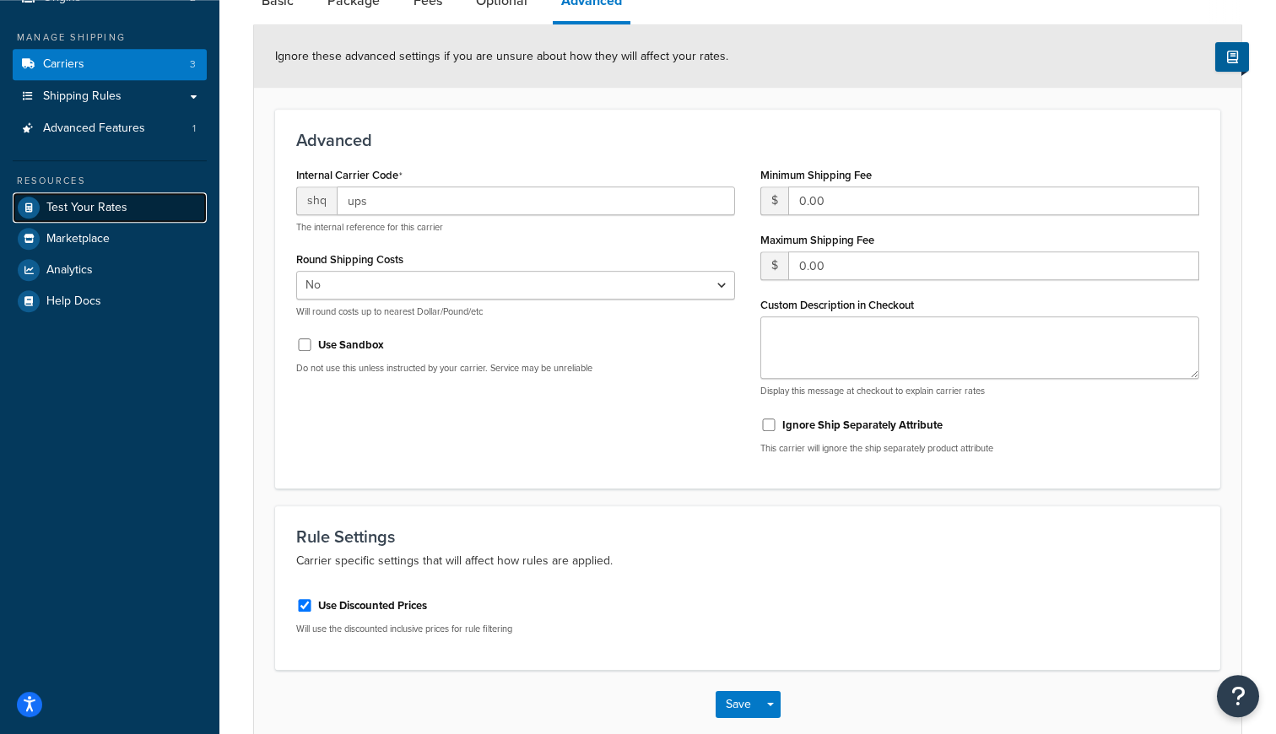
click at [118, 201] on span "Test Your Rates" at bounding box center [86, 208] width 81 height 14
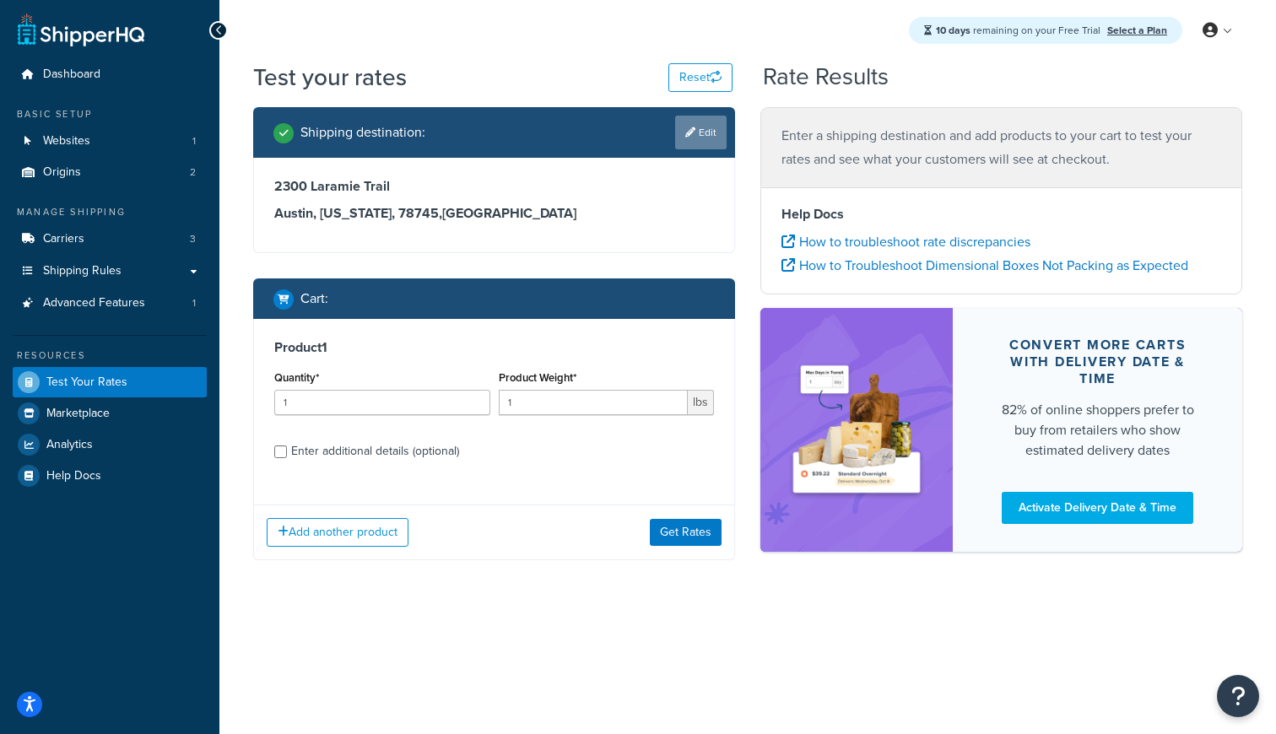
click at [689, 125] on link "Edit" at bounding box center [700, 133] width 51 height 34
select select "[GEOGRAPHIC_DATA]"
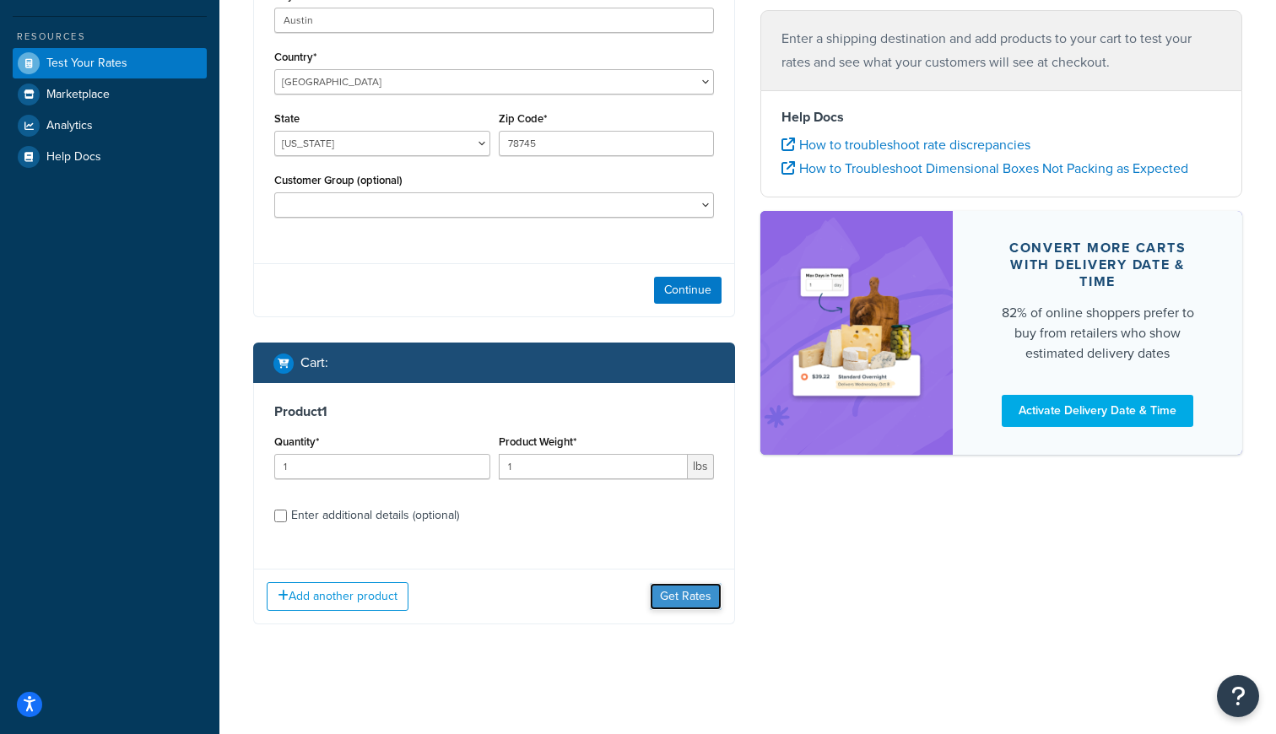
click at [690, 605] on button "Get Rates" at bounding box center [686, 596] width 72 height 27
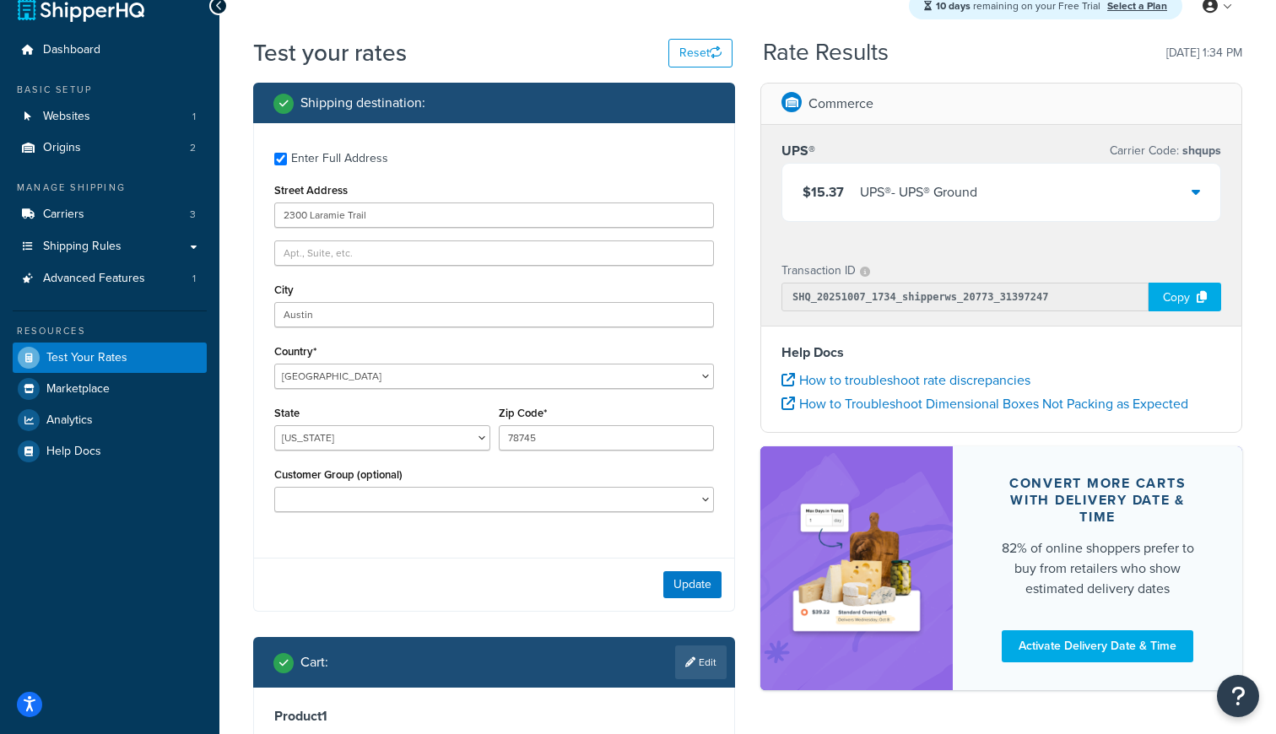
scroll to position [18, 0]
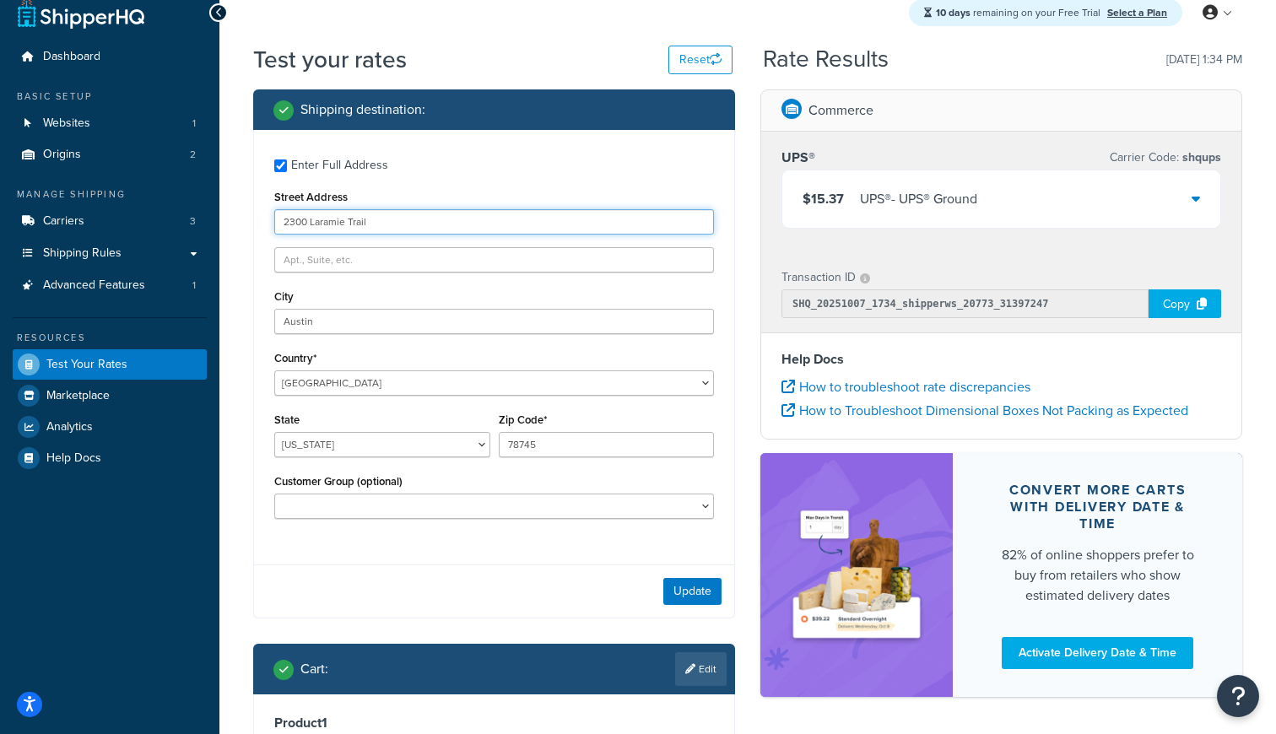
click at [352, 227] on input "2300 Laramie Trail" at bounding box center [494, 221] width 440 height 25
paste input "[STREET_ADDRESS][PERSON_NAME]"
type input "[STREET_ADDRESS][PERSON_NAME]"
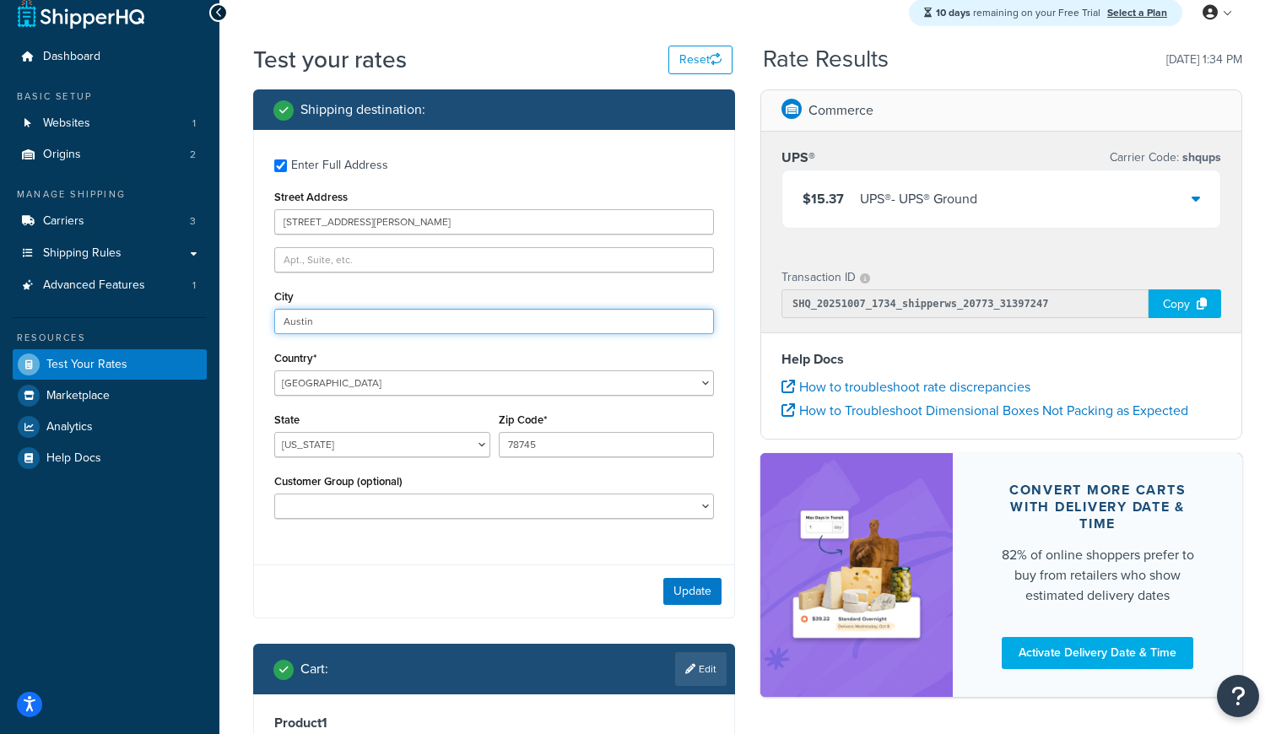
click at [376, 322] on input "Austin" at bounding box center [494, 321] width 440 height 25
paste input "[GEOGRAPHIC_DATA]"
click at [333, 322] on input "AustinBoucherville" at bounding box center [494, 321] width 440 height 25
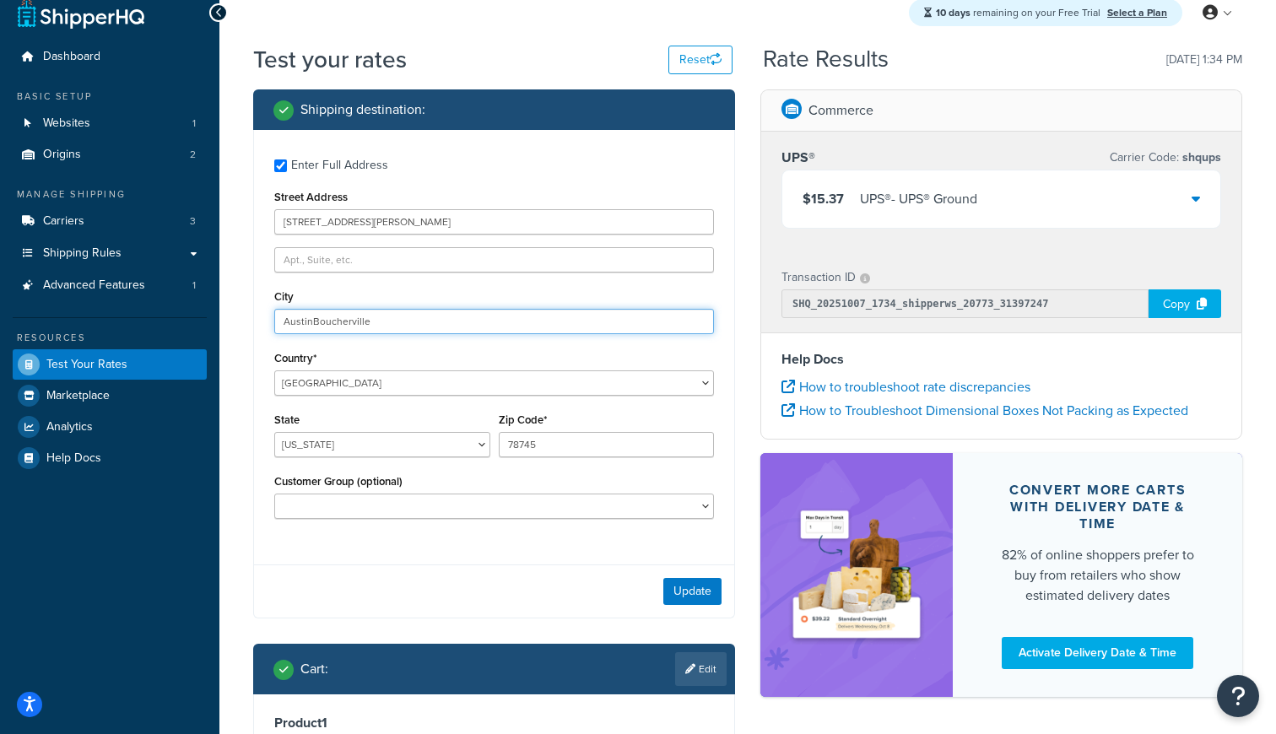
click at [333, 322] on input "AustinBoucherville" at bounding box center [494, 321] width 440 height 25
paste input "text"
type input "[GEOGRAPHIC_DATA]"
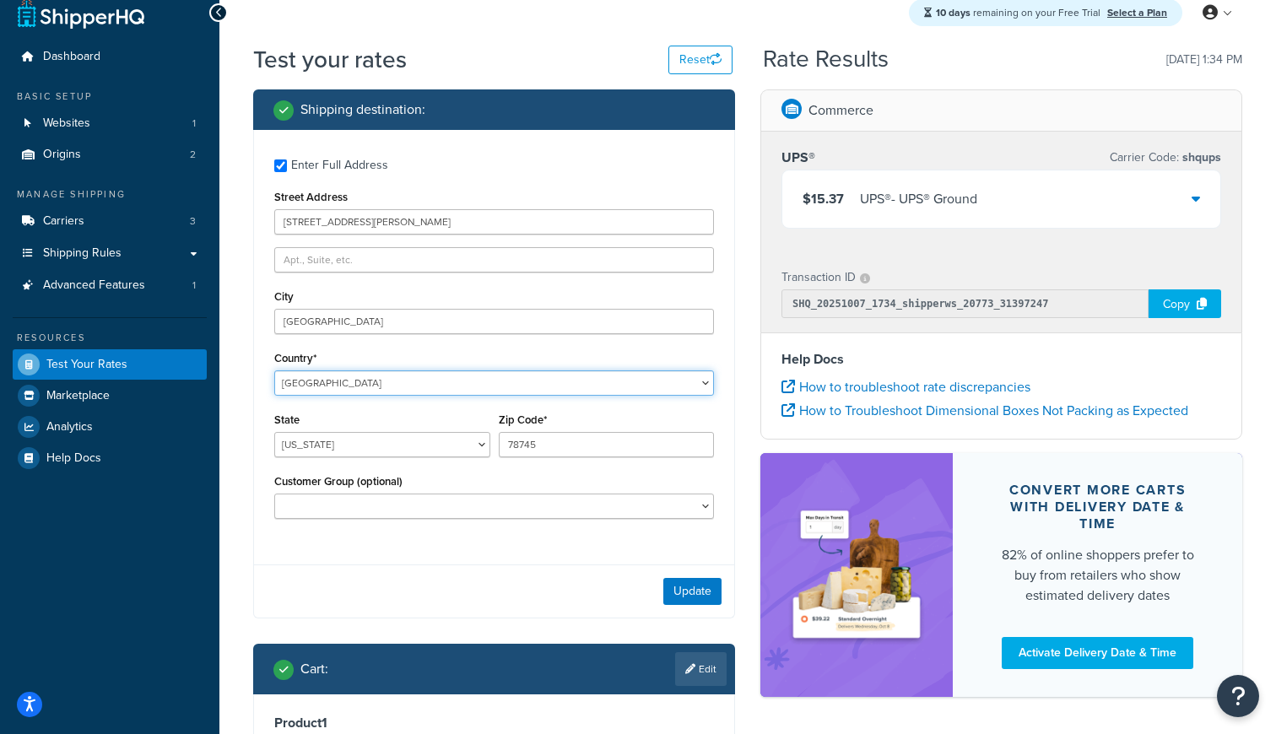
click at [274, 370] on select "[GEOGRAPHIC_DATA] [GEOGRAPHIC_DATA] [GEOGRAPHIC_DATA] [GEOGRAPHIC_DATA] [GEOGRA…" at bounding box center [494, 382] width 440 height 25
select select "CA"
click at [274, 370] on select "[GEOGRAPHIC_DATA] [GEOGRAPHIC_DATA] [GEOGRAPHIC_DATA] [GEOGRAPHIC_DATA] [GEOGRA…" at bounding box center [494, 382] width 440 height 25
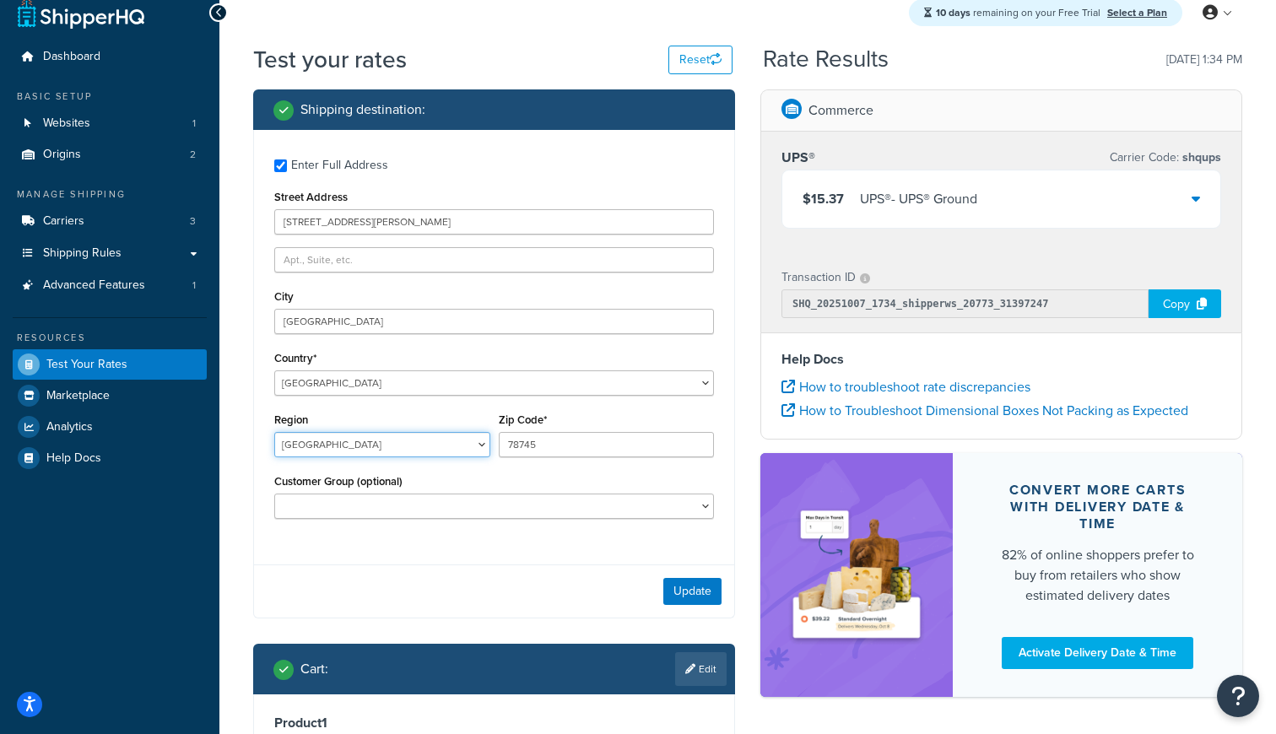
select select "QC"
click option "[GEOGRAPHIC_DATA]" at bounding box center [0, 0] width 0 height 0
click at [543, 432] on div "Zip Code* 78745" at bounding box center [607, 432] width 216 height 49
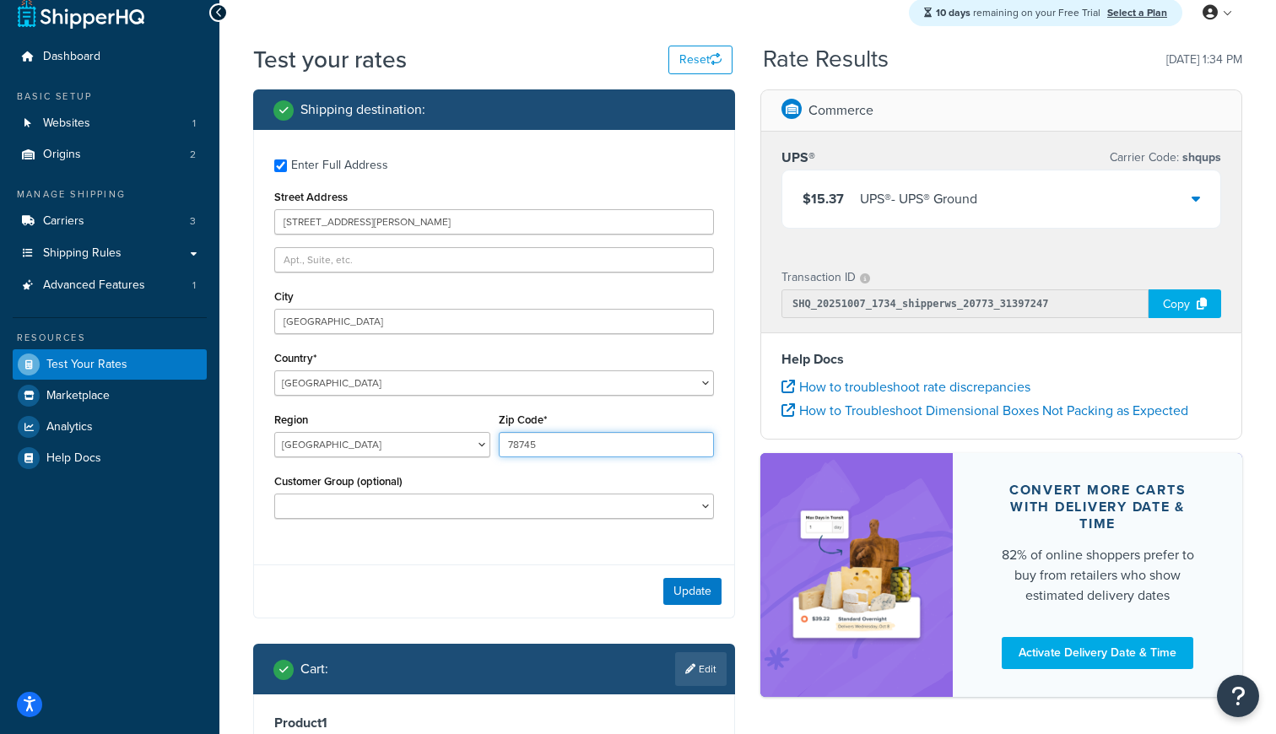
click at [533, 445] on input "78745" at bounding box center [607, 444] width 216 height 25
paste input "J4B 2G0"
type input "J4B 2G0"
click at [615, 576] on div "Update" at bounding box center [494, 591] width 480 height 53
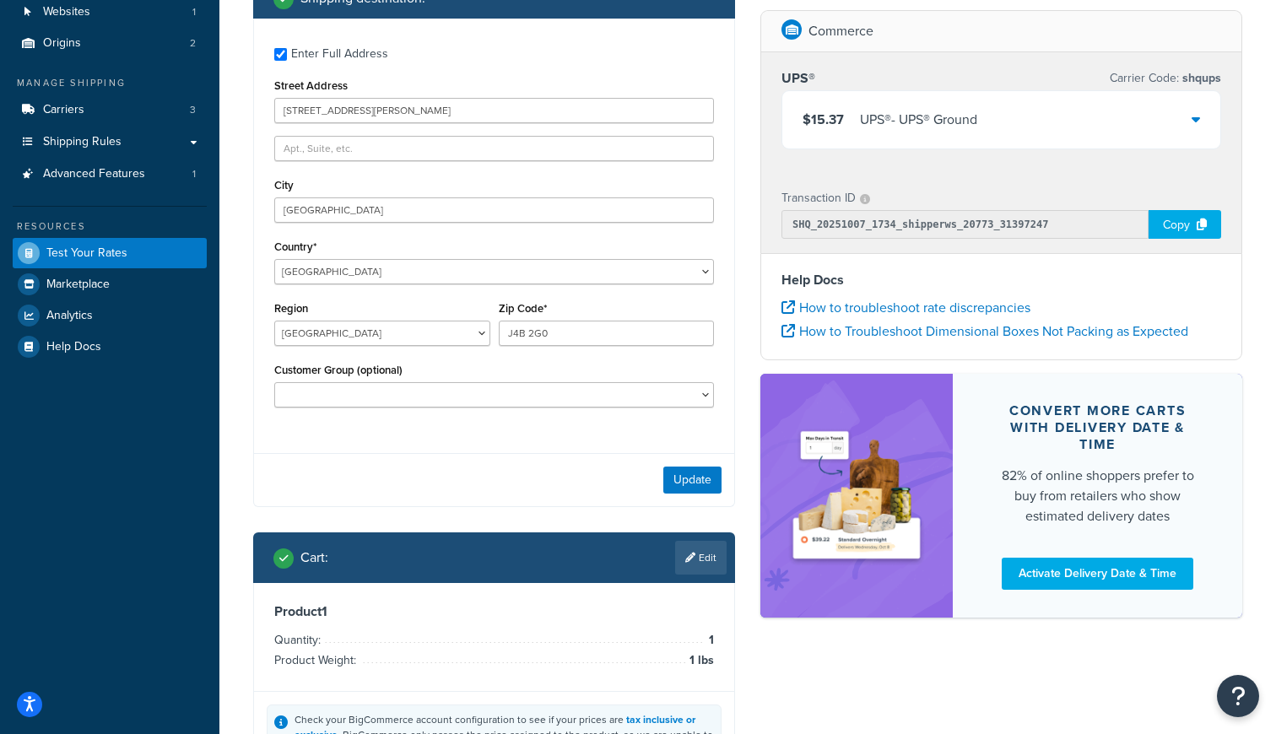
scroll to position [142, 0]
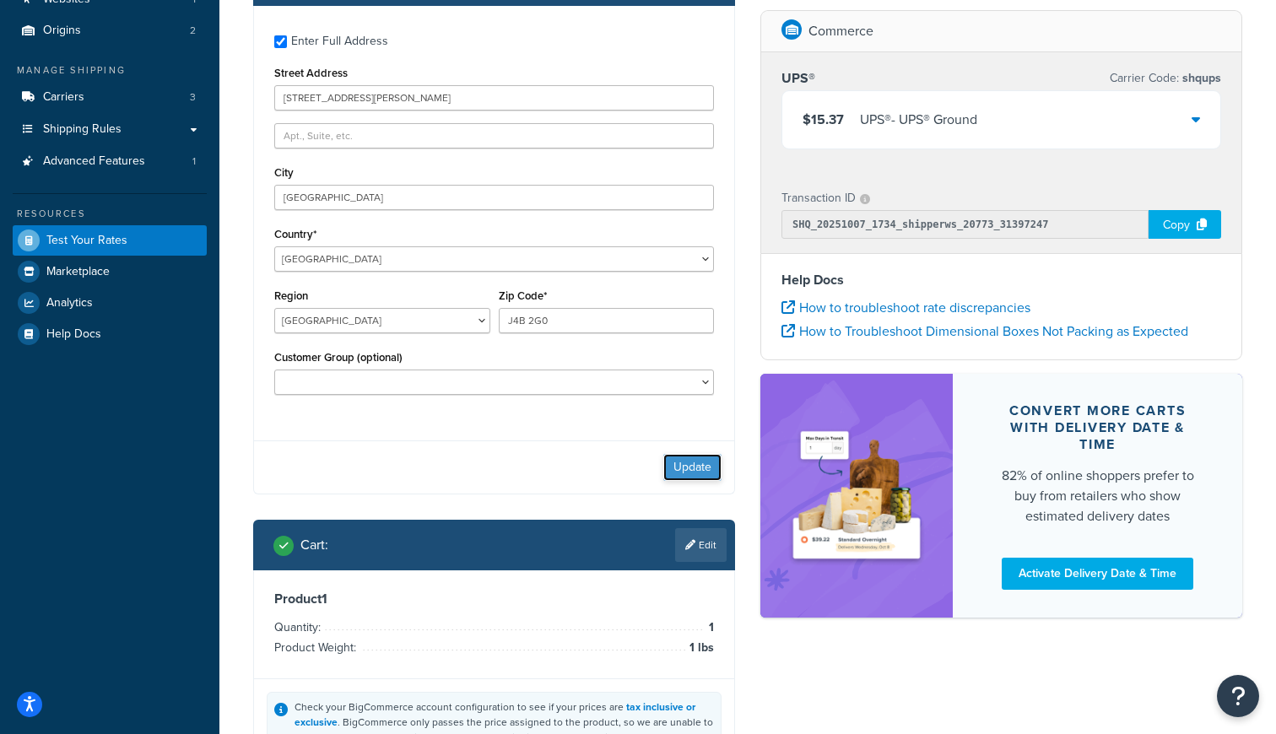
click at [696, 463] on button "Update" at bounding box center [692, 467] width 58 height 27
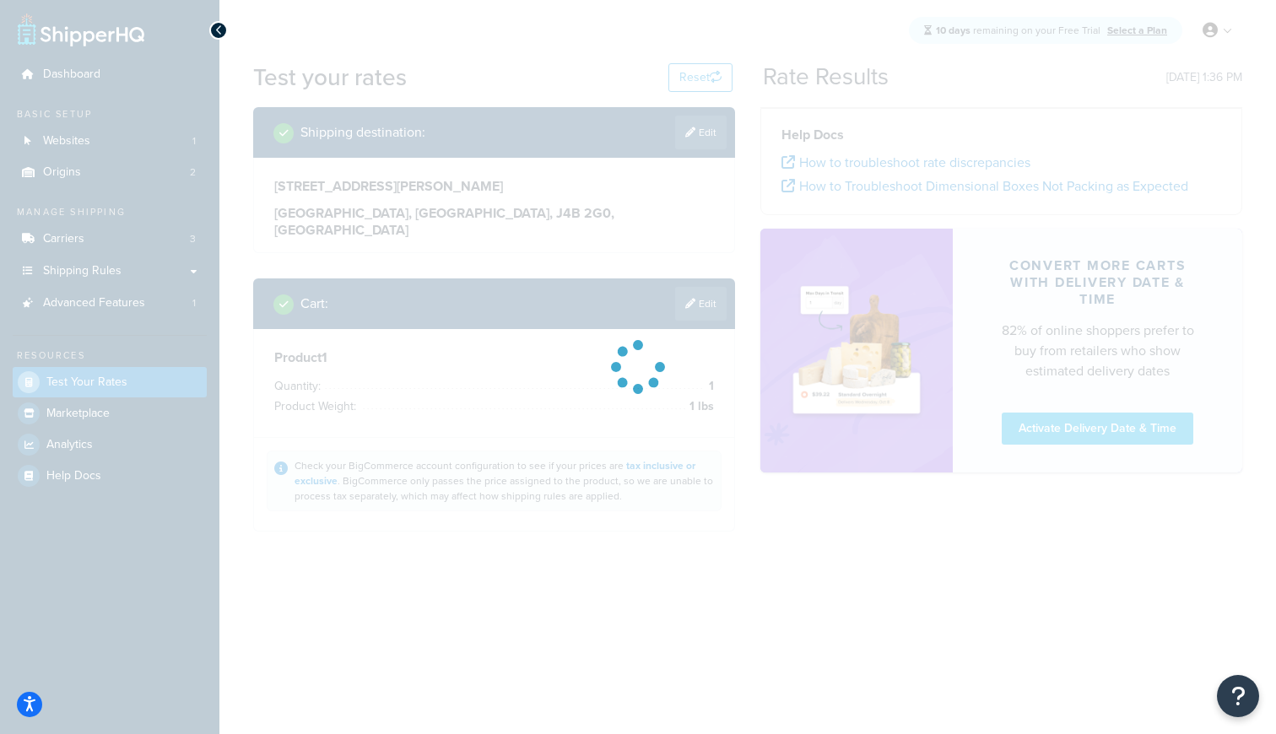
scroll to position [0, 0]
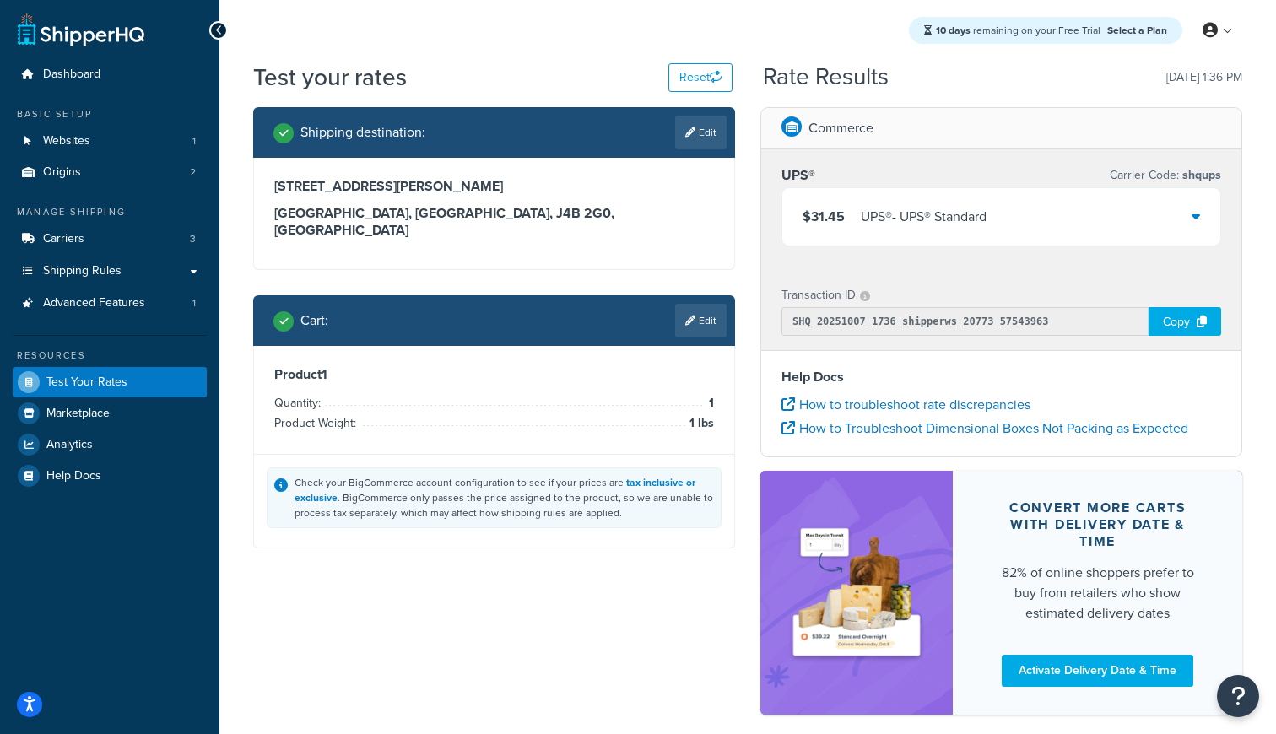
click at [1001, 215] on div "$31.45 UPS® - UPS® Standard" at bounding box center [1001, 216] width 438 height 57
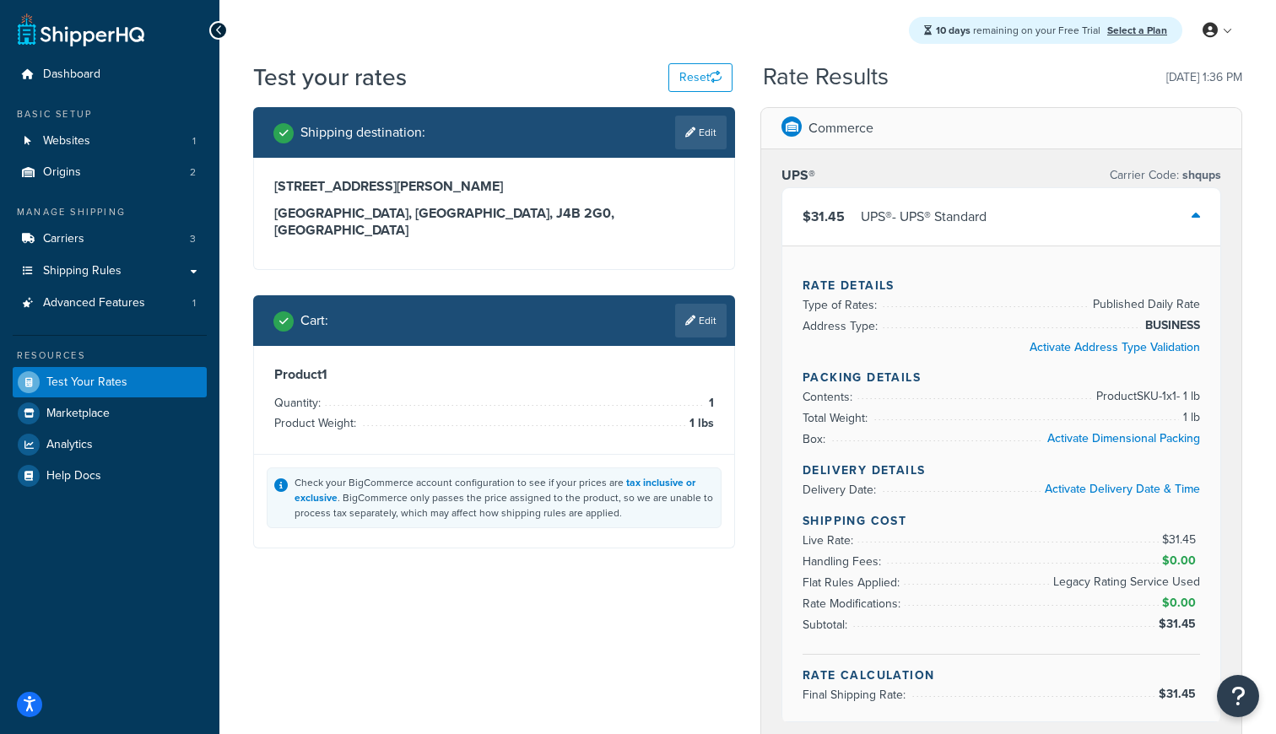
click at [1001, 215] on div "$31.45 UPS® - UPS® Standard" at bounding box center [1001, 216] width 438 height 57
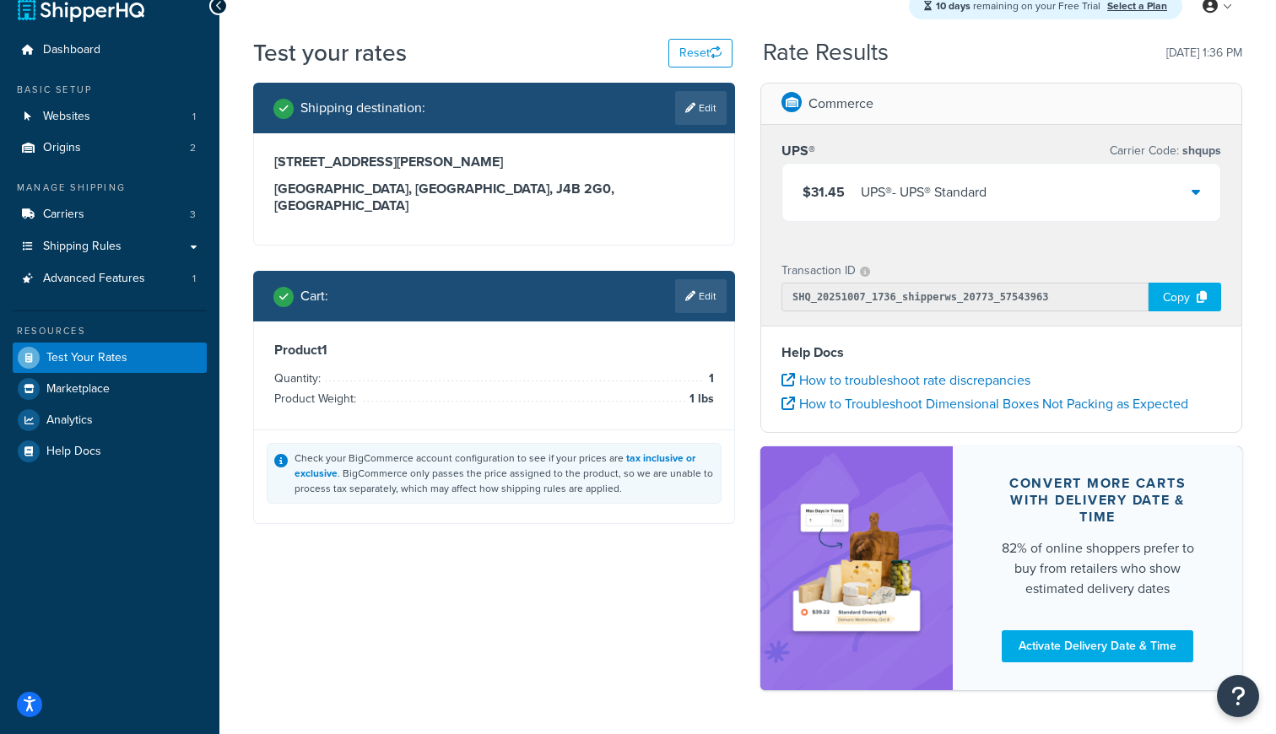
scroll to position [35, 0]
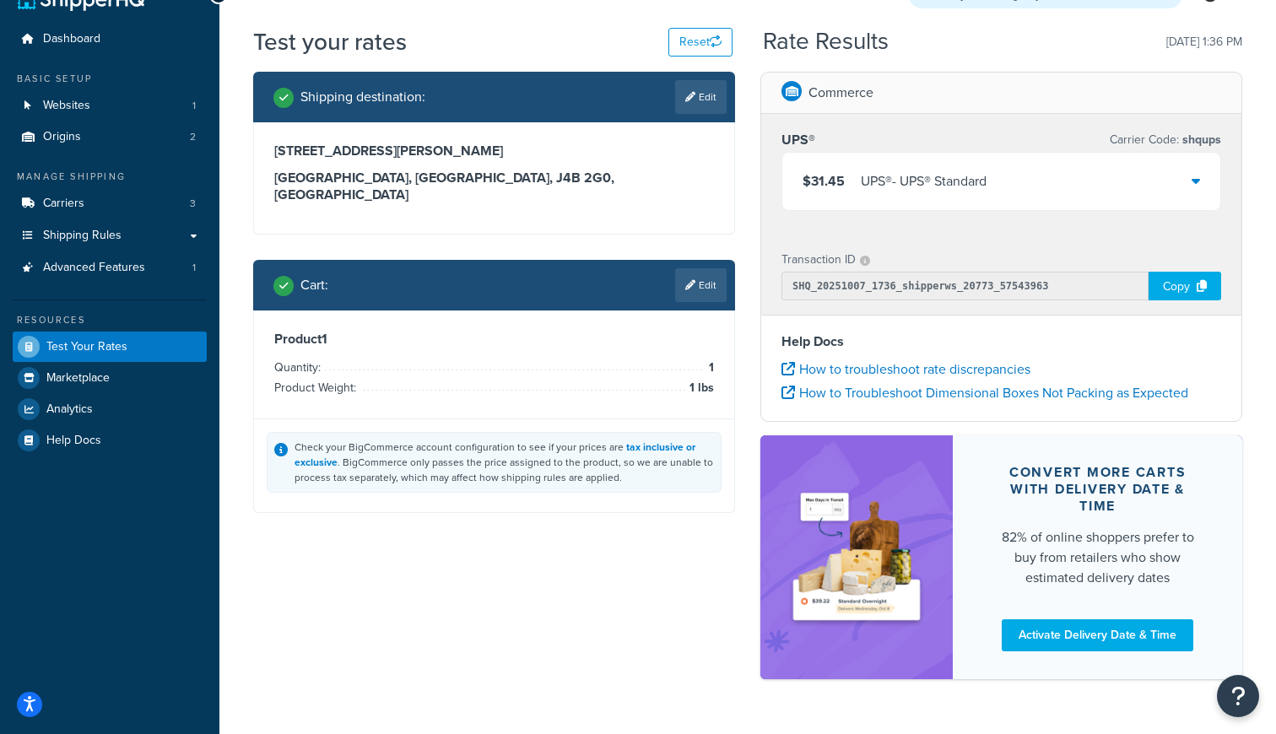
click at [856, 196] on div "$31.45 UPS® - UPS® Standard" at bounding box center [1001, 181] width 438 height 57
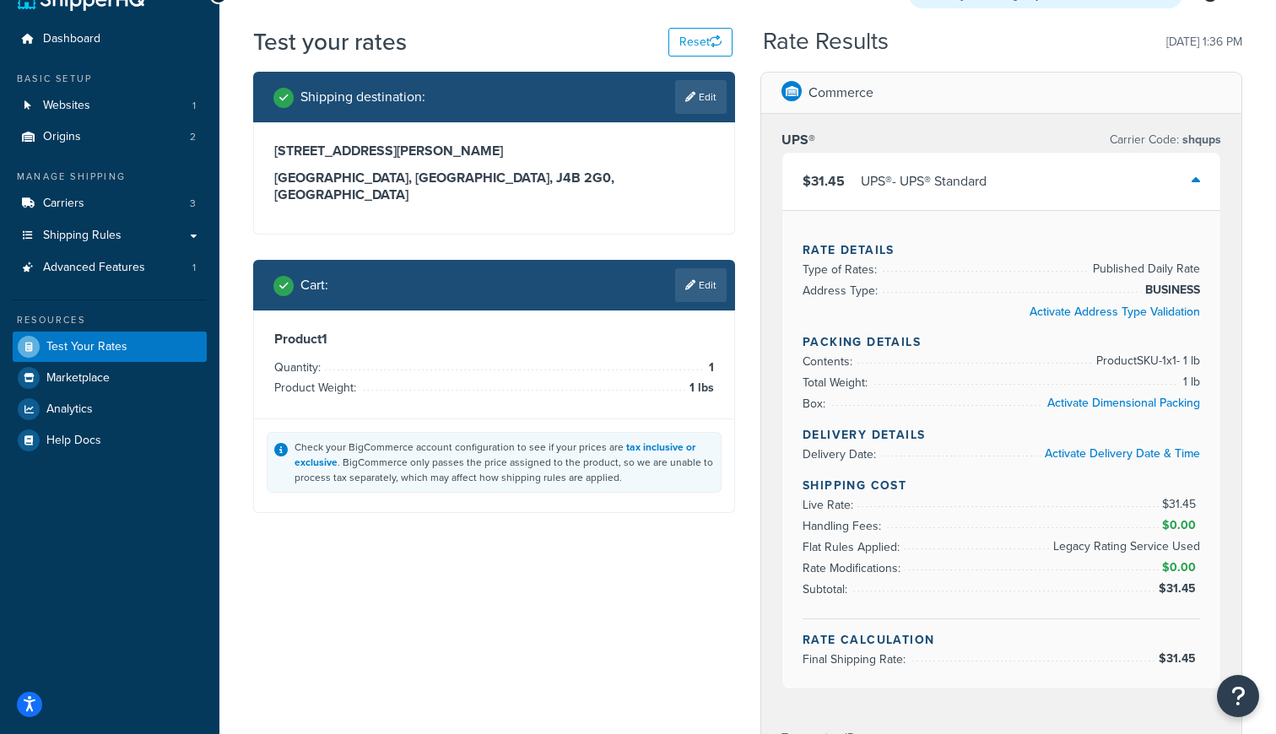
click at [933, 171] on div "UPS® - UPS® Standard" at bounding box center [924, 182] width 126 height 24
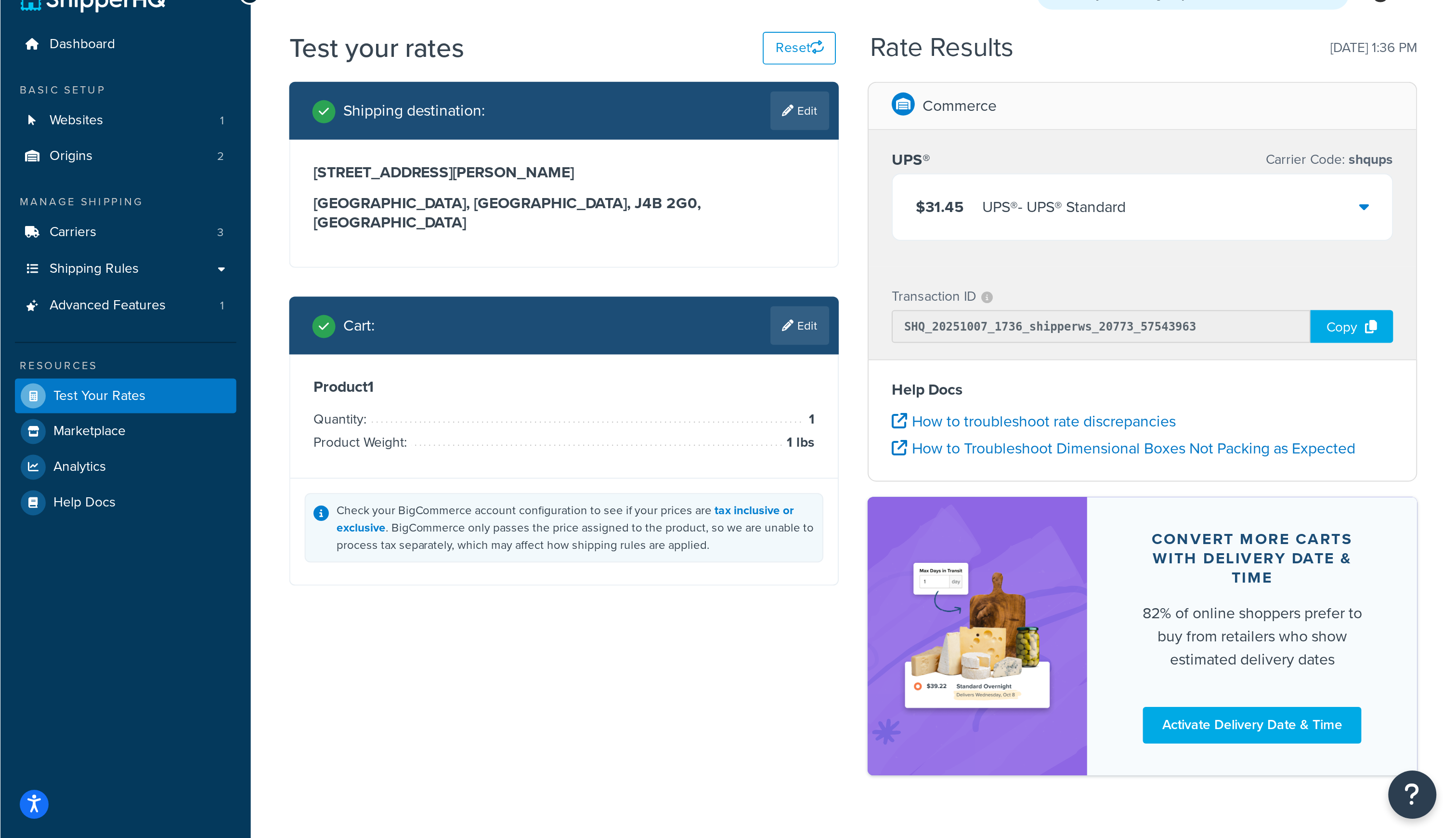
scroll to position [0, 0]
